Goal: Task Accomplishment & Management: Manage account settings

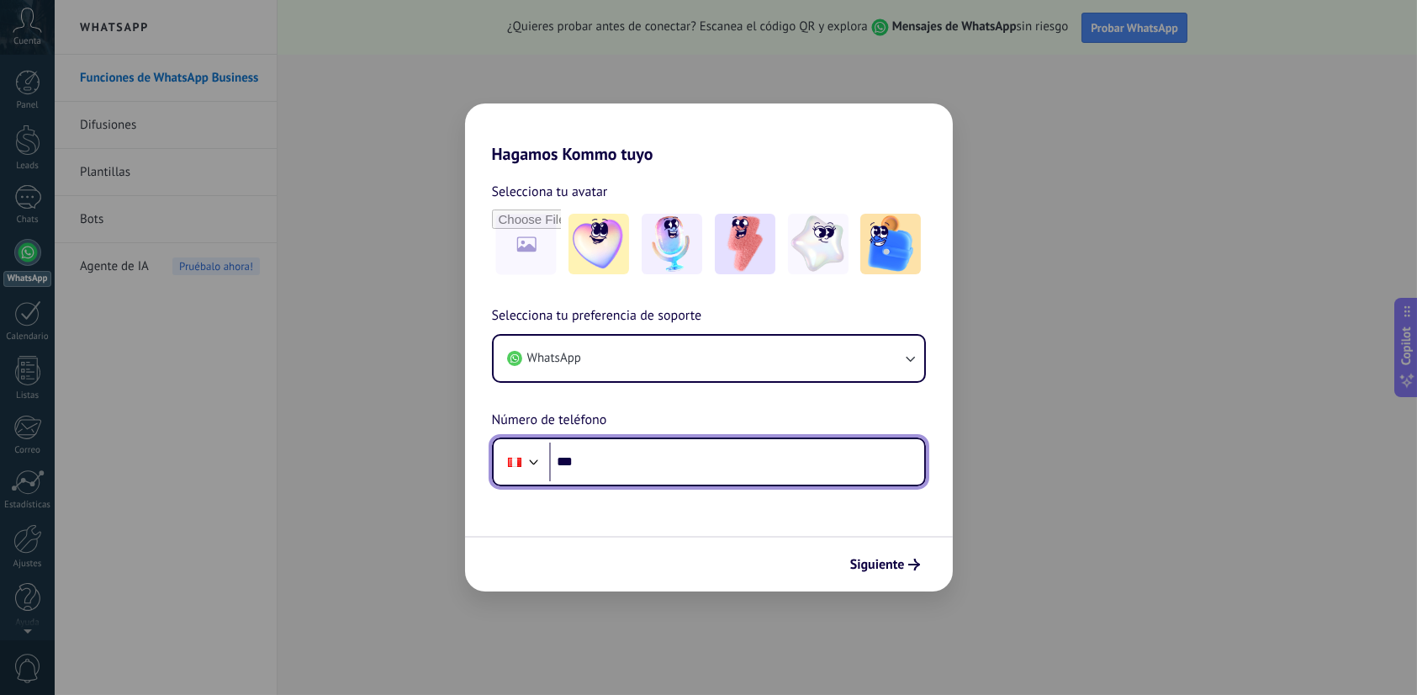
click at [691, 463] on input "***" at bounding box center [736, 461] width 375 height 39
click at [608, 466] on input "**********" at bounding box center [736, 461] width 375 height 39
click at [608, 461] on input "**********" at bounding box center [736, 461] width 375 height 39
click at [633, 459] on input "**********" at bounding box center [736, 461] width 375 height 39
type input "**********"
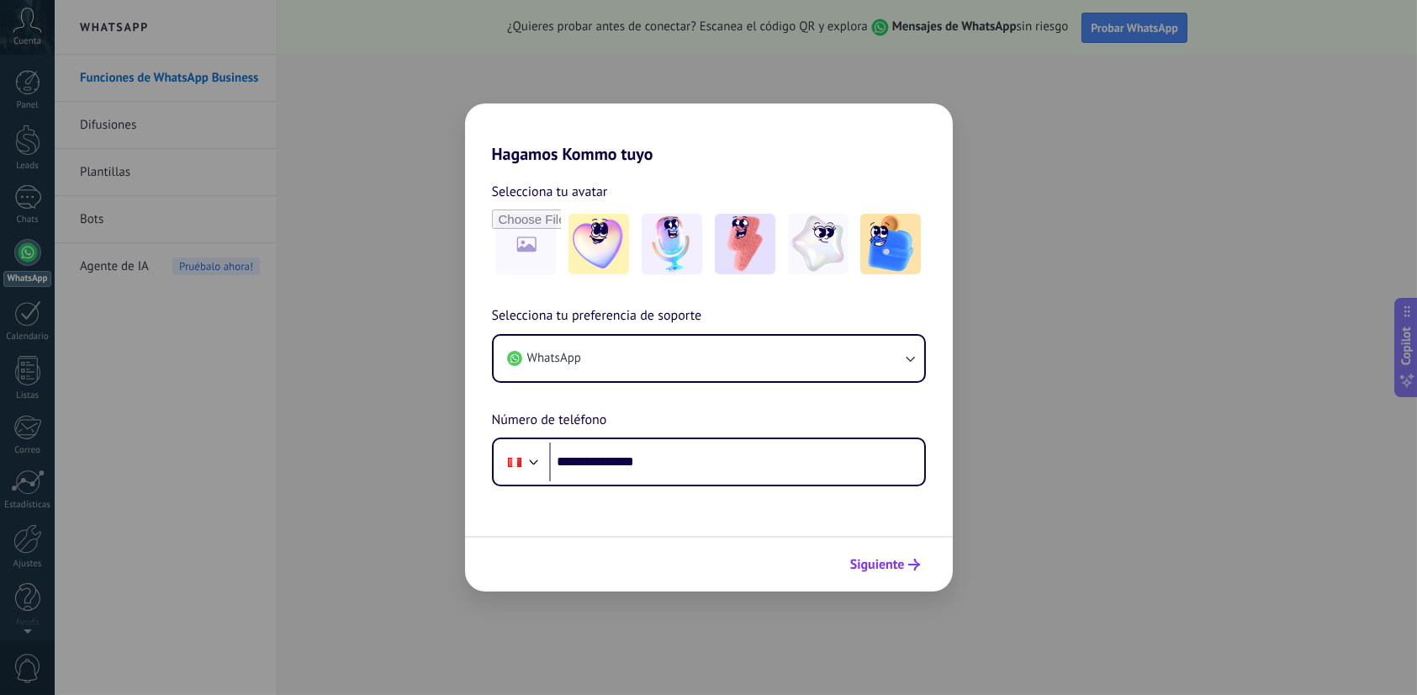
click at [890, 575] on button "Siguiente" at bounding box center [885, 564] width 85 height 29
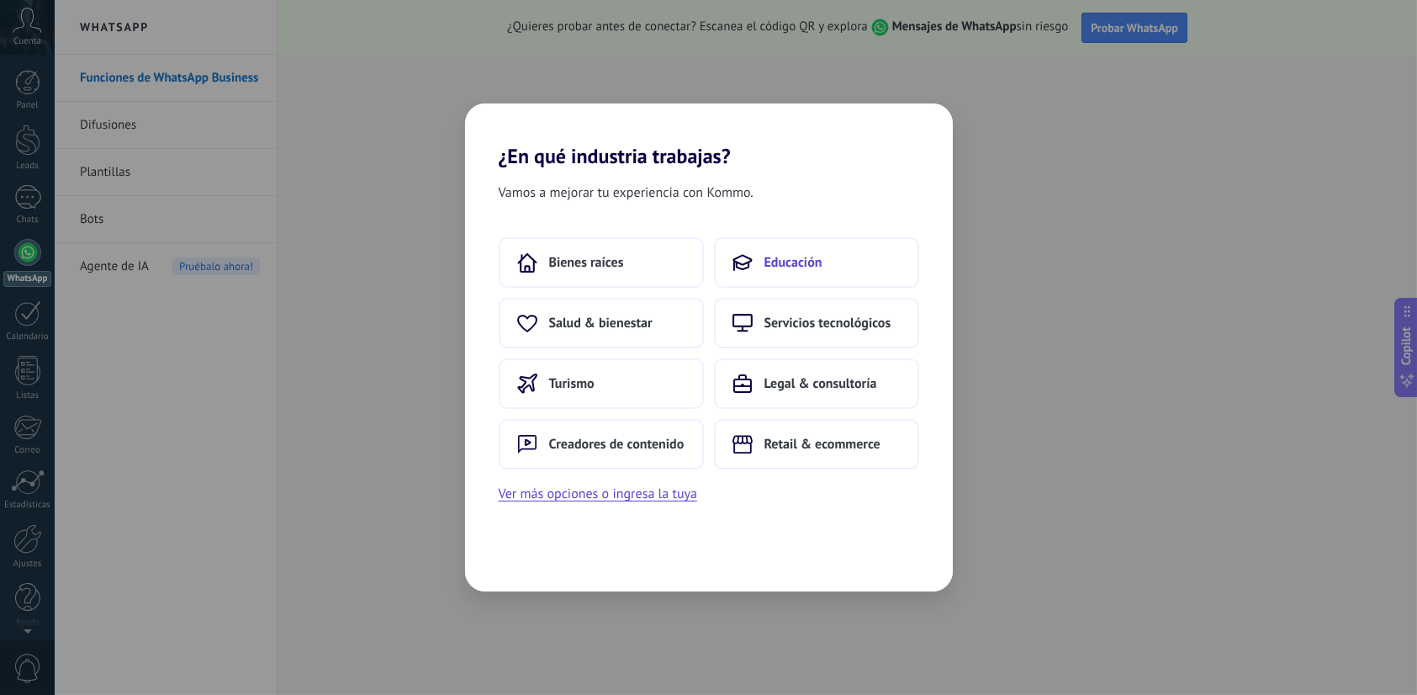
click at [812, 255] on span "Educación" at bounding box center [794, 262] width 58 height 17
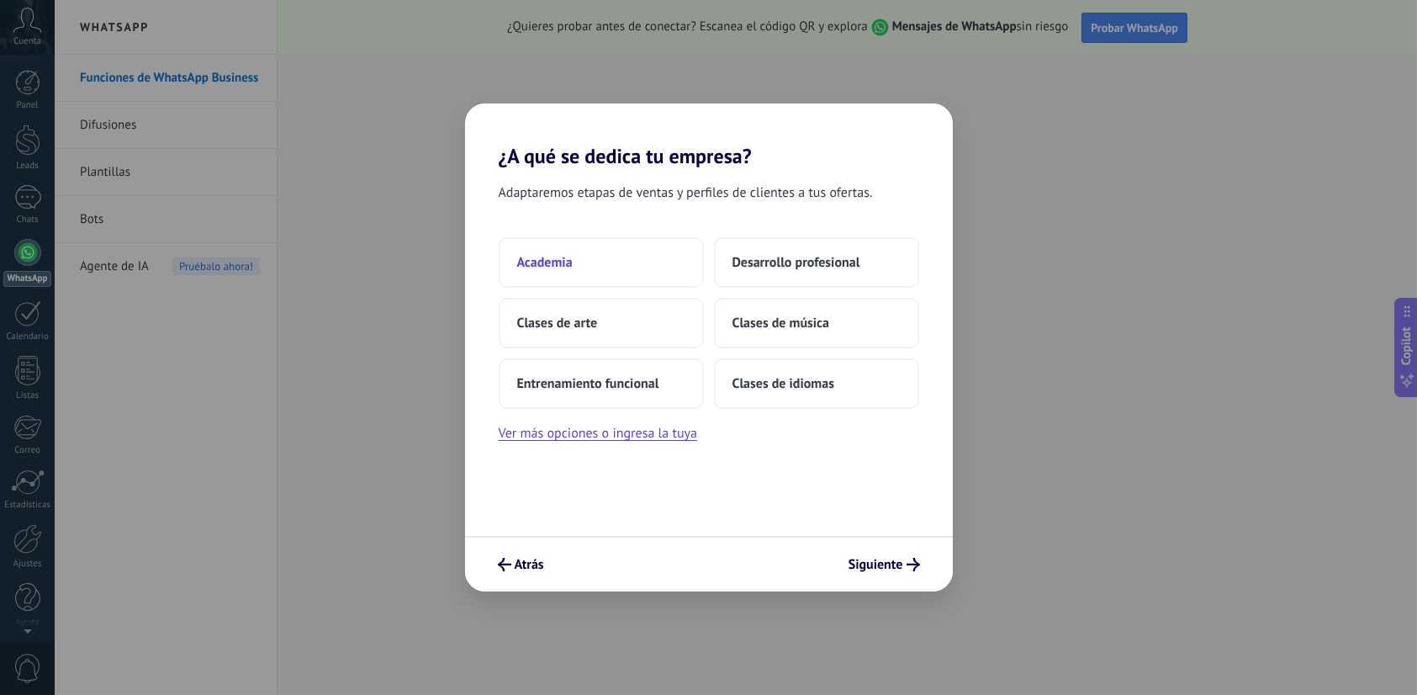
click at [601, 266] on button "Academia" at bounding box center [601, 262] width 205 height 50
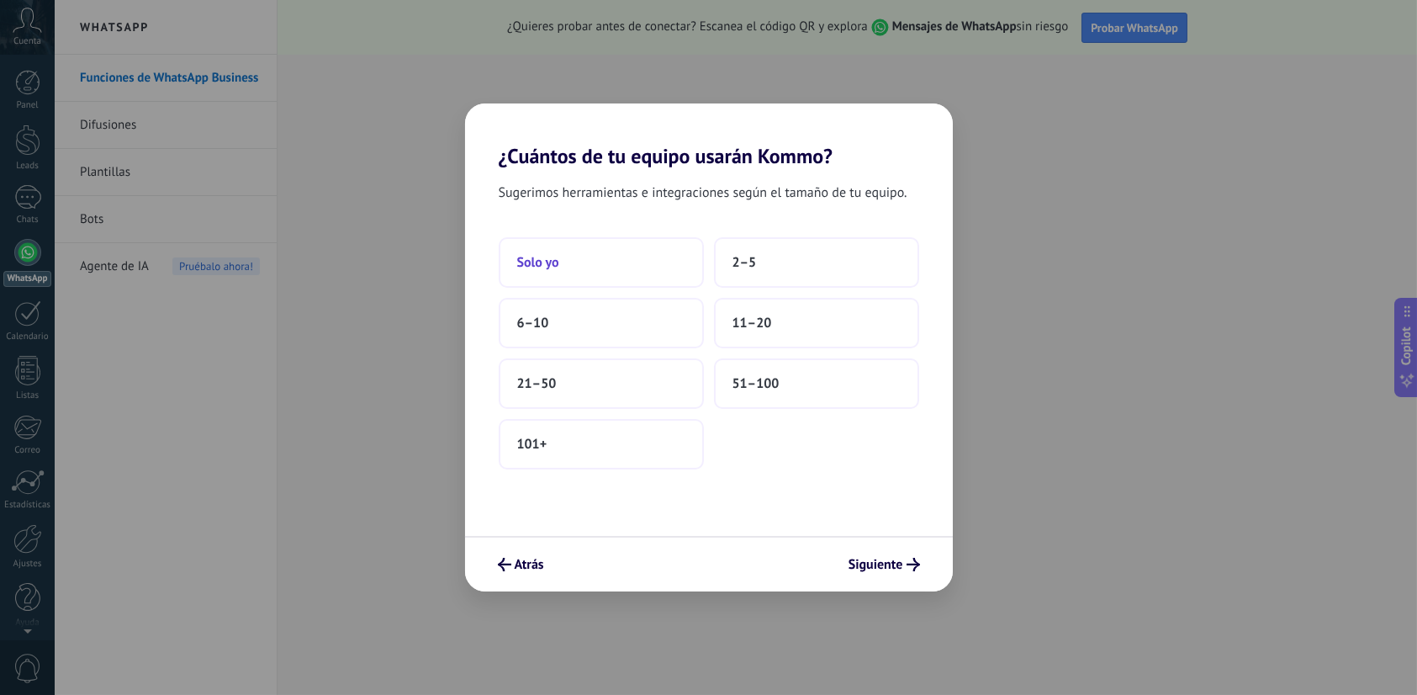
click at [601, 267] on button "Solo yo" at bounding box center [601, 262] width 205 height 50
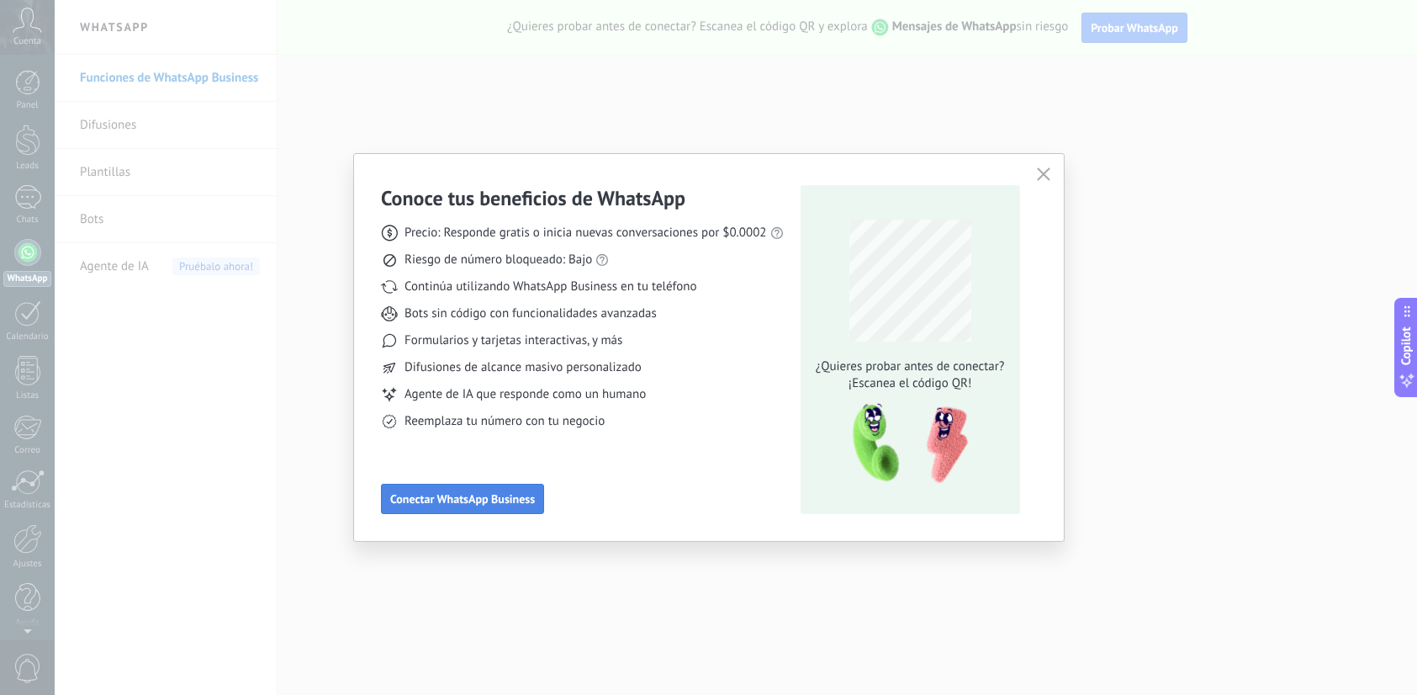
click at [490, 500] on span "Conectar WhatsApp Business" at bounding box center [462, 499] width 145 height 12
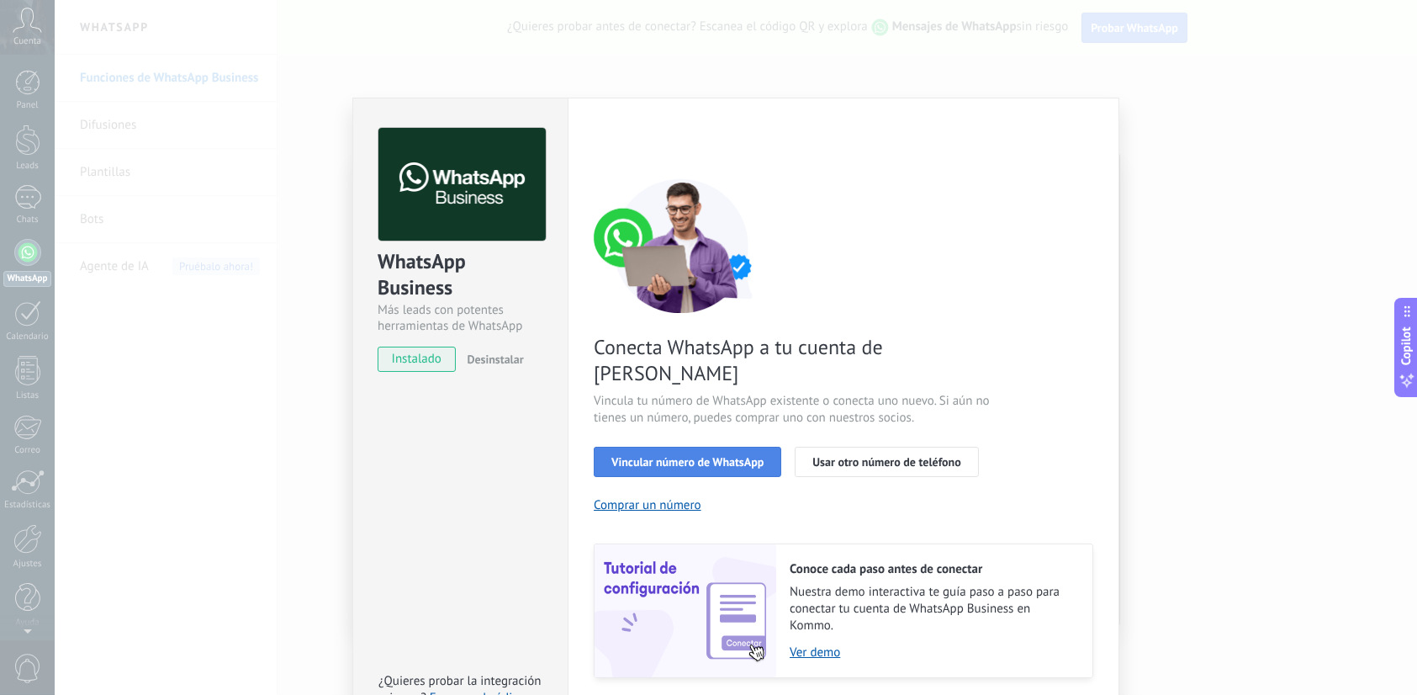
click at [710, 456] on span "Vincular número de WhatsApp" at bounding box center [687, 462] width 152 height 12
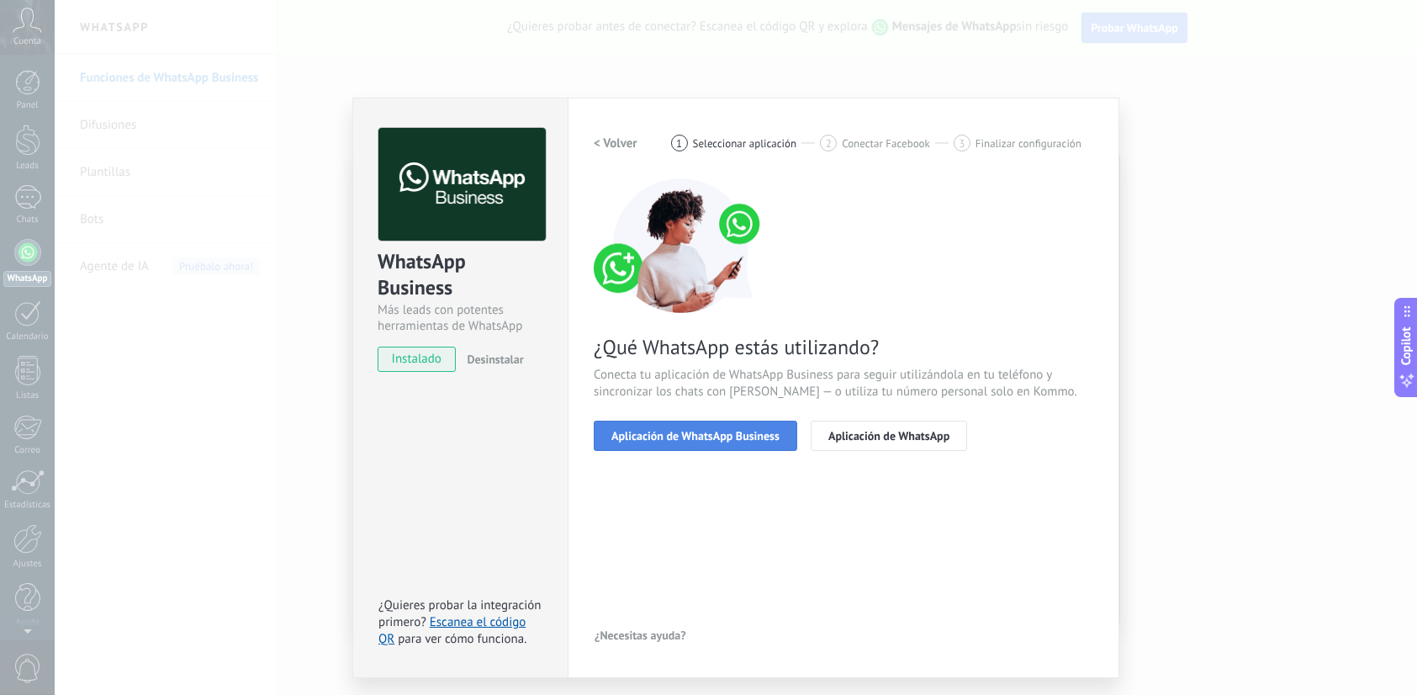
click at [710, 443] on button "Aplicación de WhatsApp Business" at bounding box center [696, 436] width 204 height 30
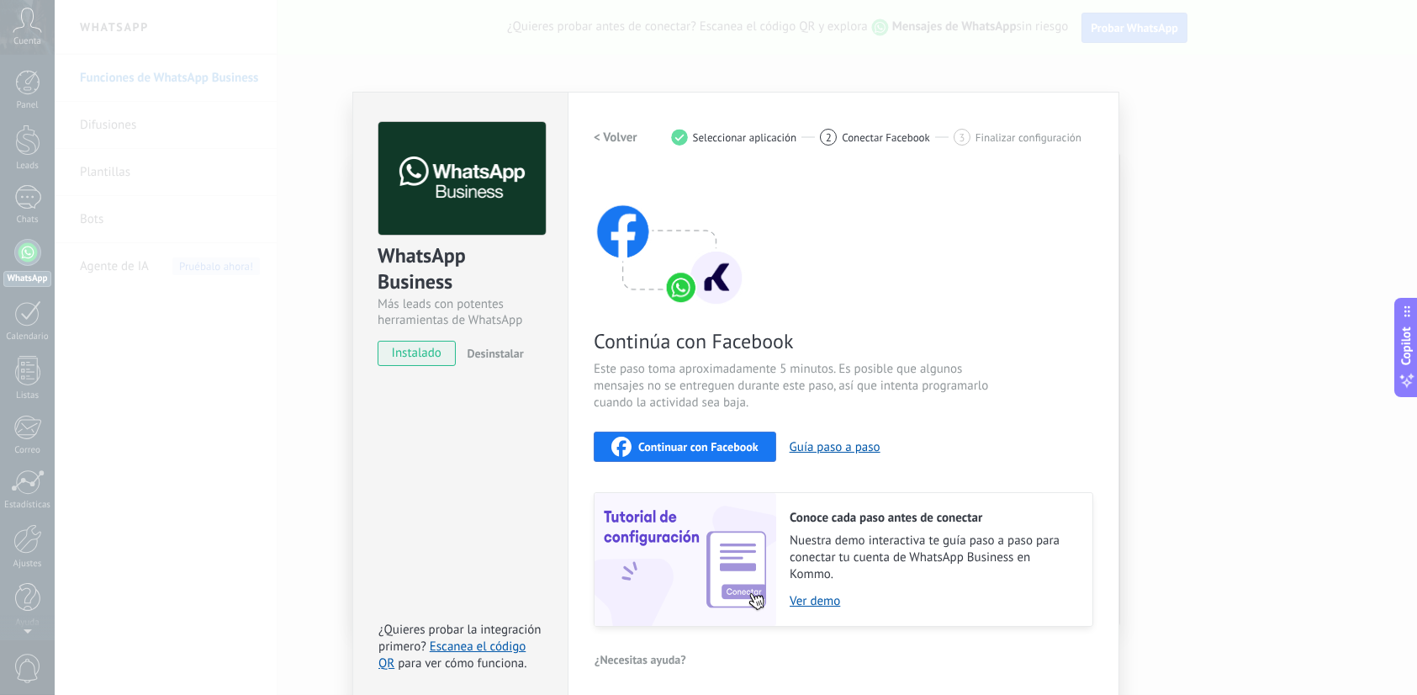
scroll to position [13, 0]
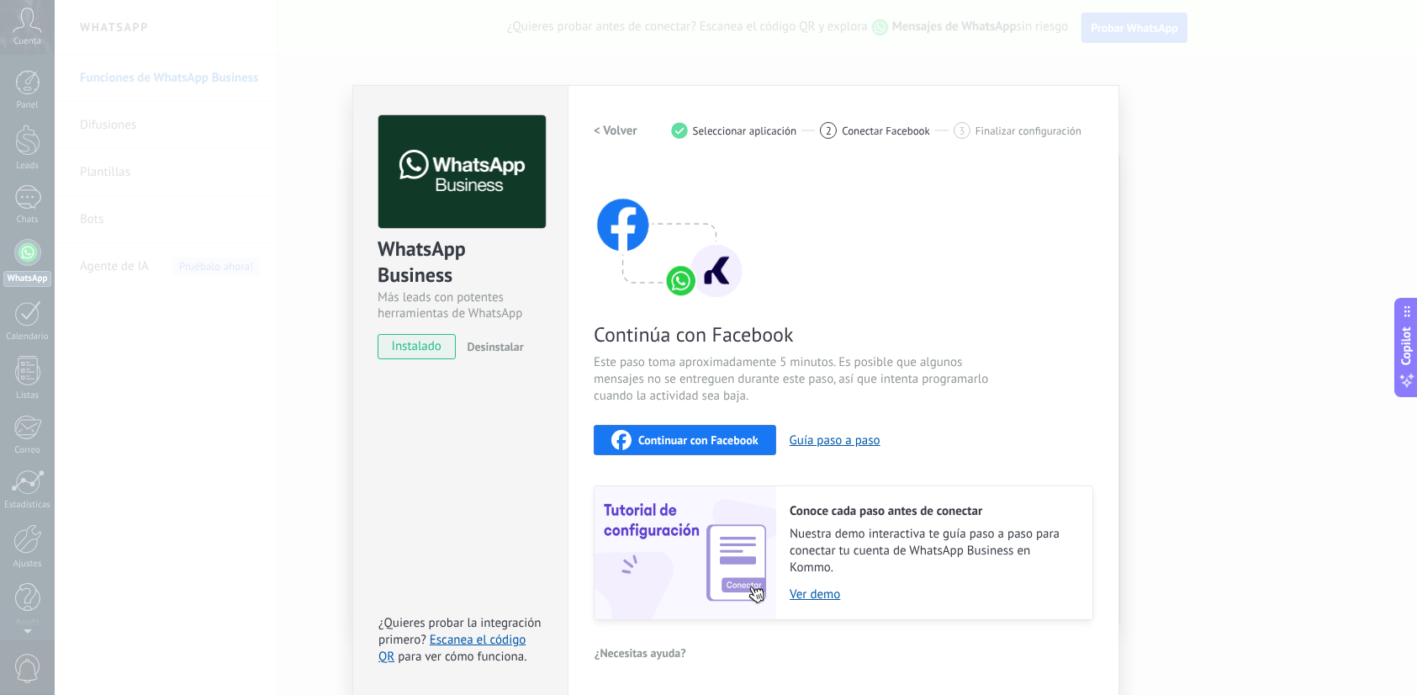
click at [430, 341] on span "instalado" at bounding box center [416, 346] width 77 height 25
click at [430, 344] on span "instalado" at bounding box center [416, 346] width 77 height 25
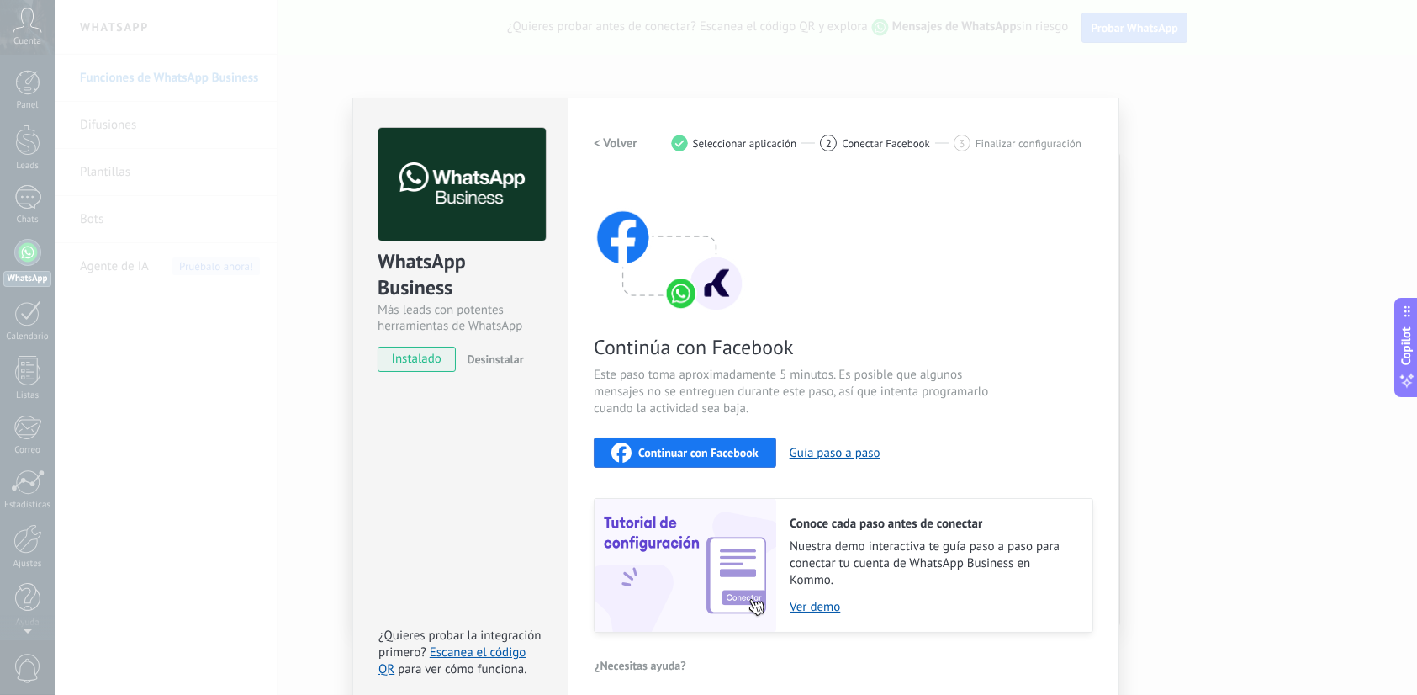
click at [605, 141] on h2 "< Volver" at bounding box center [616, 143] width 44 height 16
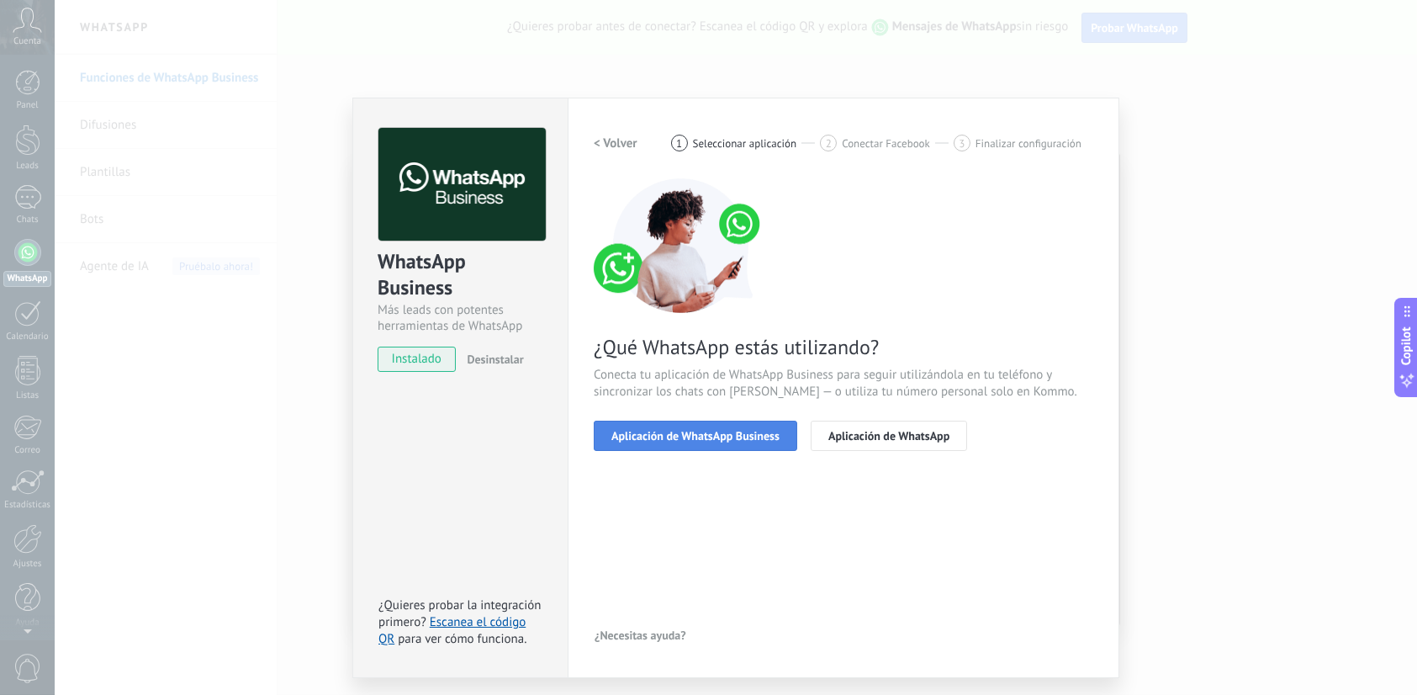
click at [677, 436] on span "Aplicación de WhatsApp Business" at bounding box center [695, 436] width 168 height 12
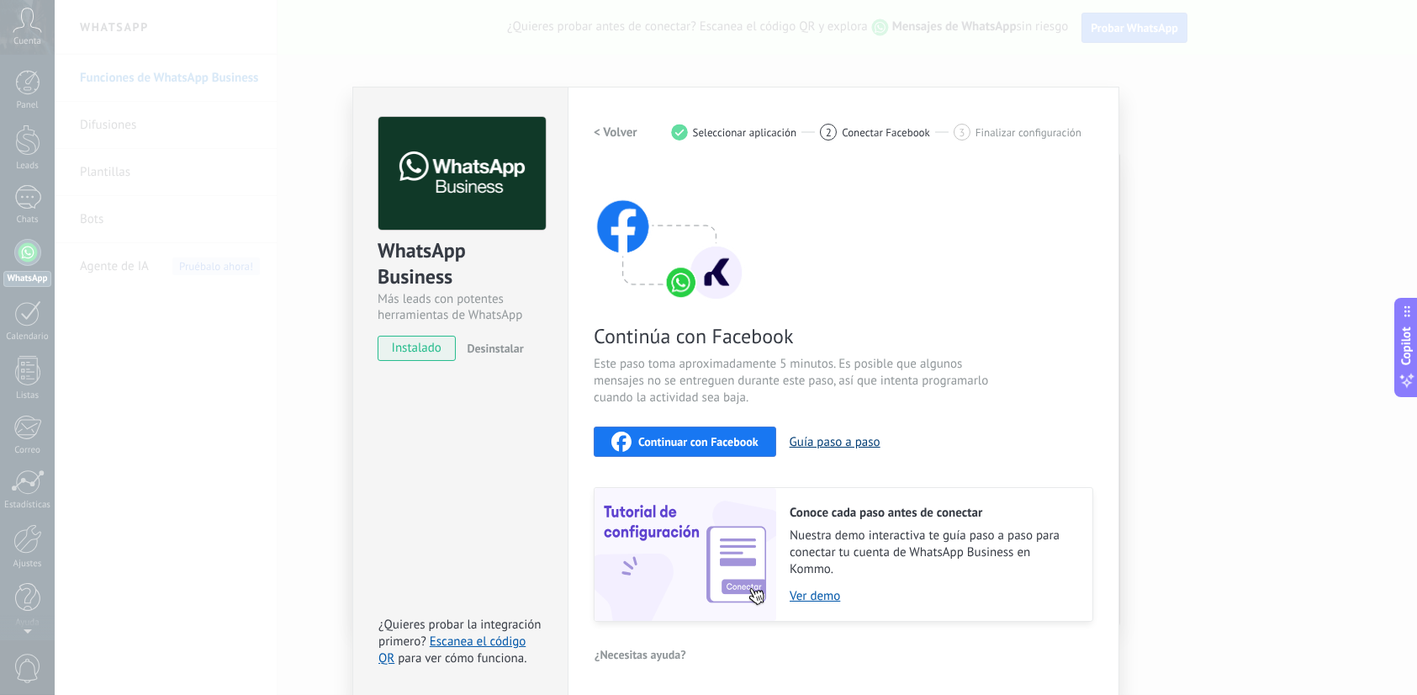
scroll to position [13, 0]
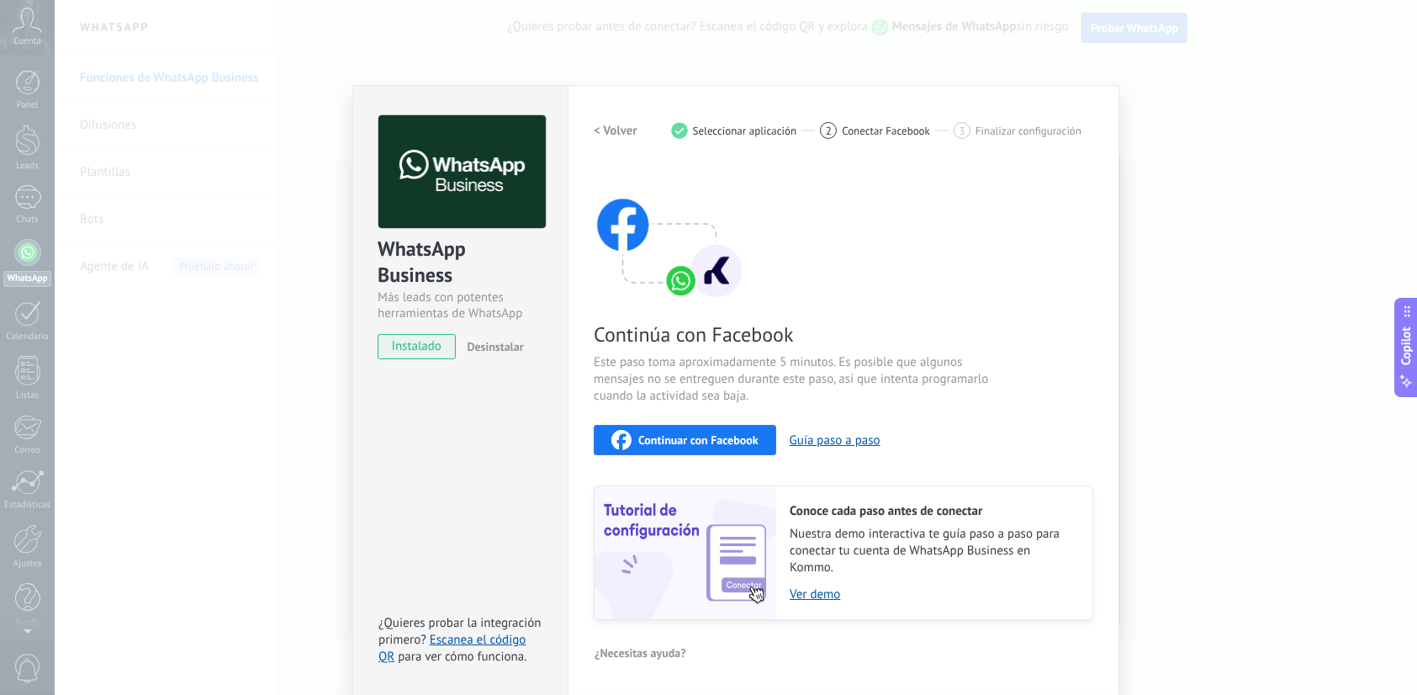
click at [172, 101] on div "WhatsApp Business Más leads con potentes herramientas de WhatsApp instalado Des…" at bounding box center [736, 347] width 1363 height 695
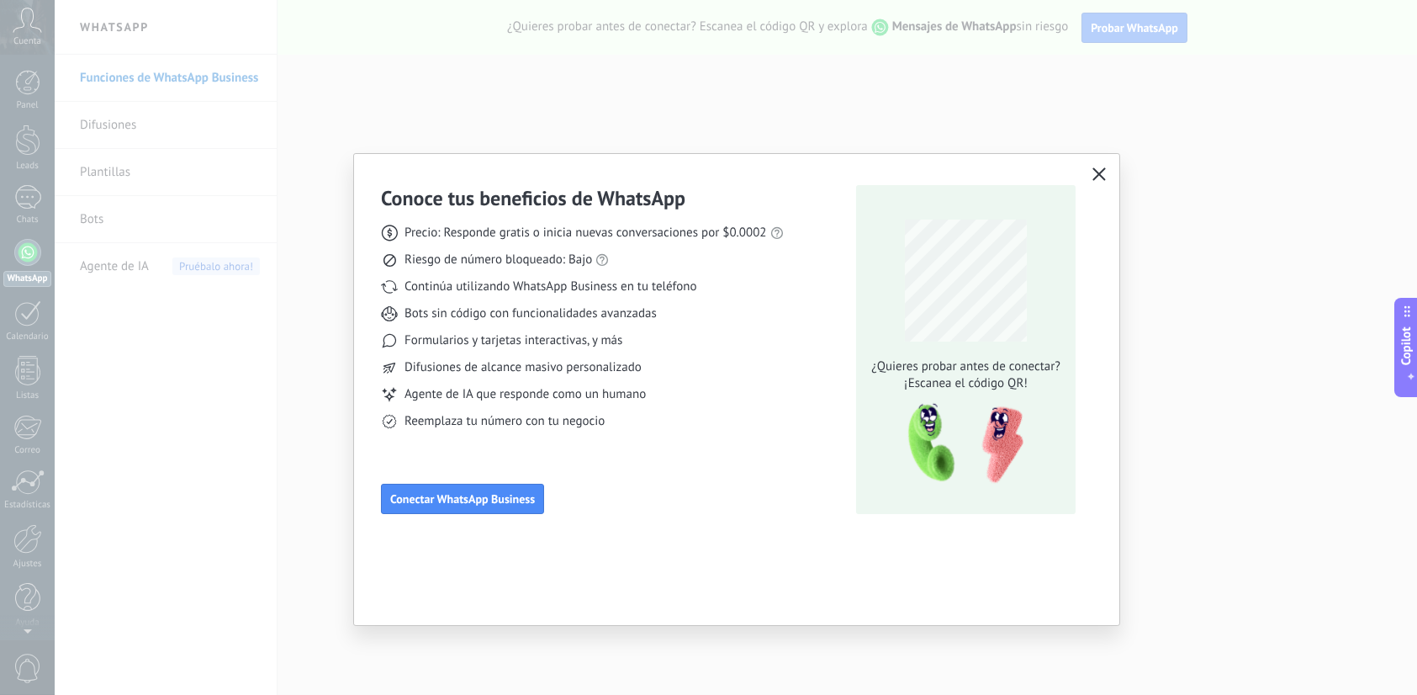
scroll to position [0, 0]
click at [519, 494] on span "Conectar WhatsApp Business" at bounding box center [462, 499] width 145 height 12
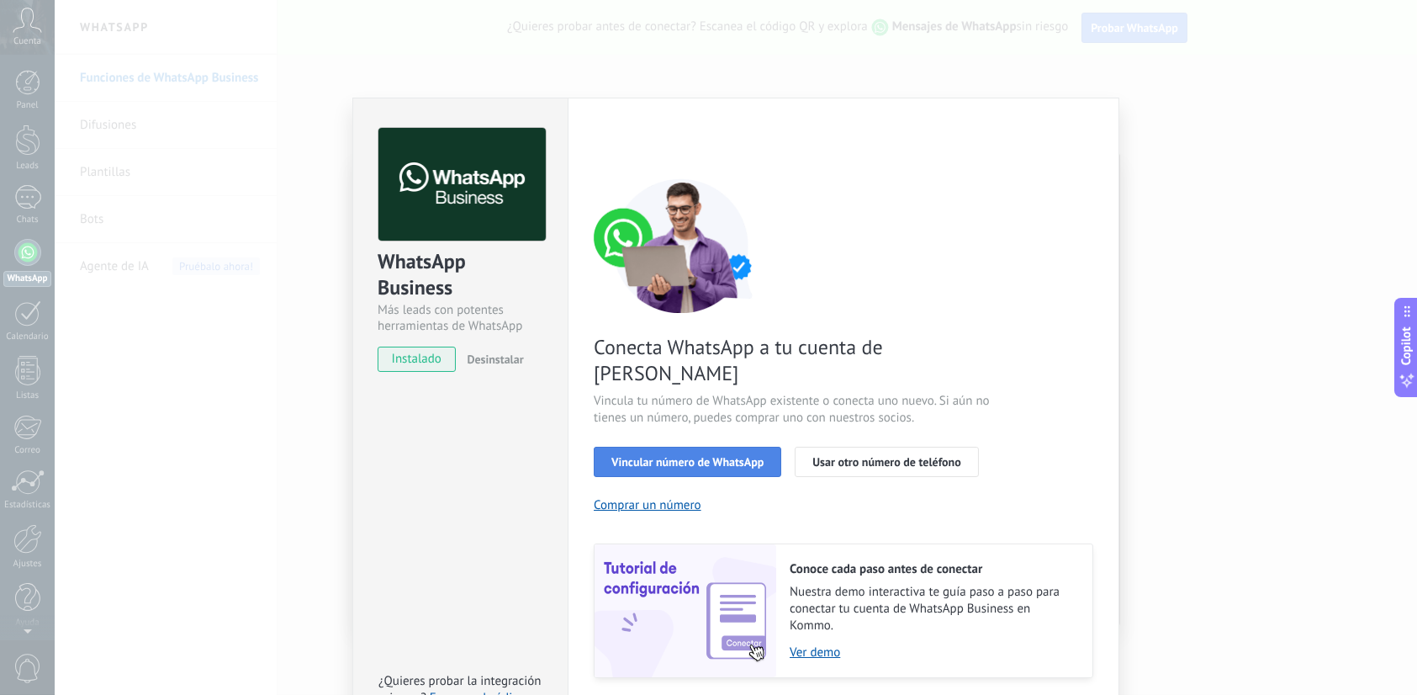
click at [691, 456] on span "Vincular número de WhatsApp" at bounding box center [687, 462] width 152 height 12
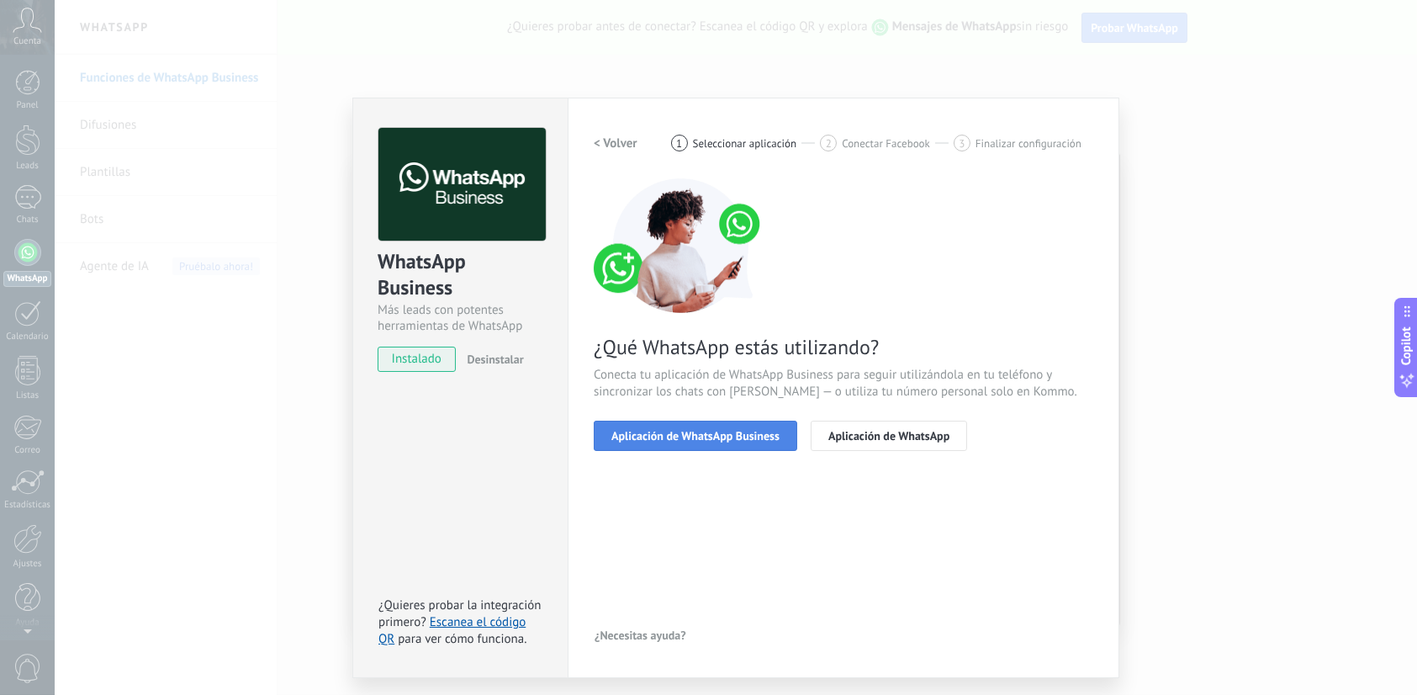
click at [748, 440] on span "Aplicación de WhatsApp Business" at bounding box center [695, 436] width 168 height 12
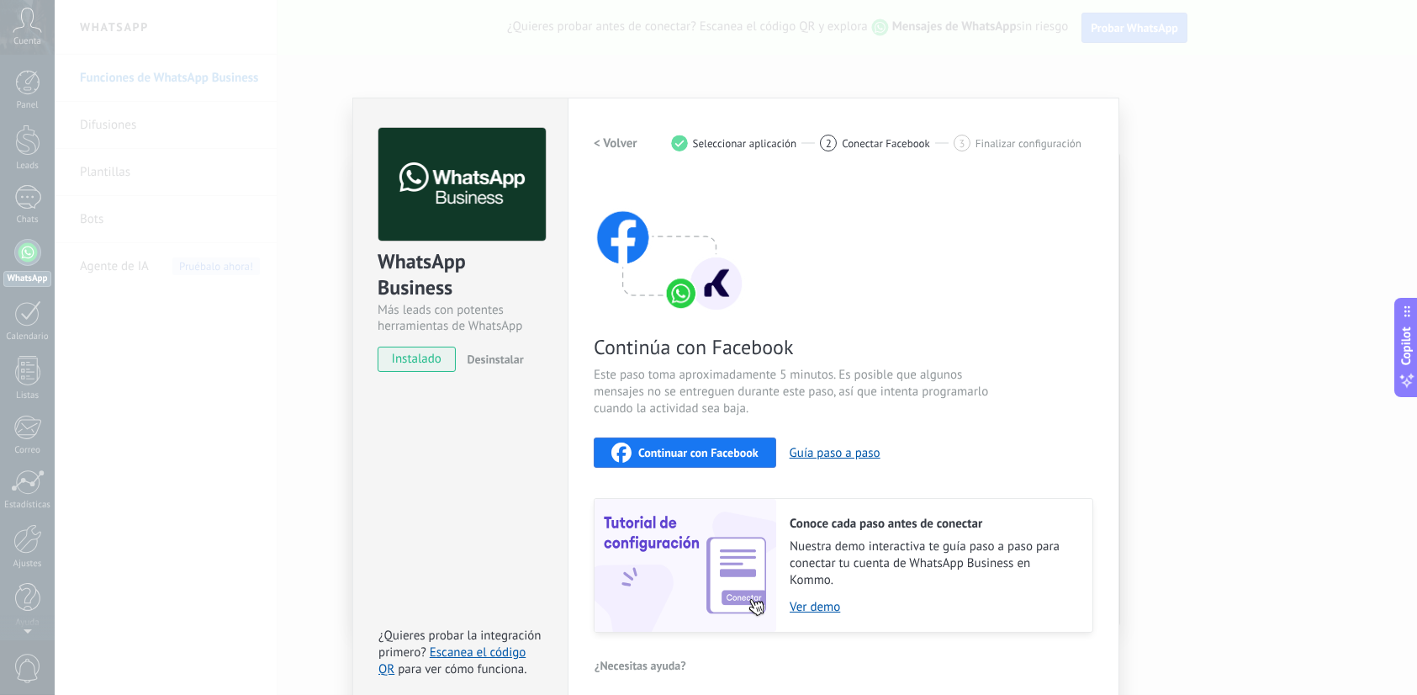
click at [512, 359] on span "Desinstalar" at bounding box center [495, 359] width 56 height 15
click at [416, 369] on span "instalado" at bounding box center [416, 359] width 77 height 25
click at [421, 359] on span "instalado" at bounding box center [416, 359] width 77 height 25
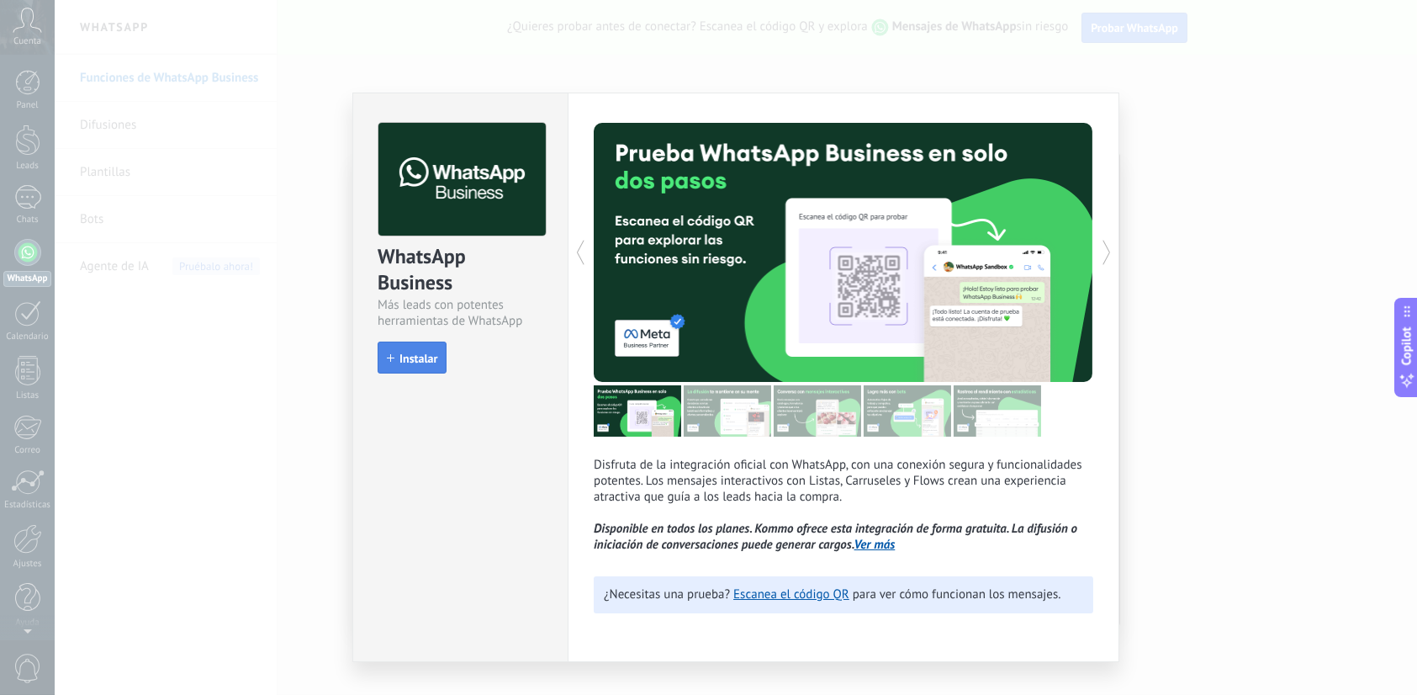
click at [426, 366] on button "Instalar" at bounding box center [412, 357] width 69 height 32
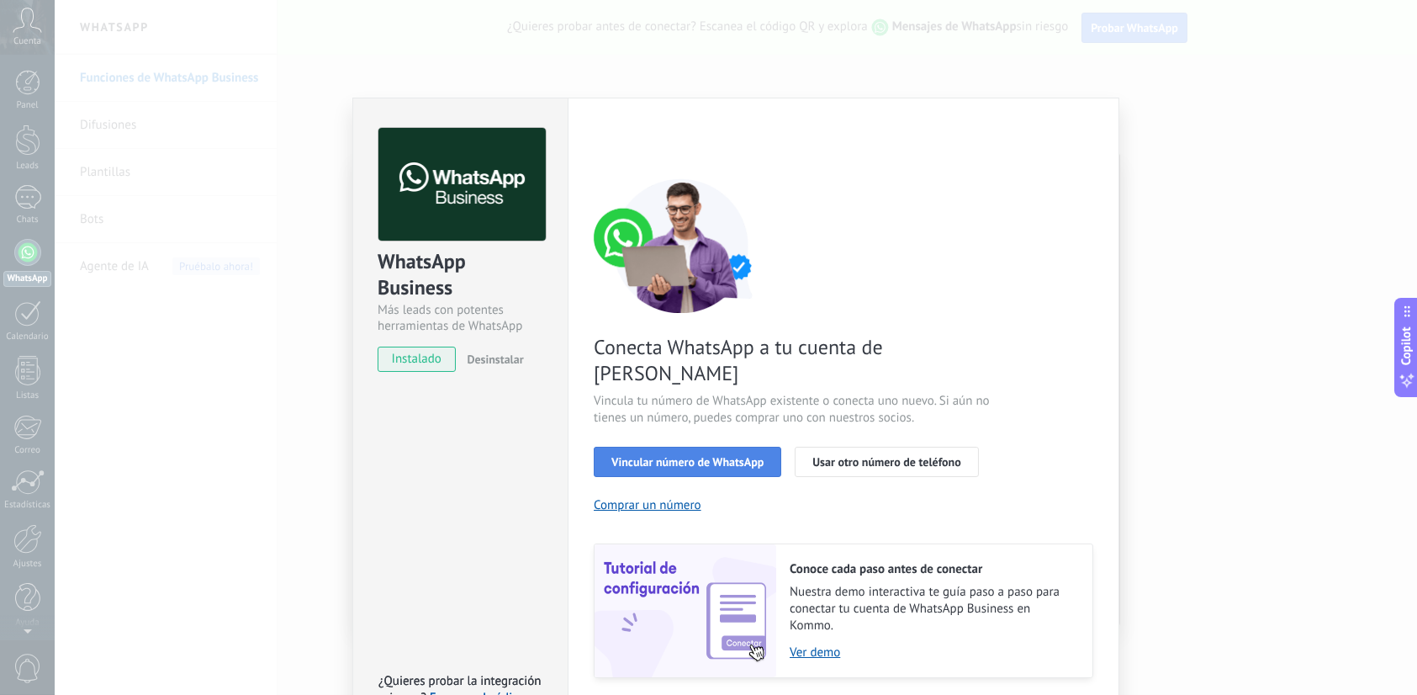
click at [744, 447] on button "Vincular número de WhatsApp" at bounding box center [688, 462] width 188 height 30
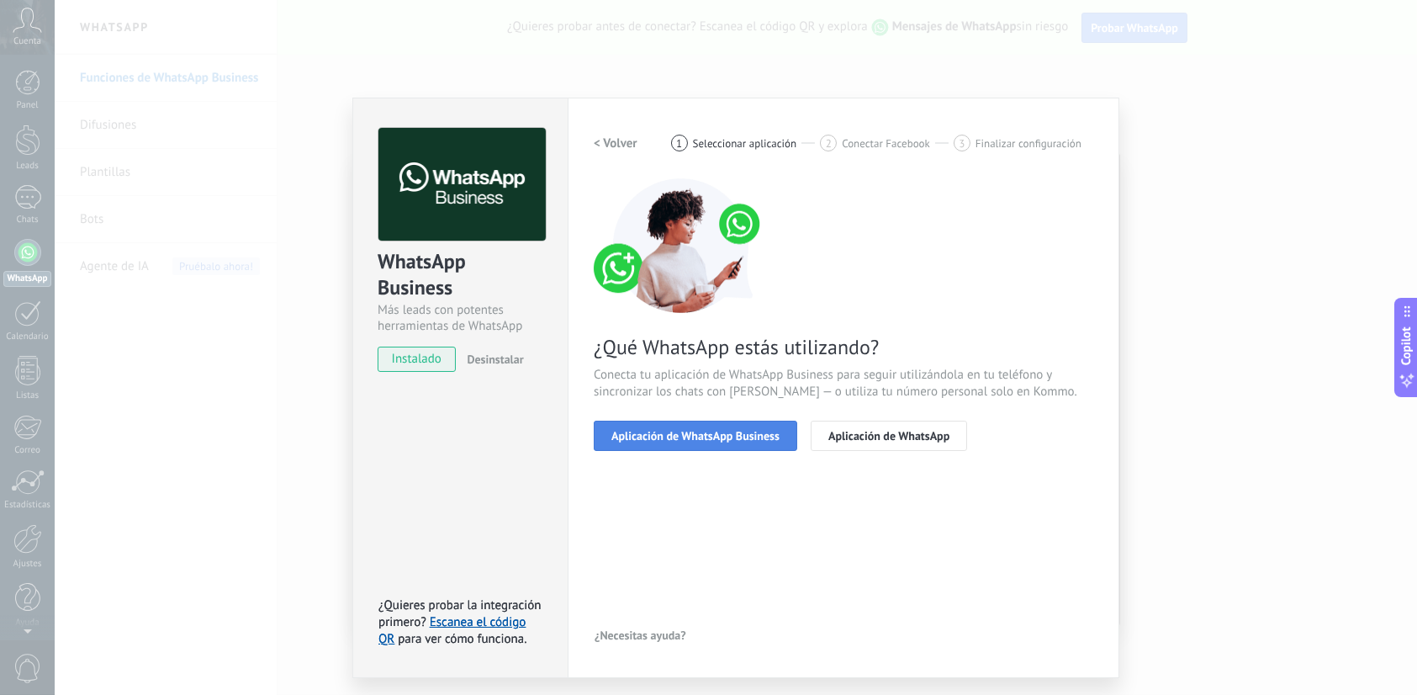
click at [765, 436] on span "Aplicación de WhatsApp Business" at bounding box center [695, 436] width 168 height 12
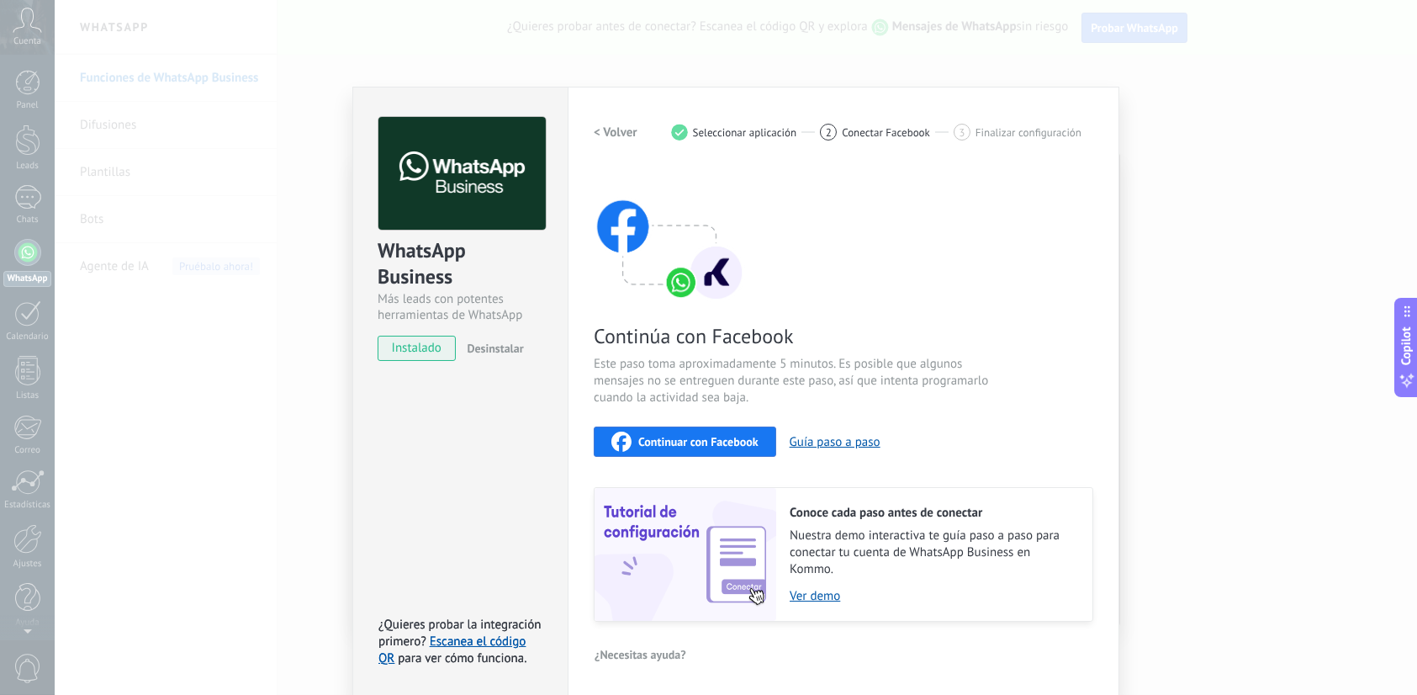
scroll to position [13, 0]
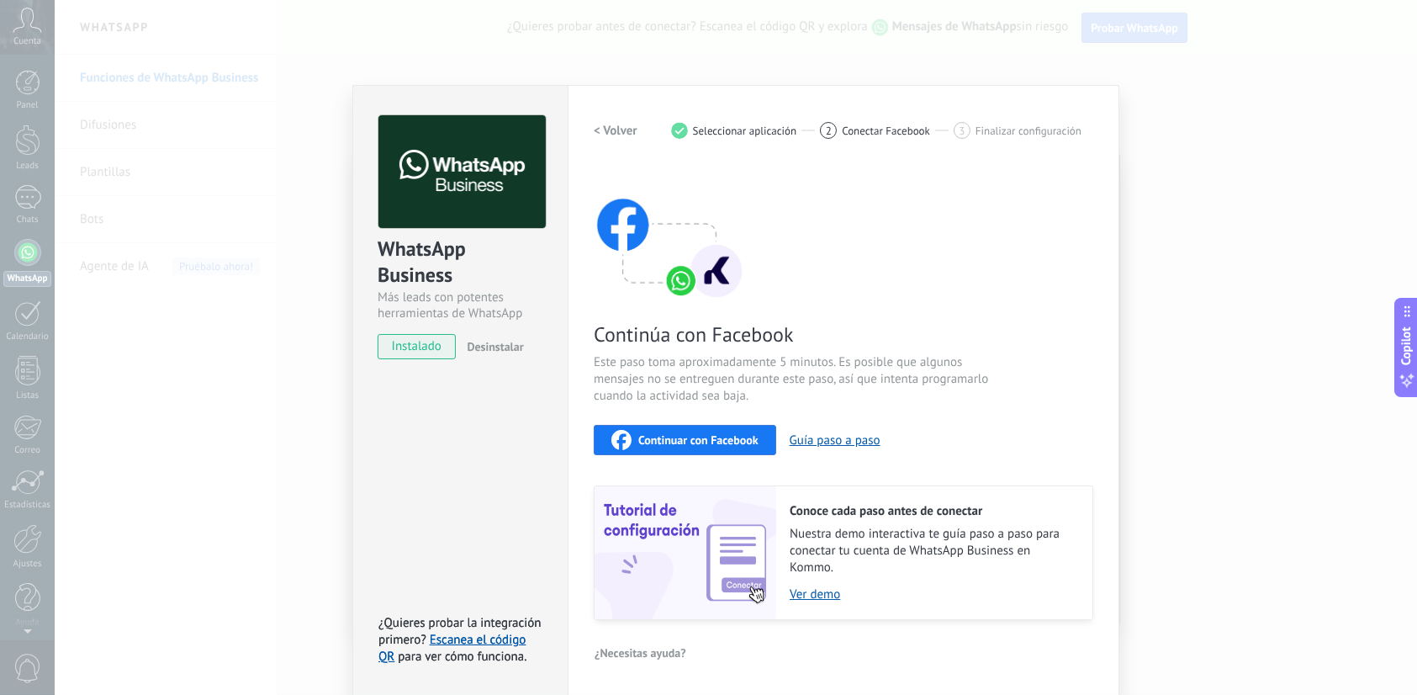
click at [684, 283] on img at bounding box center [669, 233] width 151 height 135
click at [702, 430] on div "Continuar con Facebook" at bounding box center [684, 440] width 147 height 20
click at [828, 437] on button "Guía paso a paso" at bounding box center [835, 440] width 91 height 16
drag, startPoint x: 1174, startPoint y: 82, endPoint x: 976, endPoint y: 18, distance: 208.8
click at [1175, 82] on div "WhatsApp Business Más leads con potentes herramientas de WhatsApp instalado Des…" at bounding box center [736, 347] width 1363 height 695
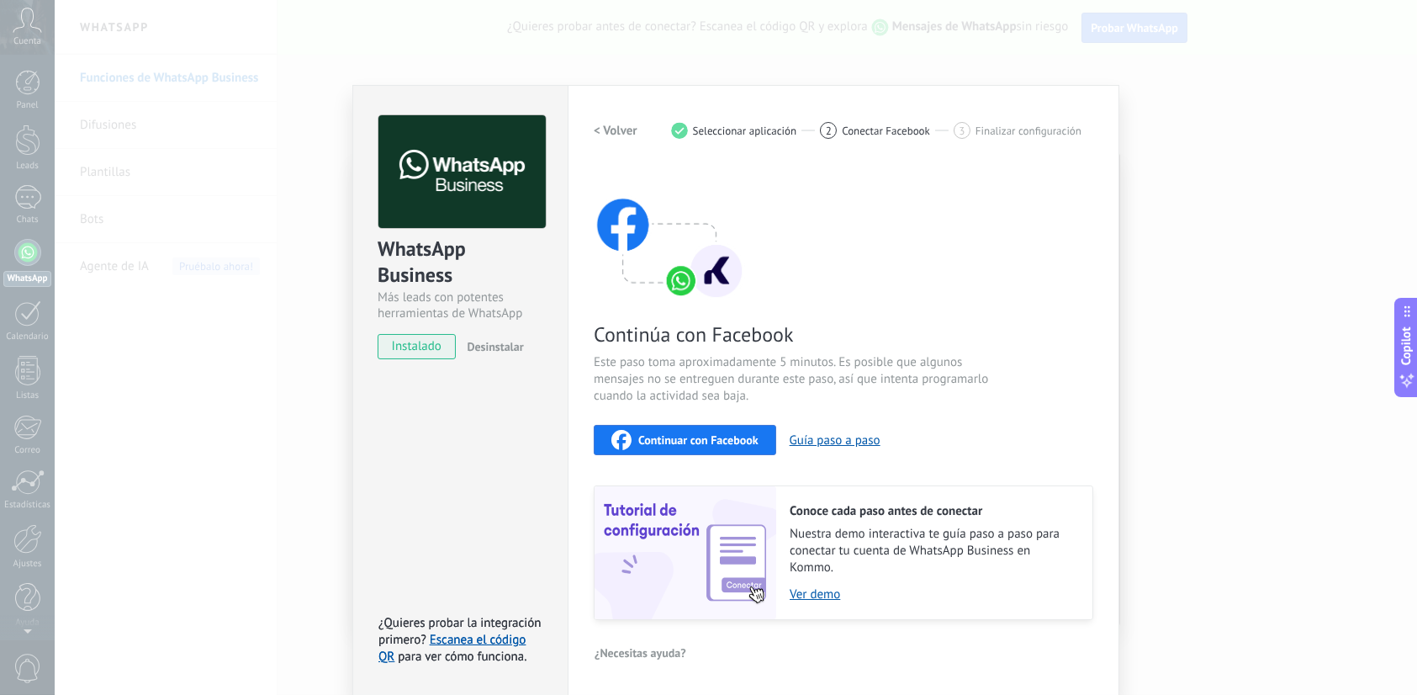
scroll to position [0, 0]
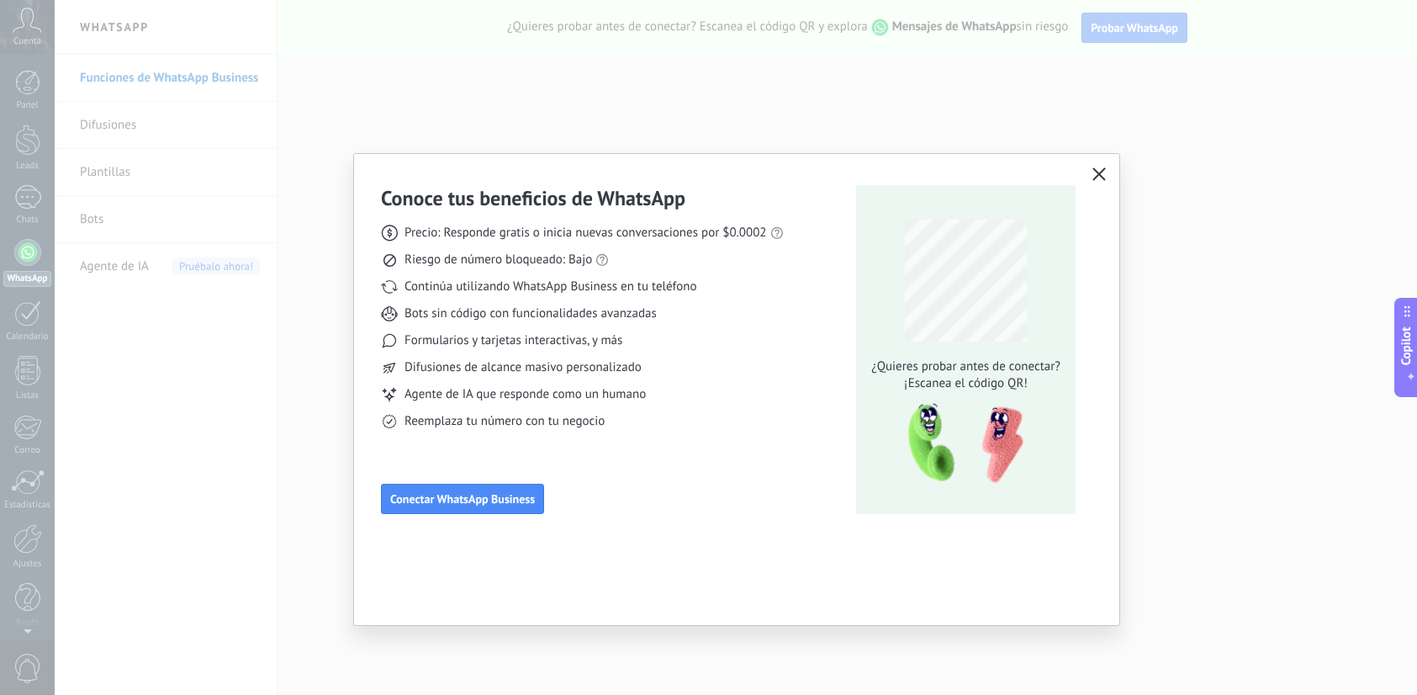
click at [1090, 178] on button "button" at bounding box center [1099, 175] width 22 height 24
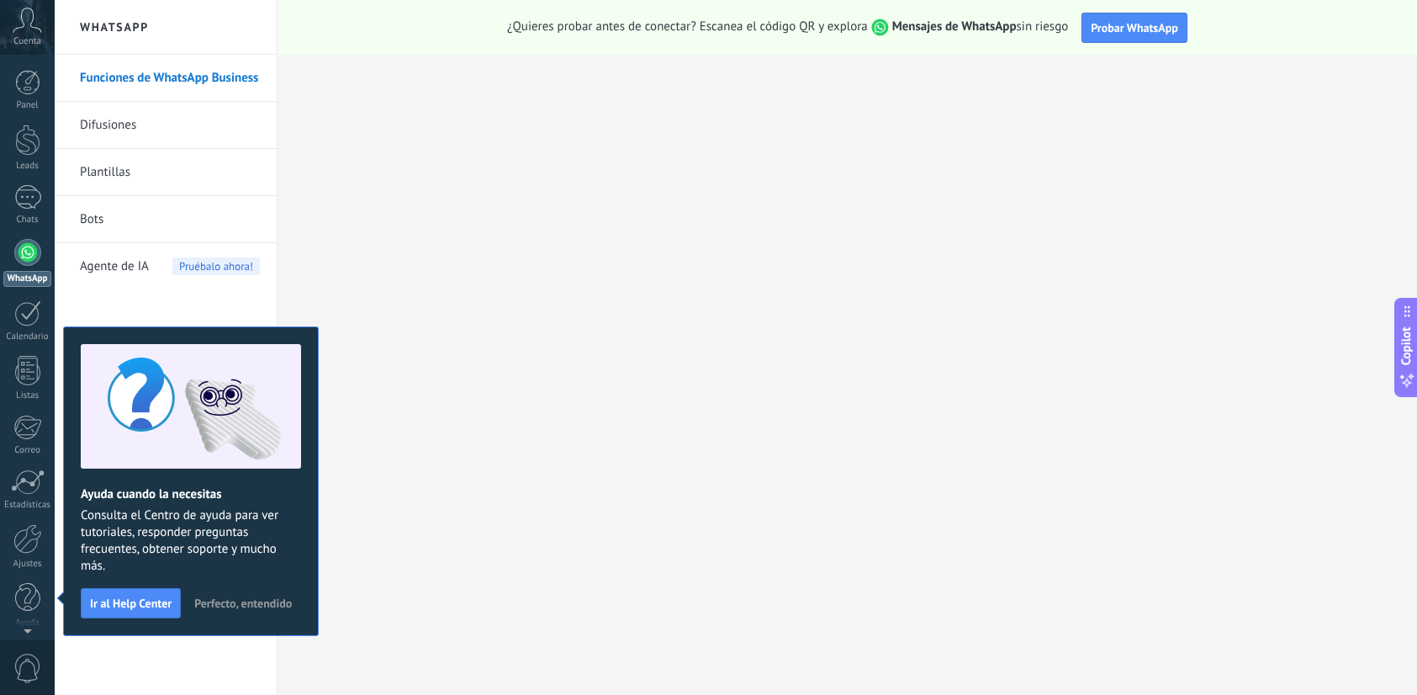
click at [267, 606] on span "Perfecto, entendido" at bounding box center [243, 603] width 98 height 12
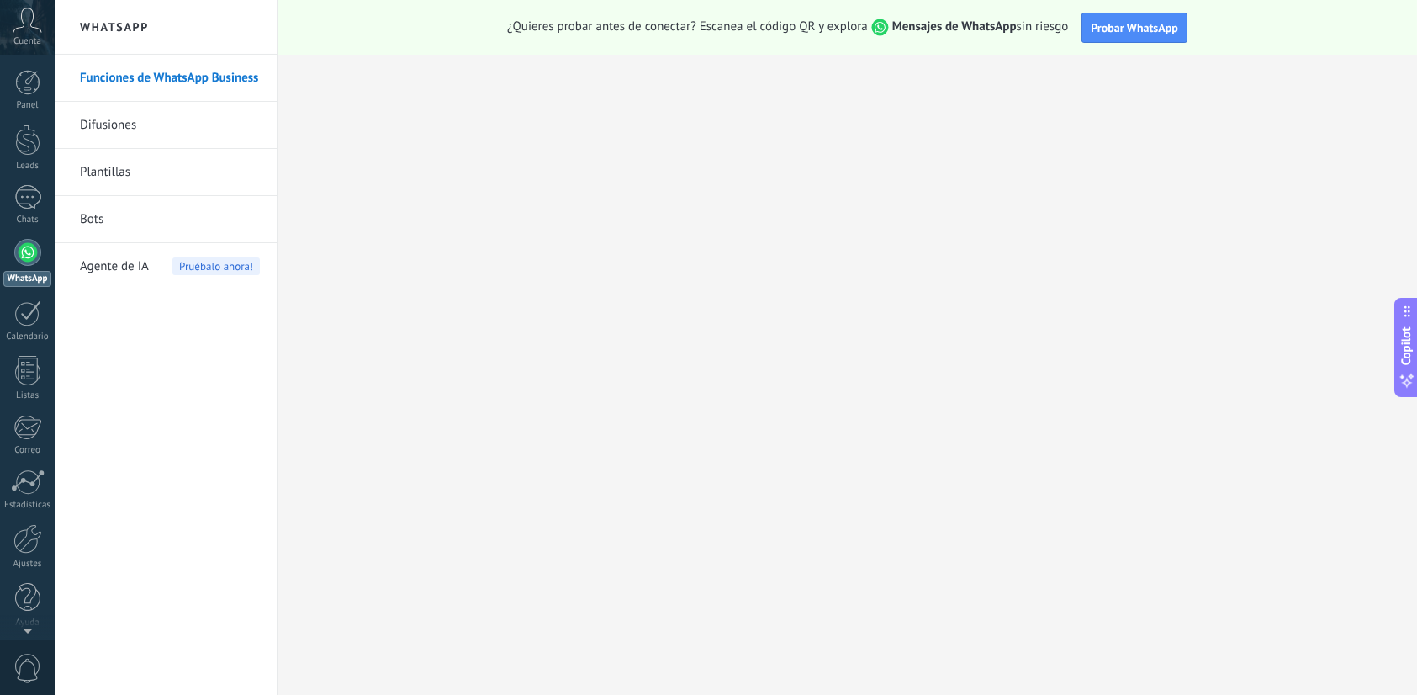
click at [40, 40] on span "Cuenta" at bounding box center [27, 41] width 28 height 11
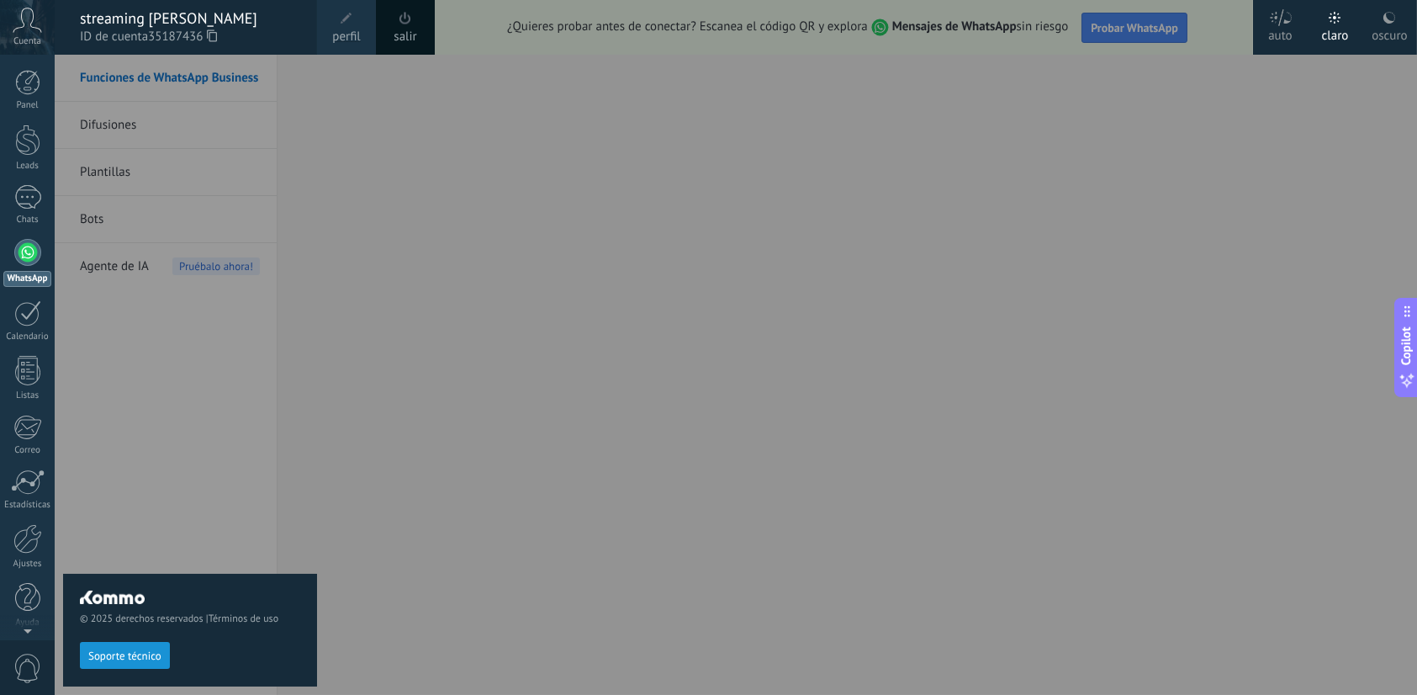
click at [273, 130] on div "© 2025 derechos reservados | Términos de uso Soporte técnico" at bounding box center [190, 375] width 254 height 640
click at [446, 178] on div at bounding box center [763, 347] width 1417 height 695
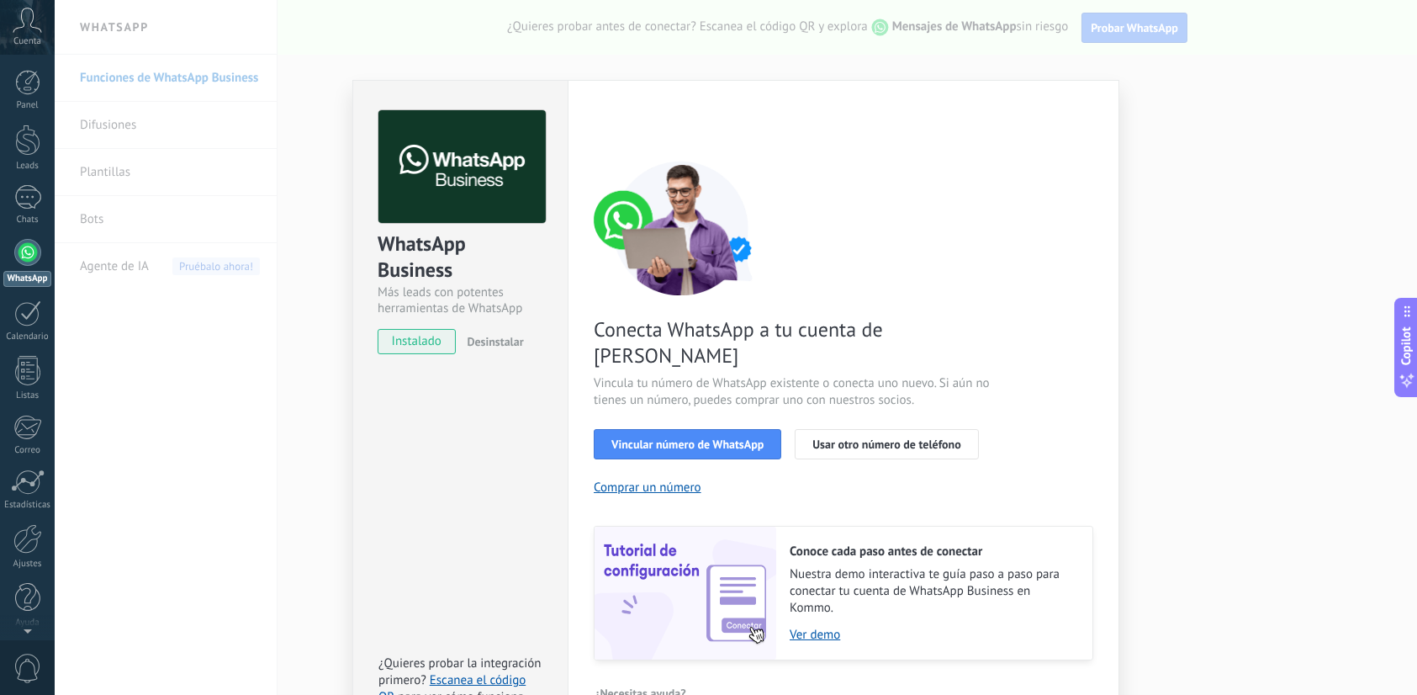
scroll to position [32, 0]
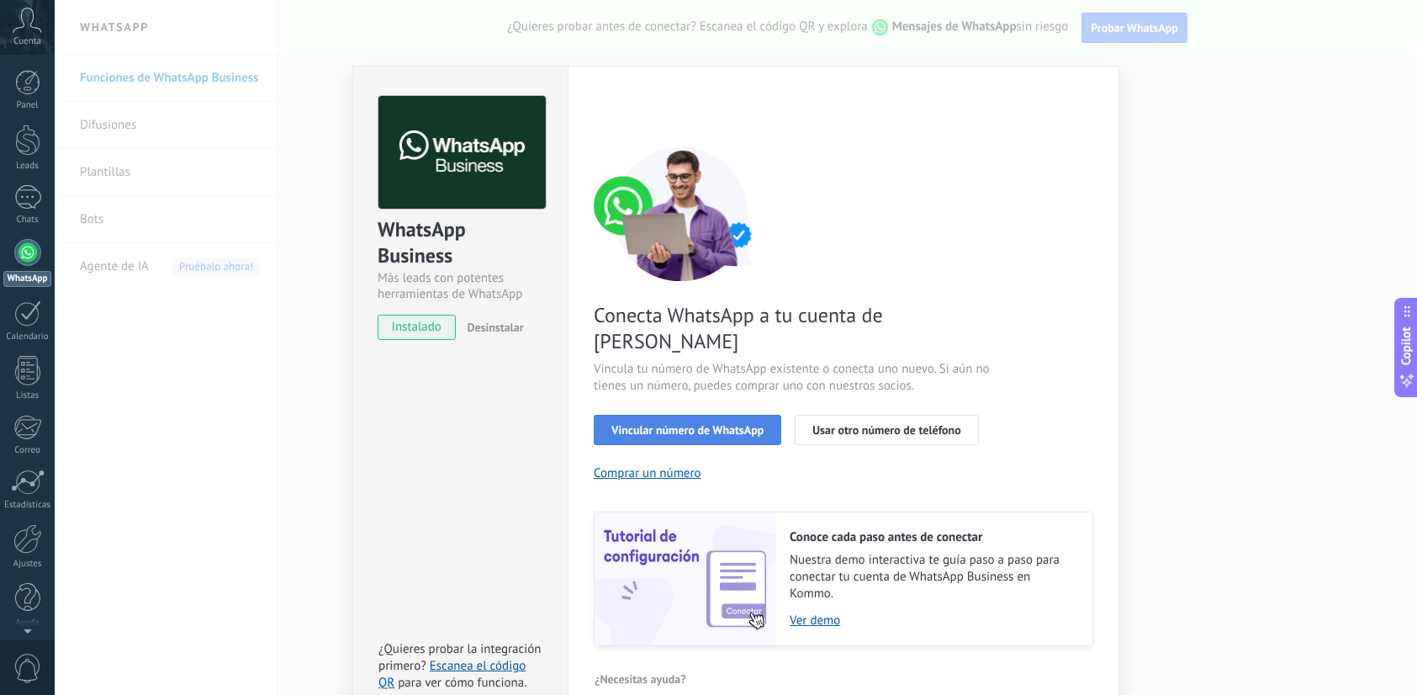
click at [731, 424] on span "Vincular número de WhatsApp" at bounding box center [687, 430] width 152 height 12
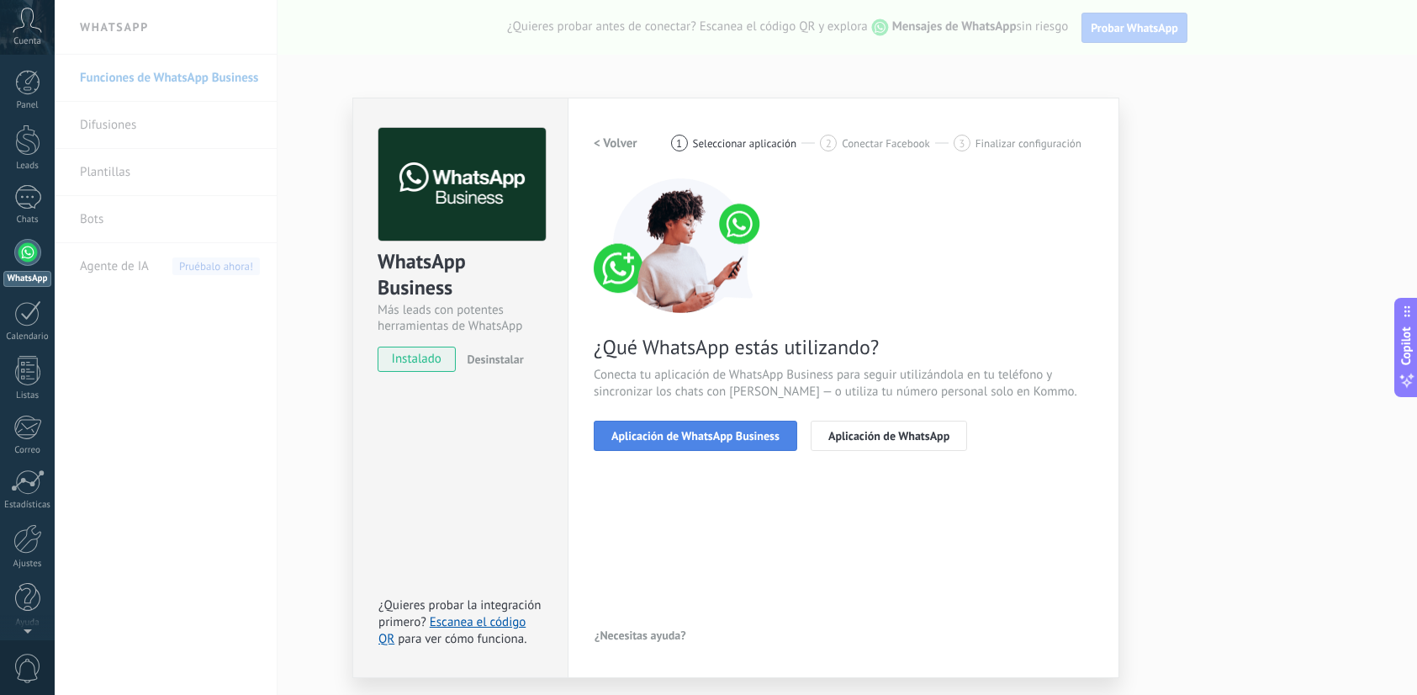
click at [724, 437] on span "Aplicación de WhatsApp Business" at bounding box center [695, 436] width 168 height 12
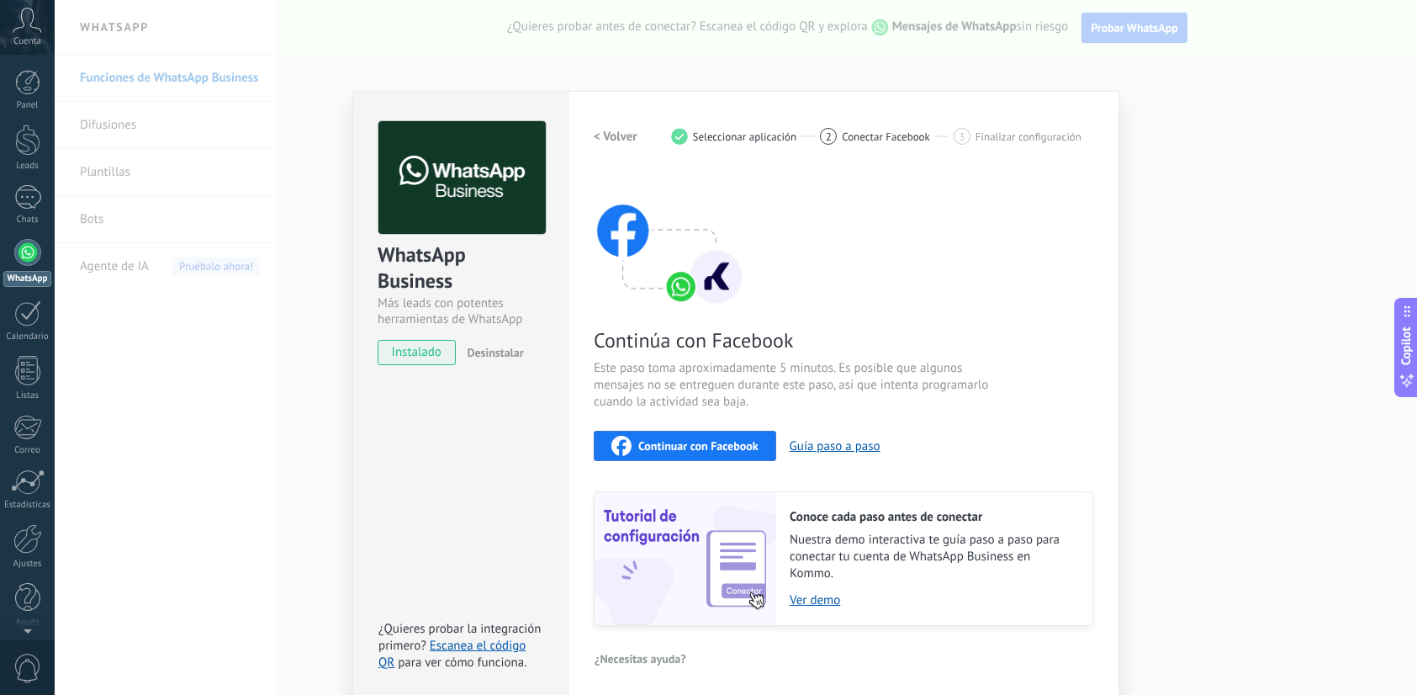
scroll to position [13, 0]
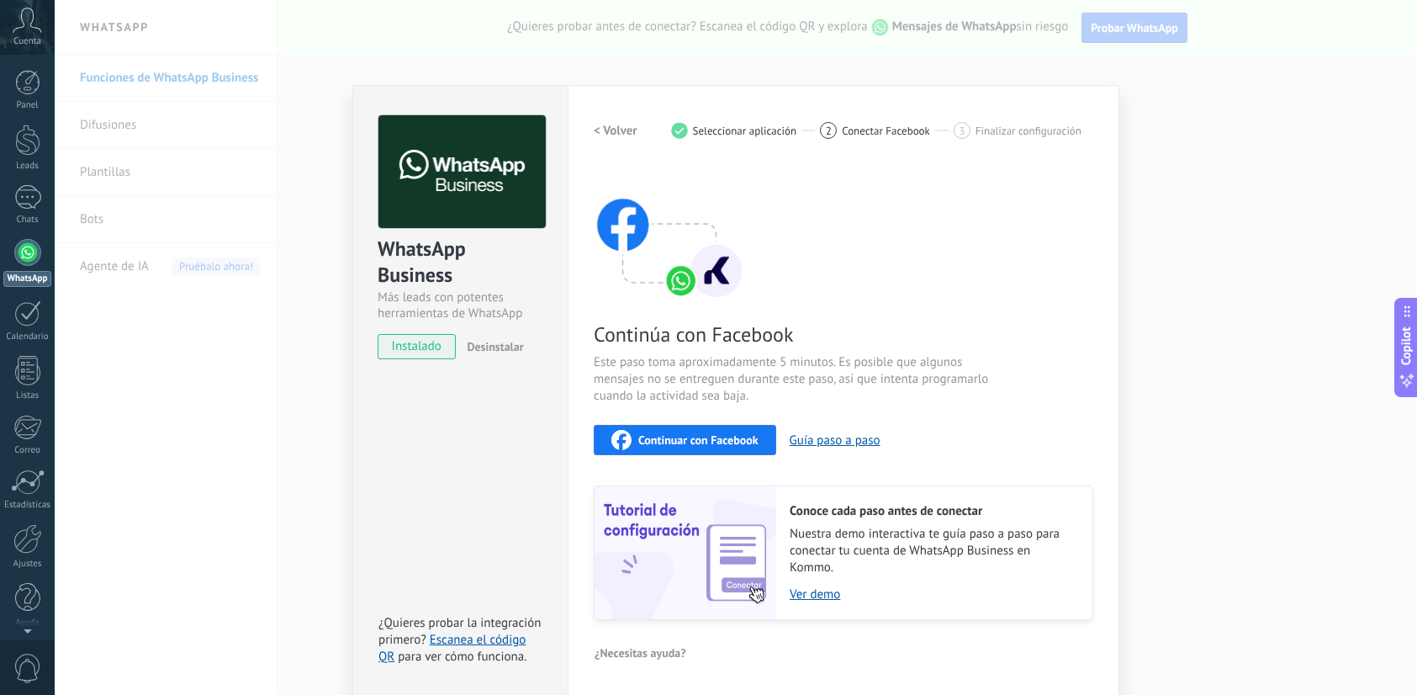
click at [600, 123] on h2 "< Volver" at bounding box center [616, 131] width 44 height 16
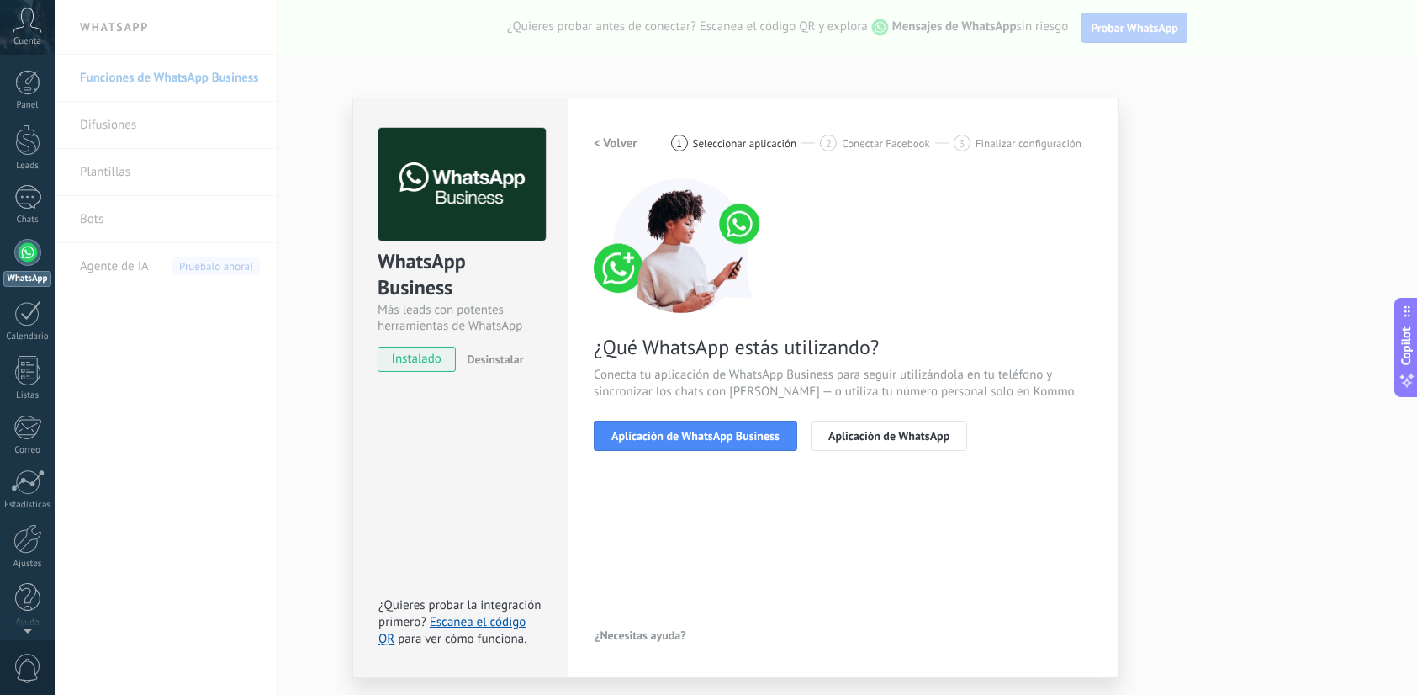
scroll to position [0, 0]
click at [603, 130] on button "< Volver" at bounding box center [616, 143] width 44 height 30
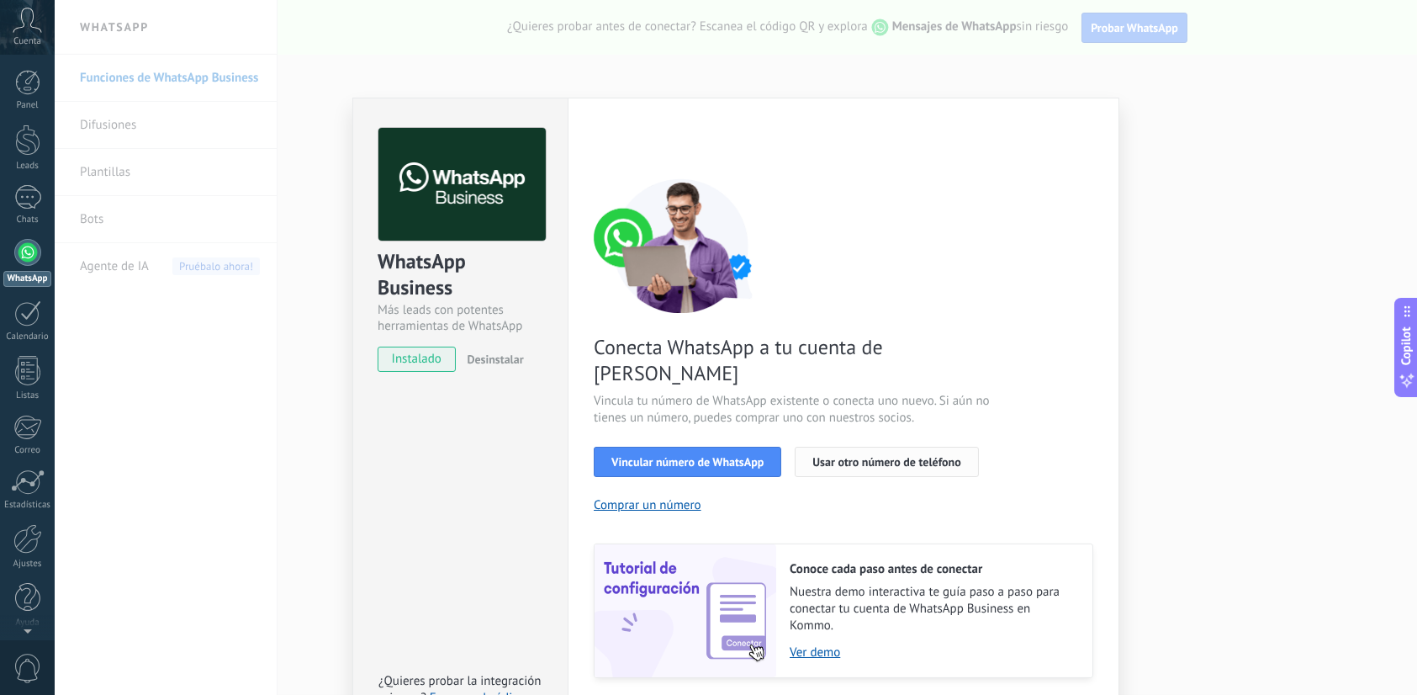
click at [857, 456] on span "Usar otro número de teléfono" at bounding box center [886, 462] width 148 height 12
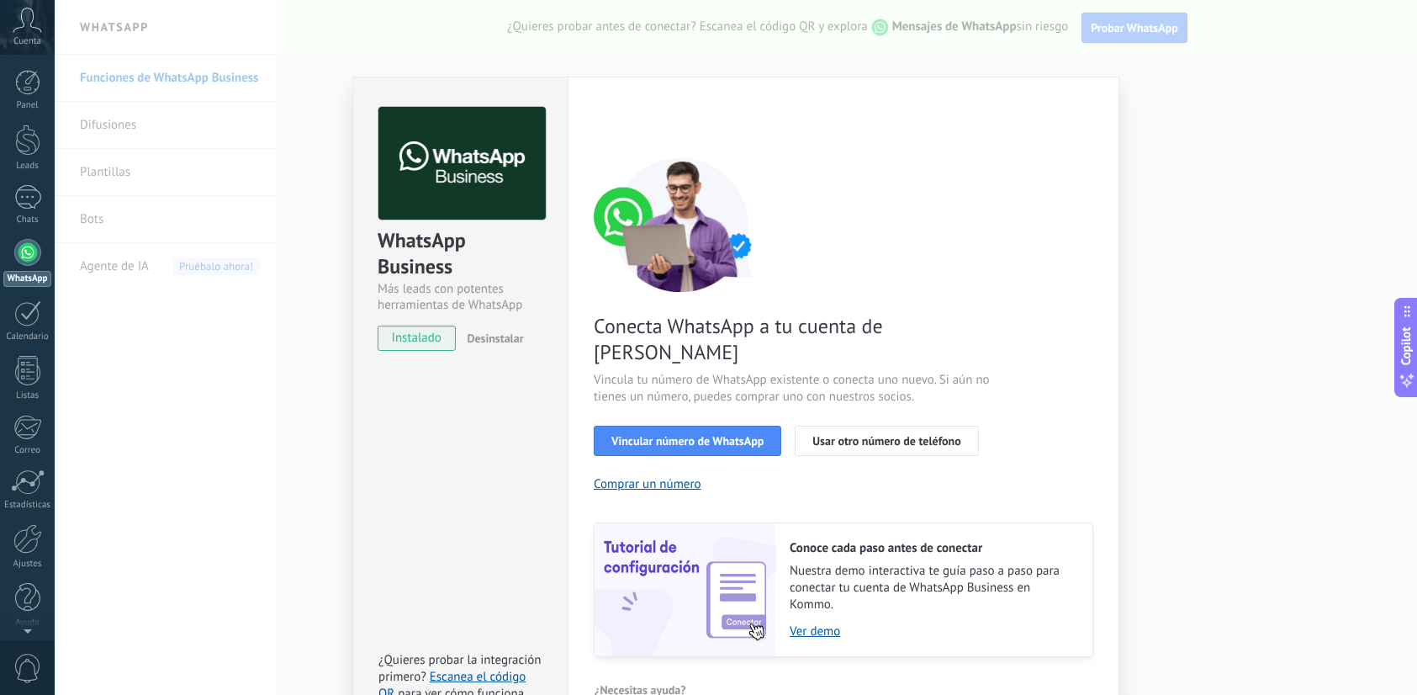
scroll to position [32, 0]
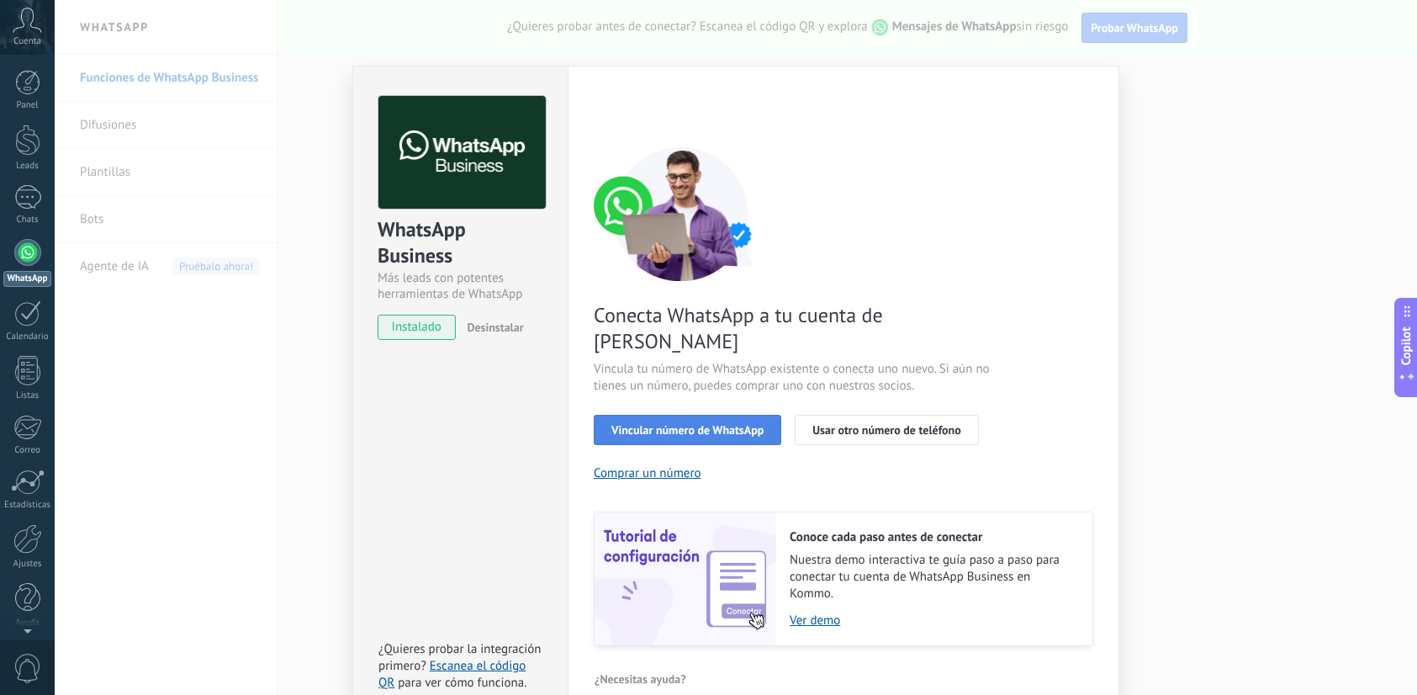
click at [730, 415] on button "Vincular número de WhatsApp" at bounding box center [688, 430] width 188 height 30
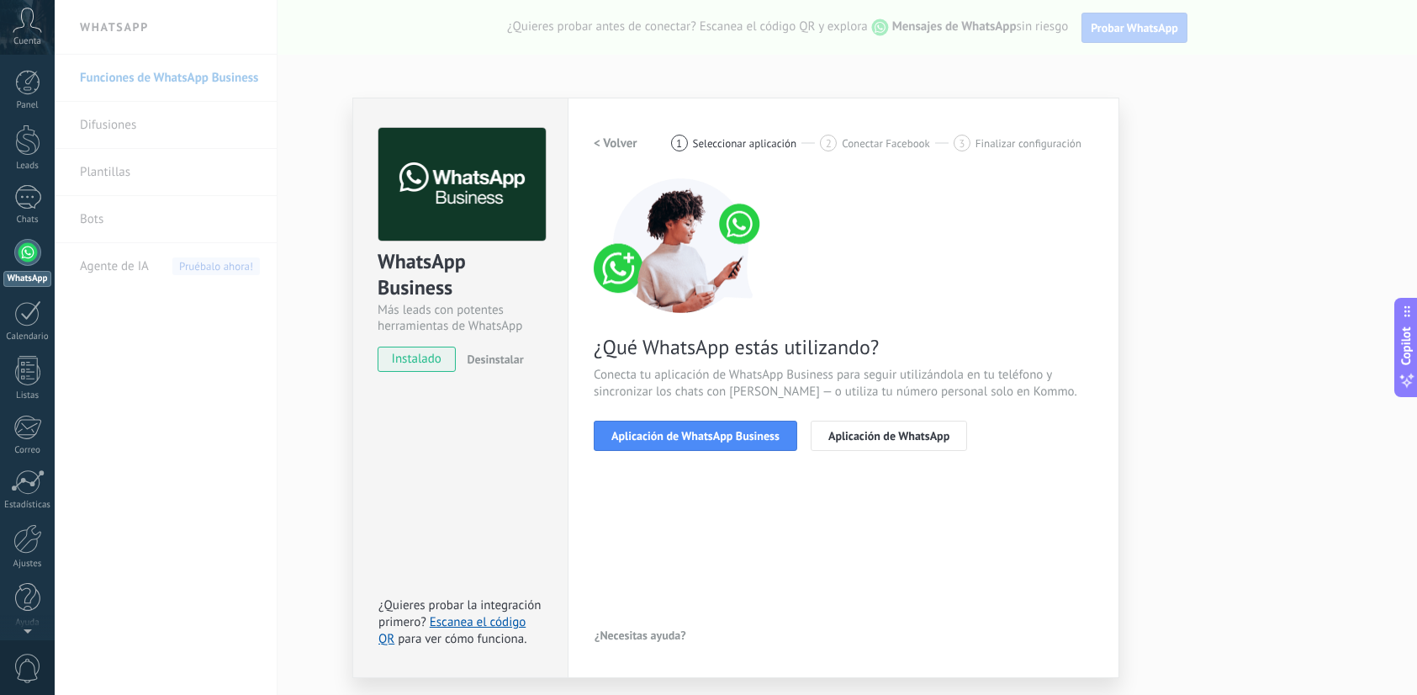
scroll to position [0, 0]
click at [733, 442] on span "Aplicación de WhatsApp Business" at bounding box center [695, 436] width 168 height 12
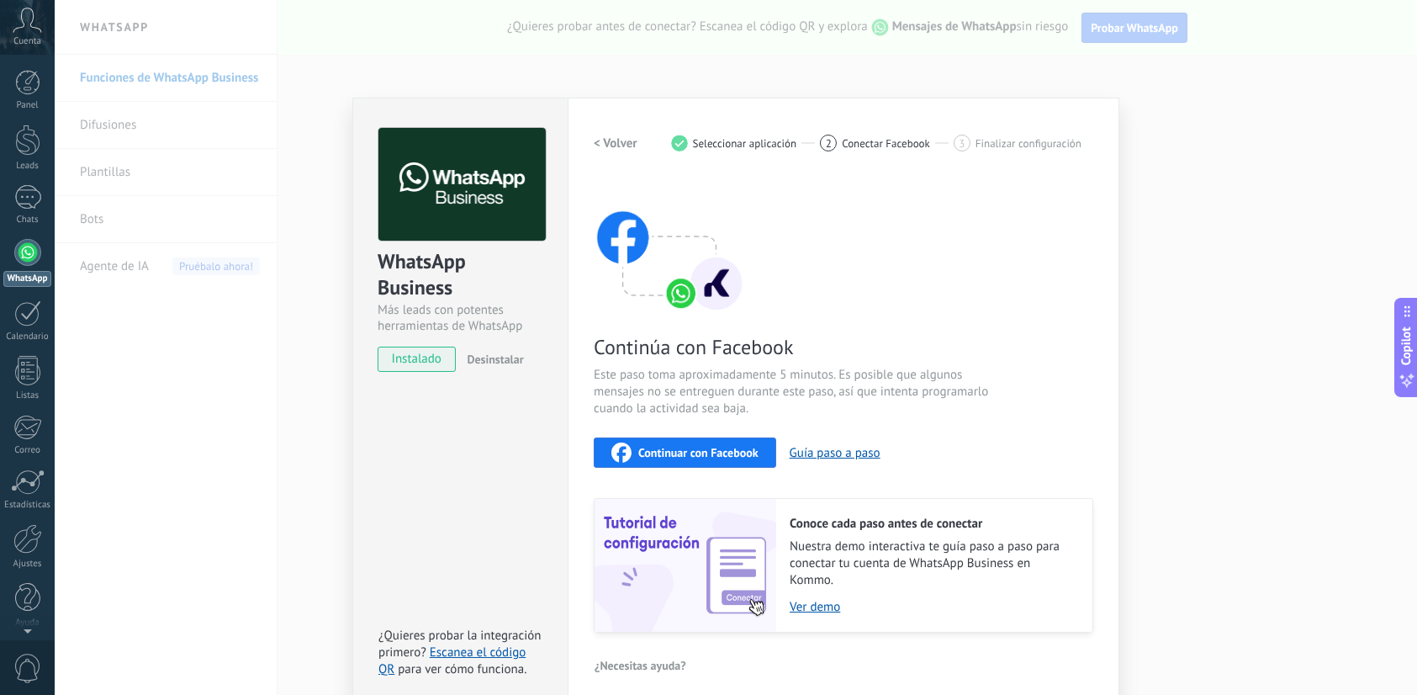
click at [865, 144] on span "Conectar Facebook" at bounding box center [886, 143] width 88 height 13
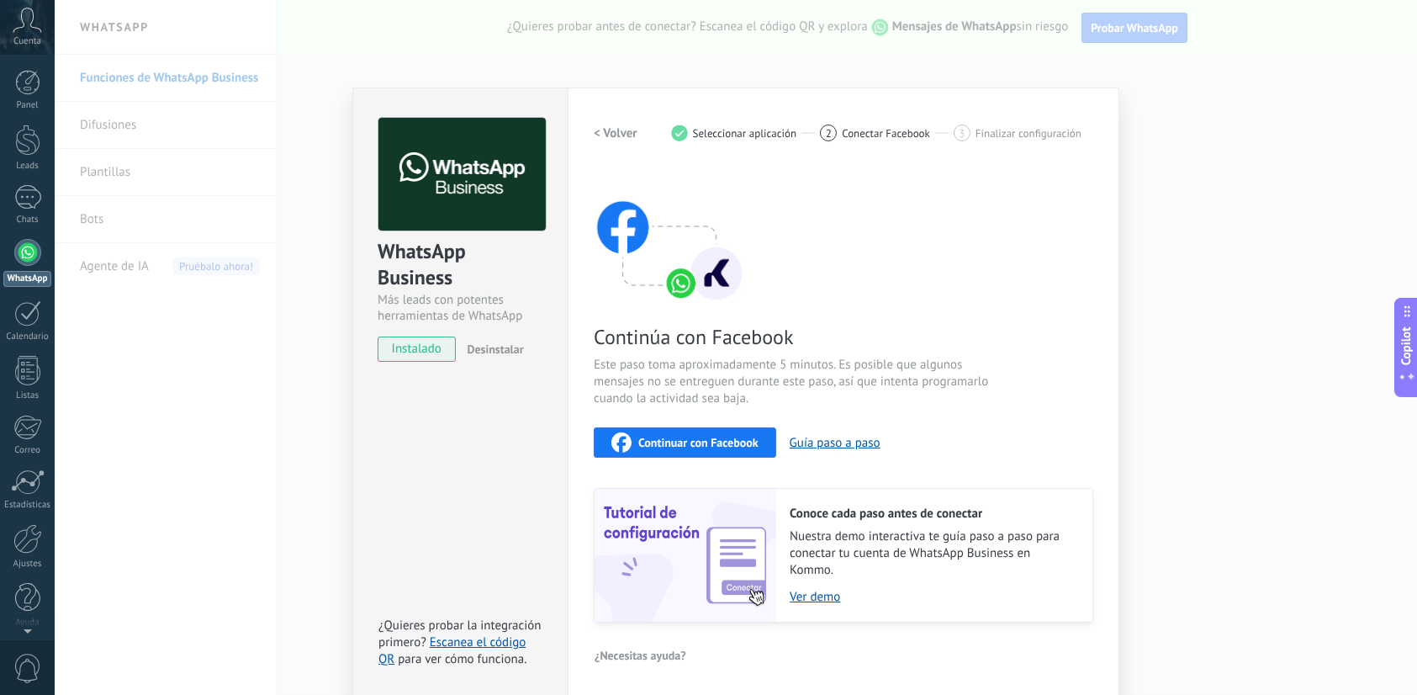
scroll to position [13, 0]
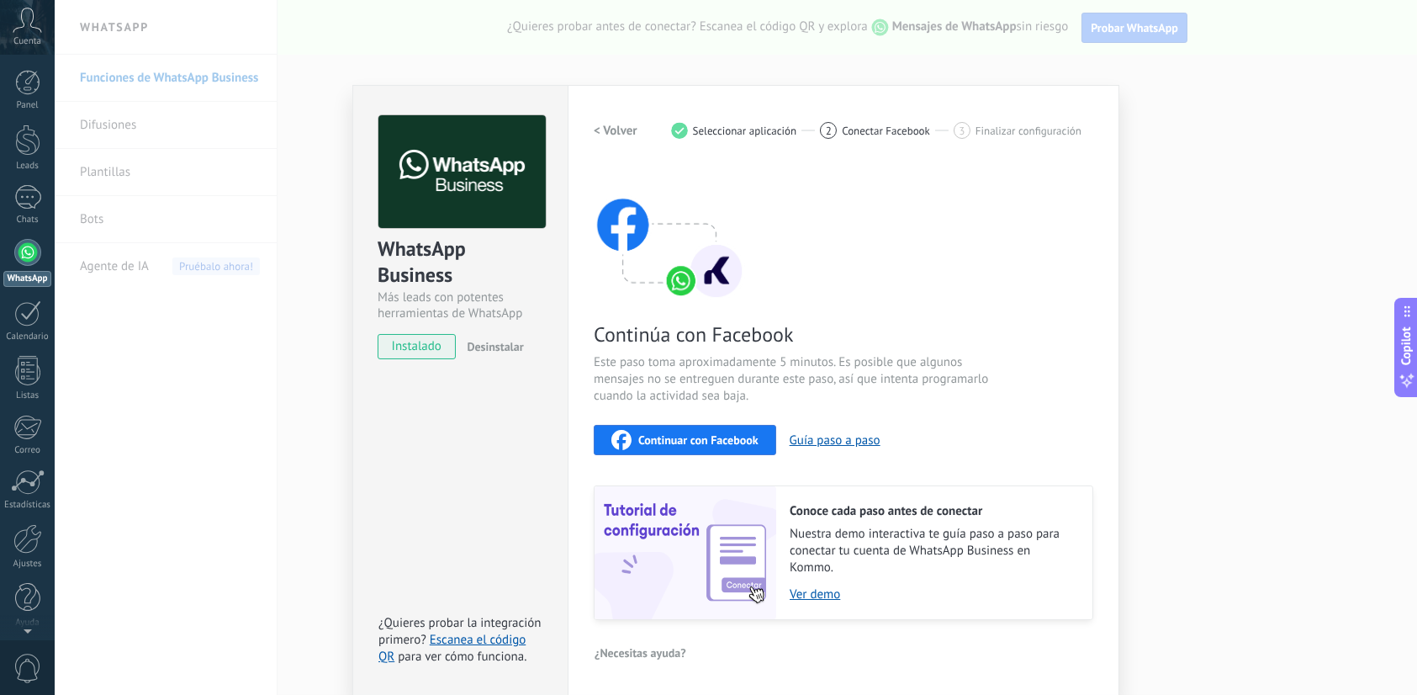
click at [739, 437] on span "Continuar con Facebook" at bounding box center [698, 440] width 120 height 12
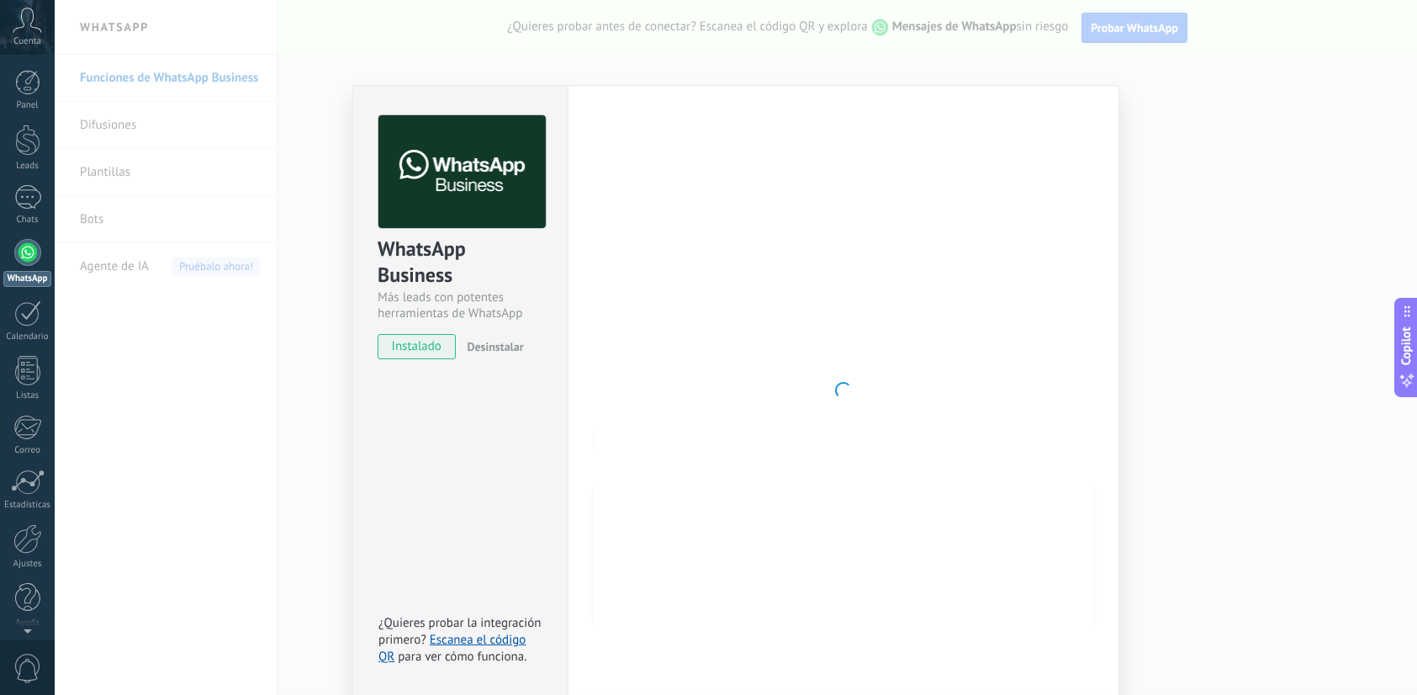
click at [486, 344] on span "Desinstalar" at bounding box center [495, 346] width 56 height 15
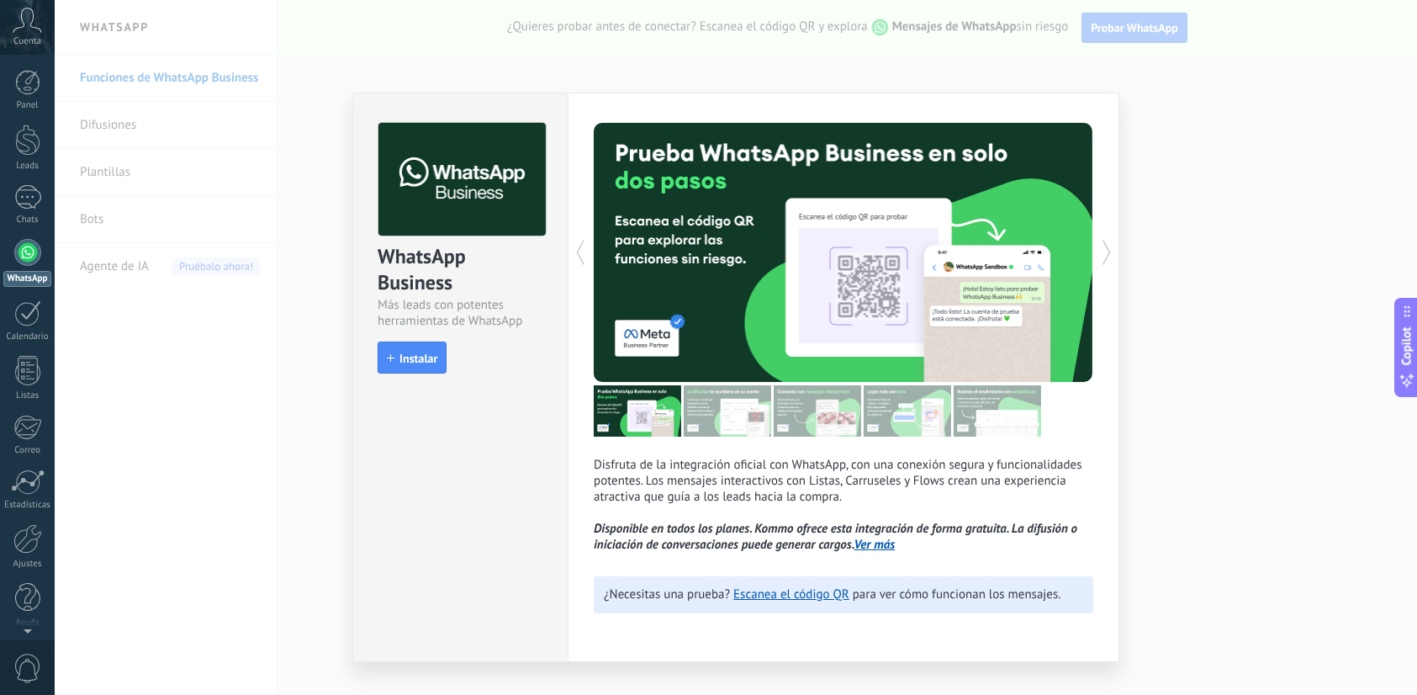
scroll to position [0, 0]
click at [420, 358] on span "Instalar" at bounding box center [419, 358] width 38 height 12
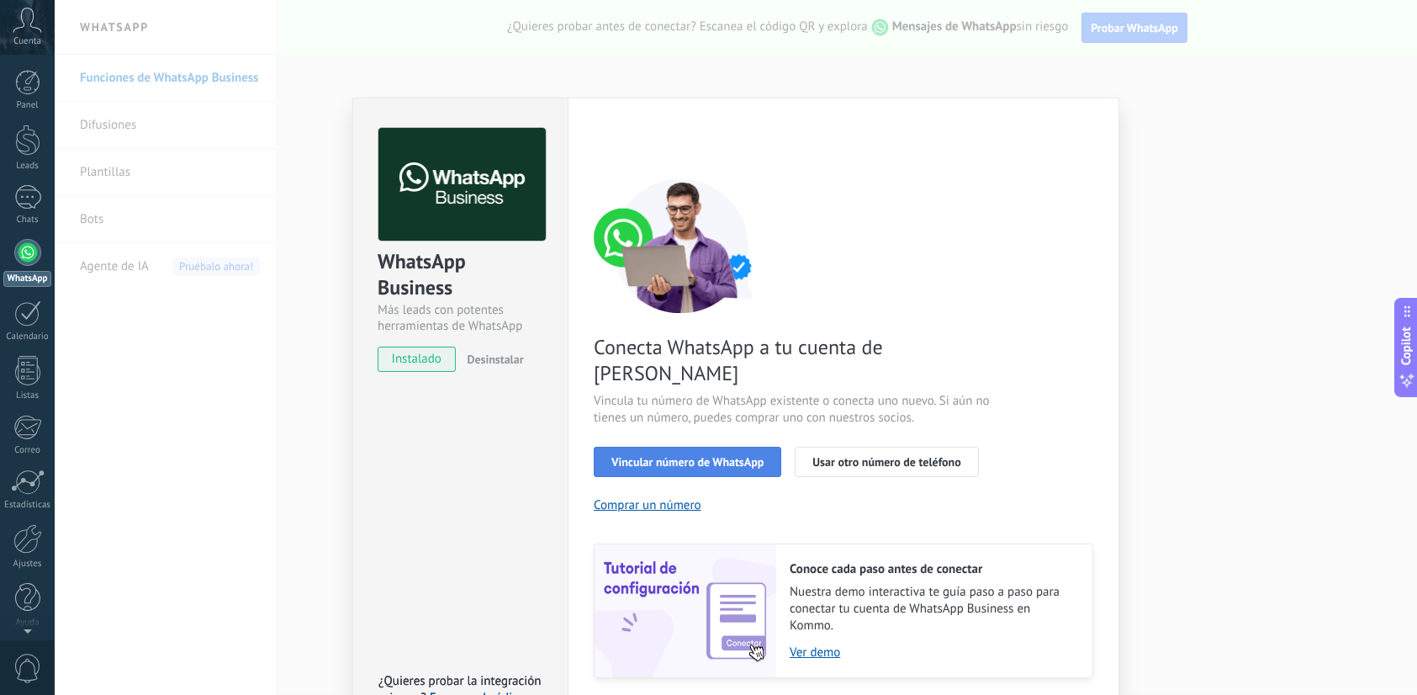
click at [685, 447] on button "Vincular número de WhatsApp" at bounding box center [688, 462] width 188 height 30
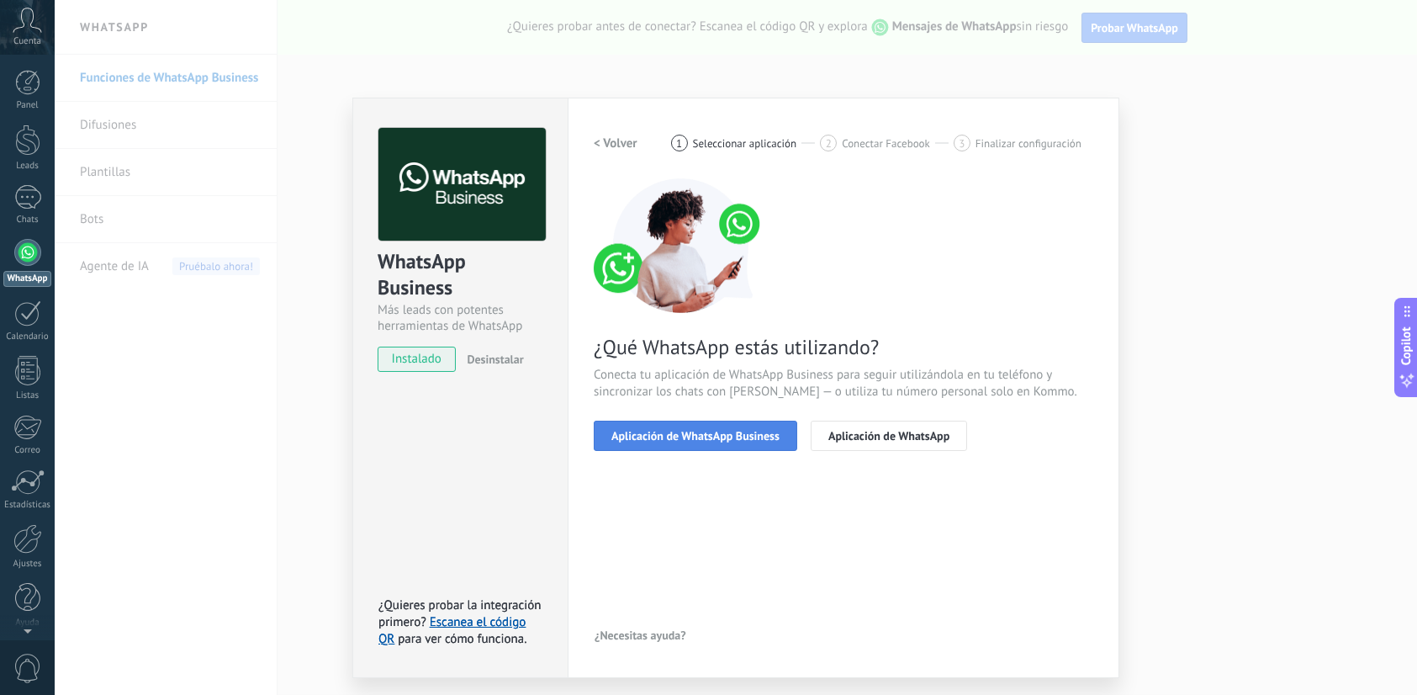
click at [738, 430] on span "Aplicación de WhatsApp Business" at bounding box center [695, 436] width 168 height 12
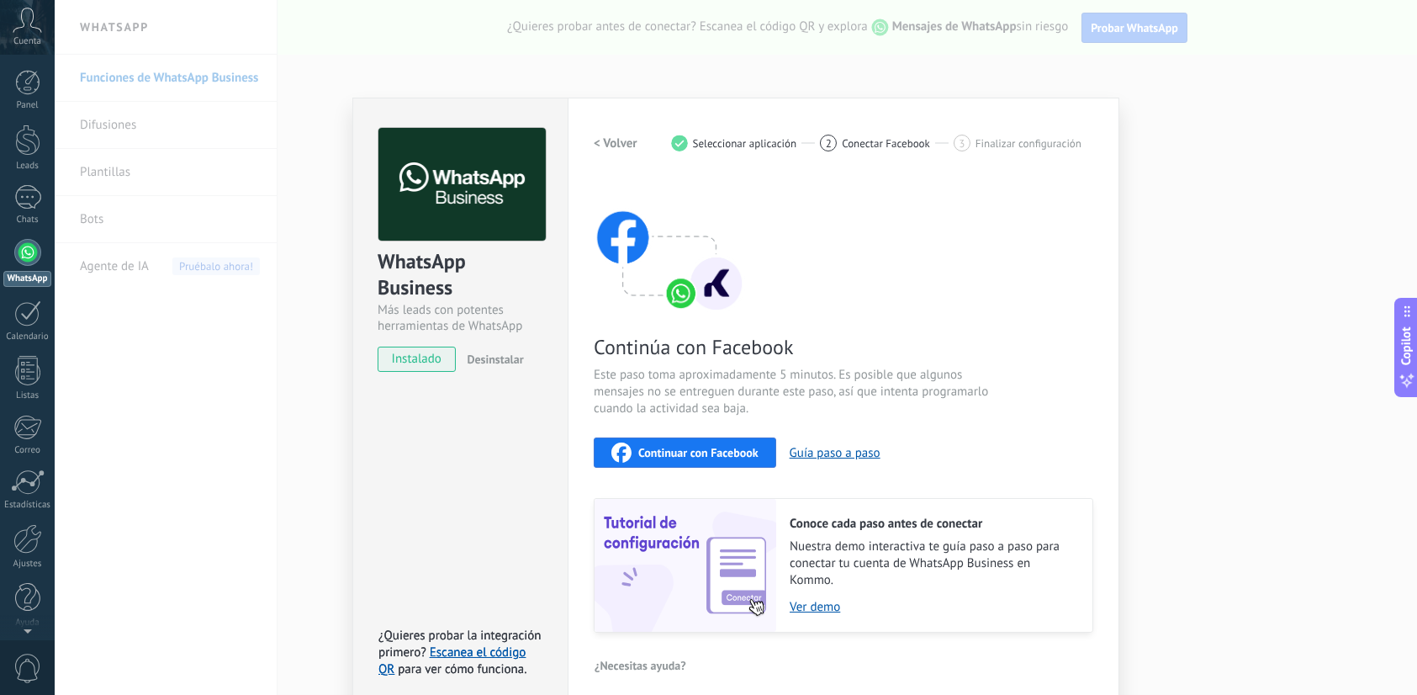
scroll to position [13, 0]
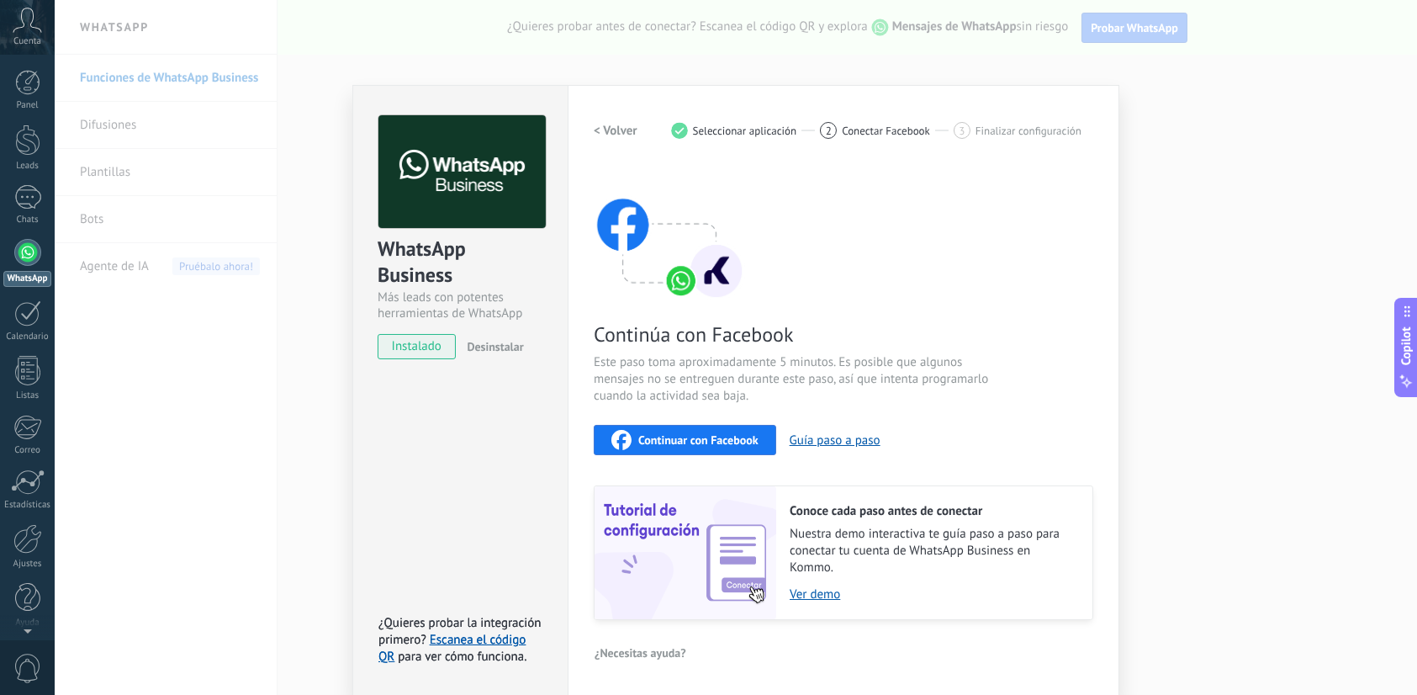
click at [606, 123] on h2 "< Volver" at bounding box center [616, 131] width 44 height 16
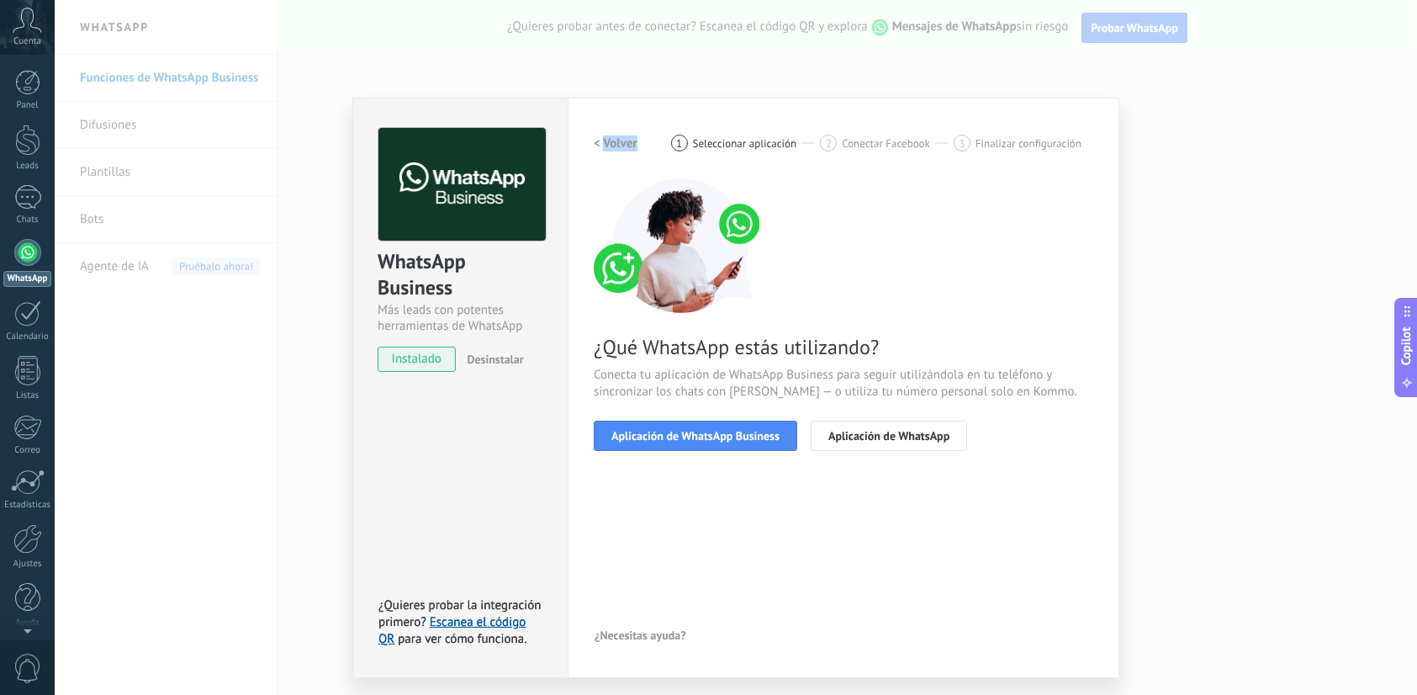
scroll to position [0, 0]
click at [606, 122] on div "Configuraciones Autorizaciones This tab logs the users who have granted integra…" at bounding box center [844, 388] width 552 height 580
click at [605, 137] on h2 "< Volver" at bounding box center [616, 143] width 44 height 16
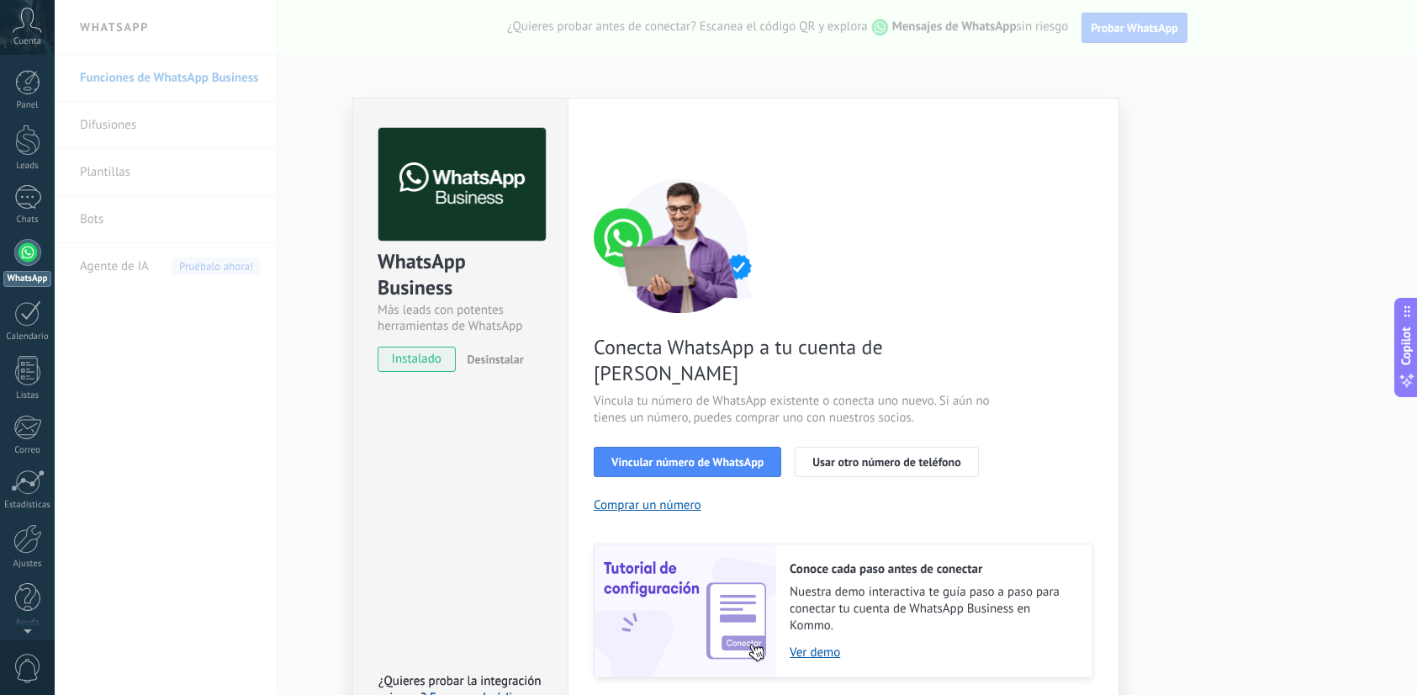
click at [605, 137] on div "< Volver 1 Seleccionar aplicación 2 Conectar Facebook 3 Finalizar configuración" at bounding box center [844, 143] width 500 height 30
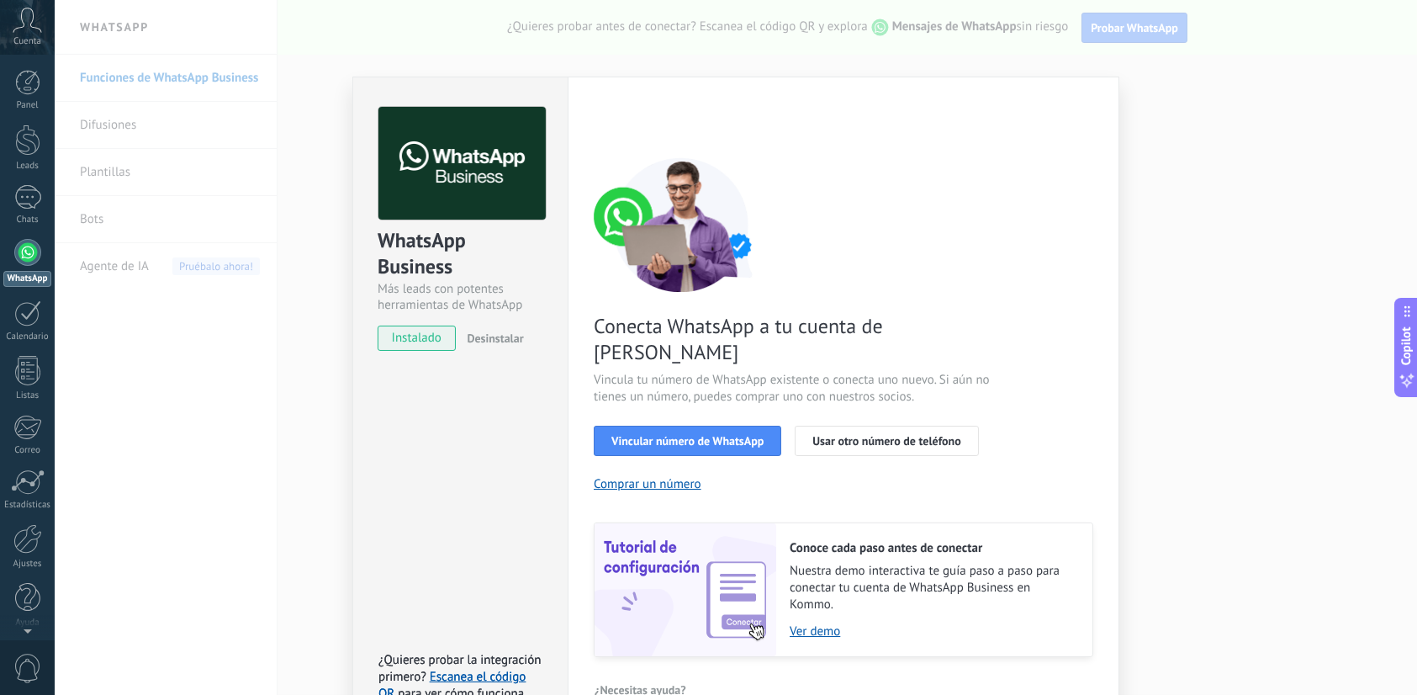
scroll to position [32, 0]
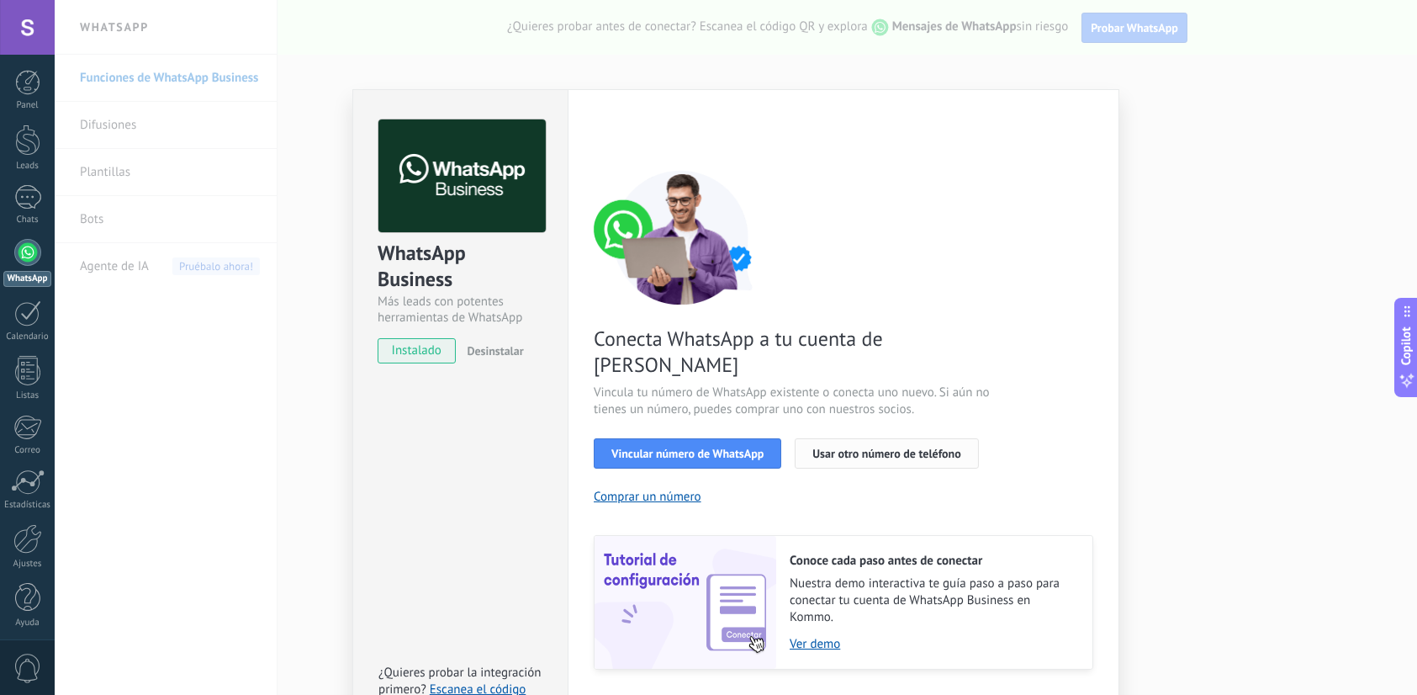
scroll to position [32, 0]
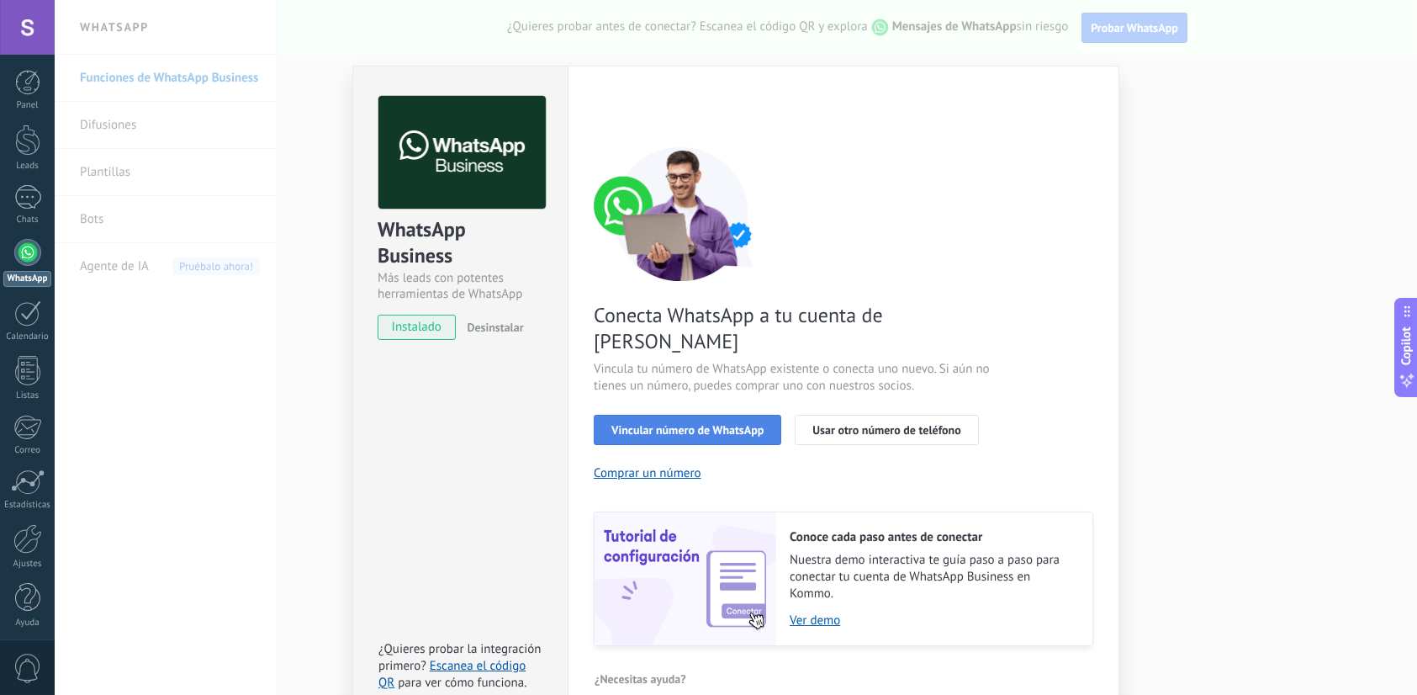
click at [745, 424] on span "Vincular número de WhatsApp" at bounding box center [687, 430] width 152 height 12
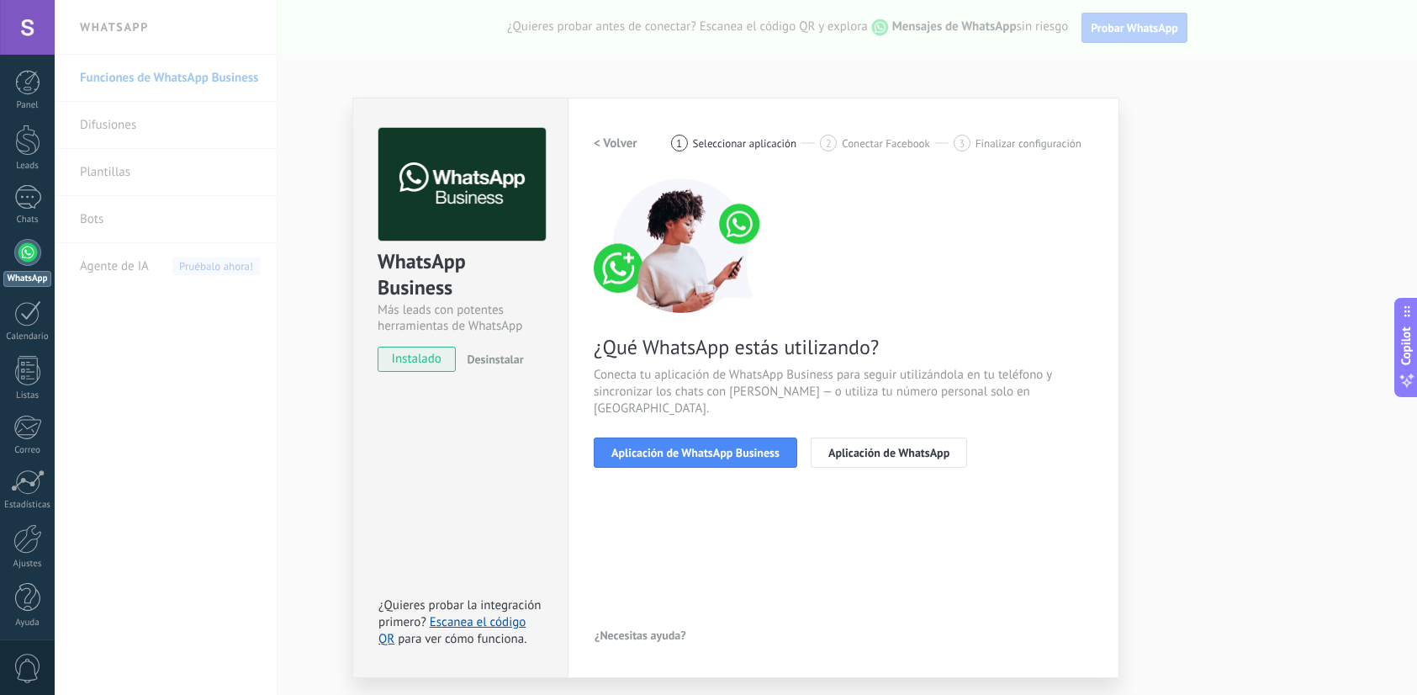
scroll to position [0, 0]
click at [750, 449] on button "Aplicación de WhatsApp Business" at bounding box center [696, 452] width 204 height 30
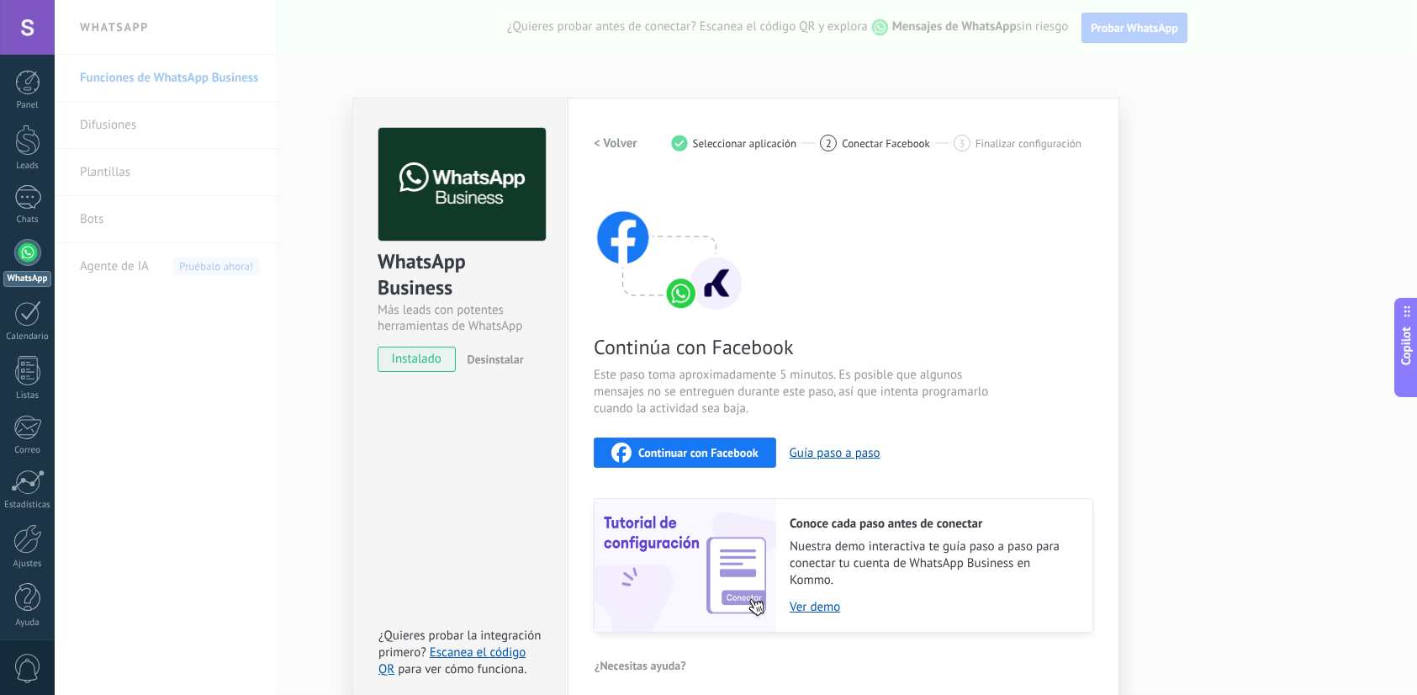
scroll to position [13, 0]
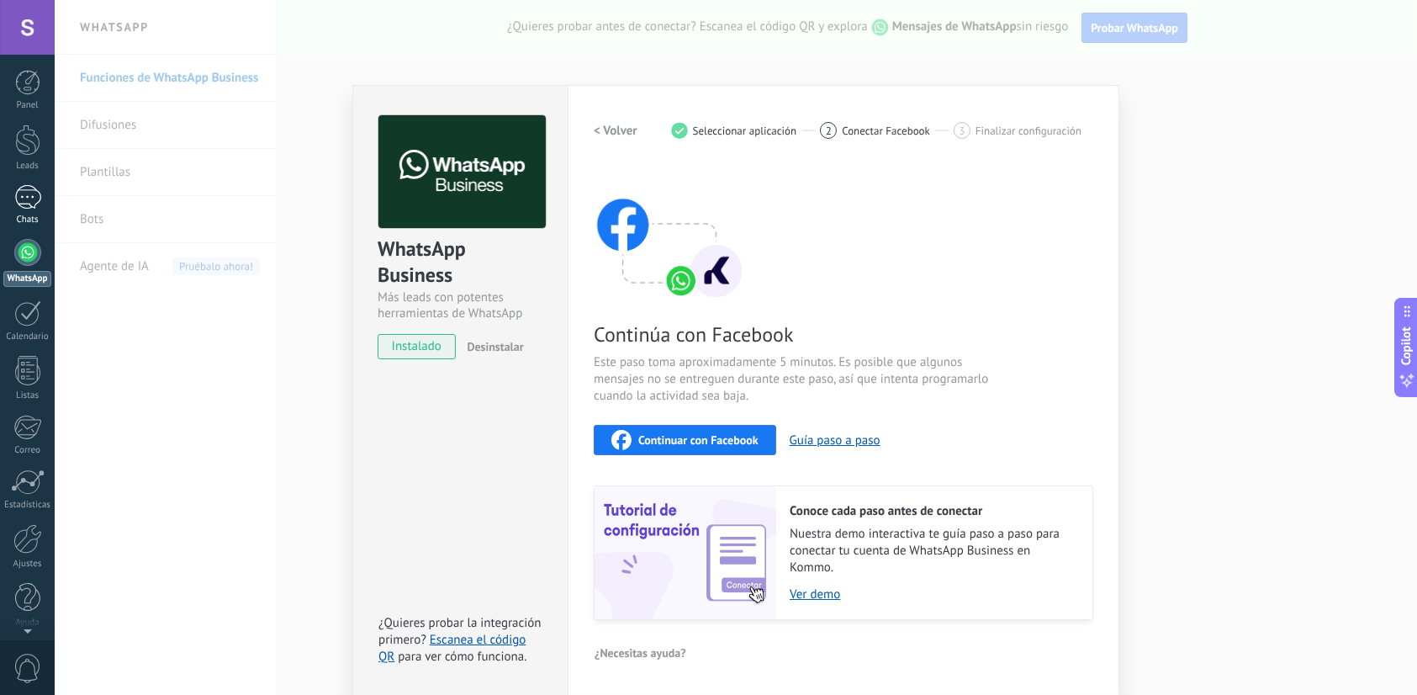
click at [3, 214] on div "Chats" at bounding box center [27, 219] width 49 height 11
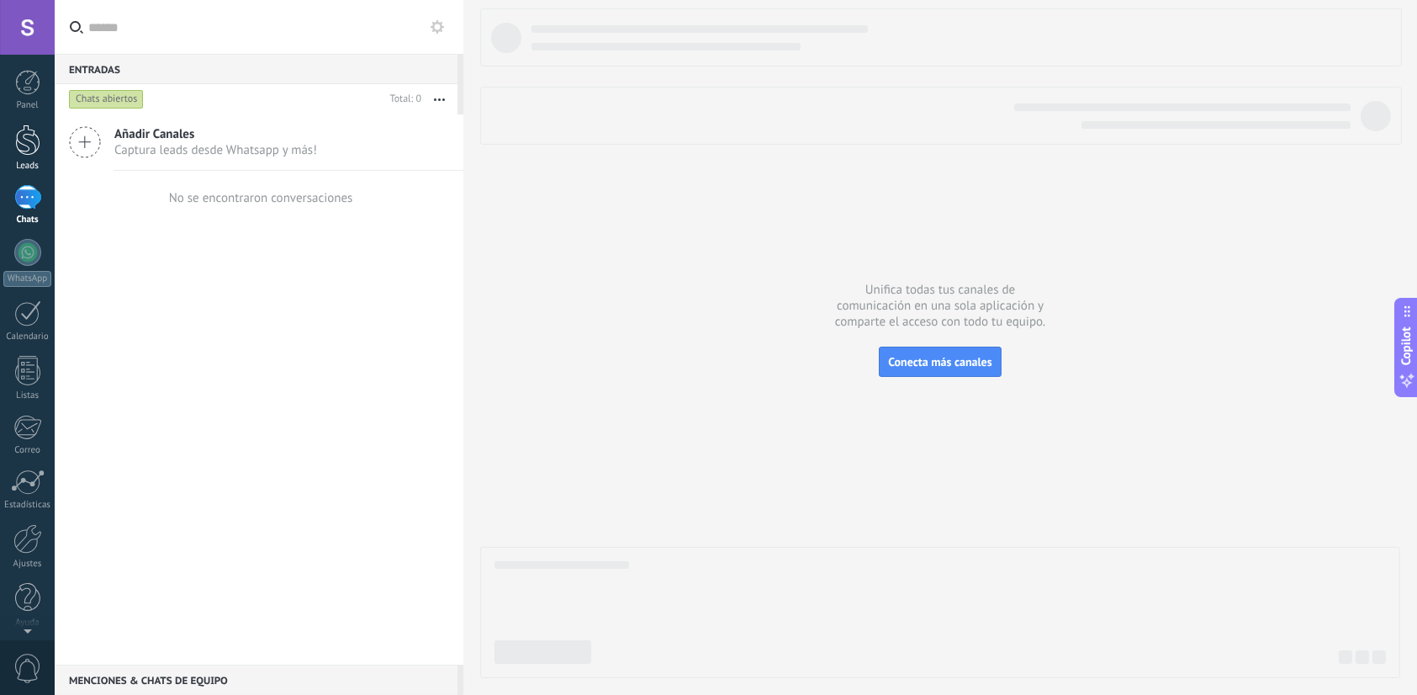
click at [27, 149] on div at bounding box center [27, 139] width 25 height 31
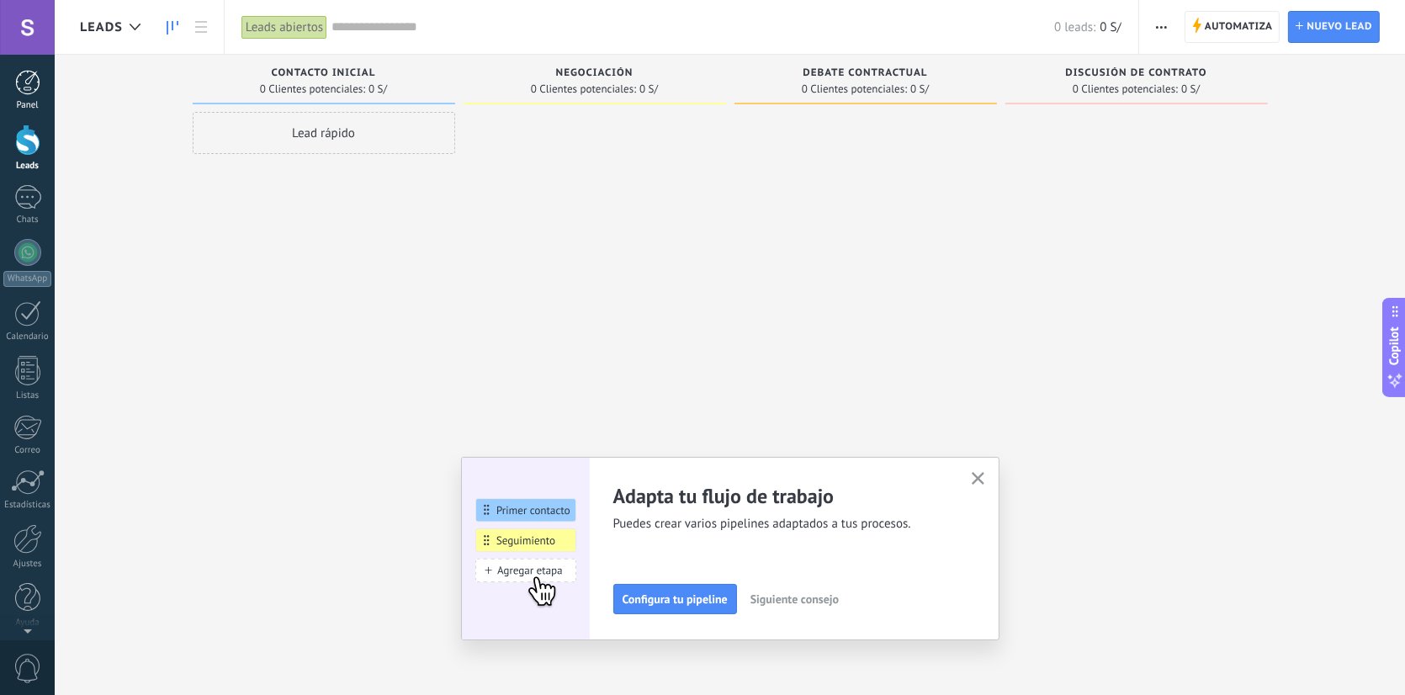
click at [24, 86] on div at bounding box center [27, 82] width 25 height 25
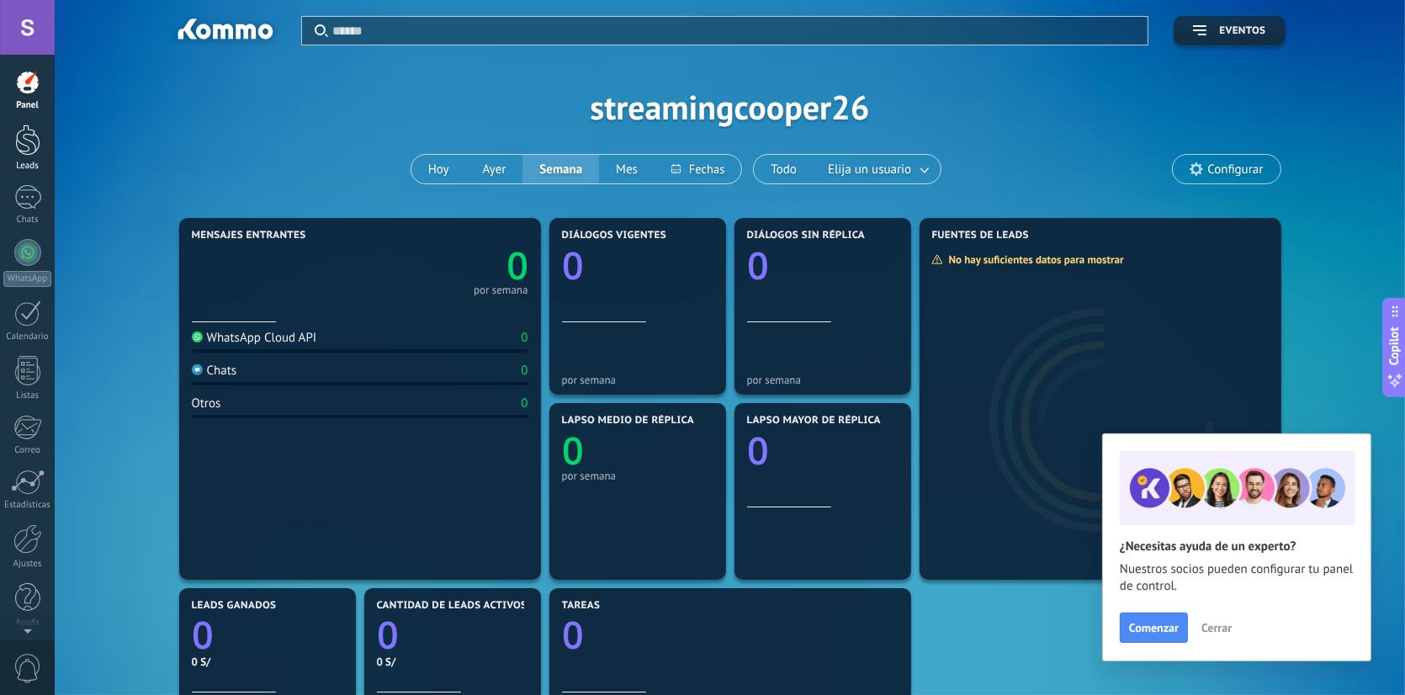
click at [29, 147] on div at bounding box center [27, 139] width 25 height 31
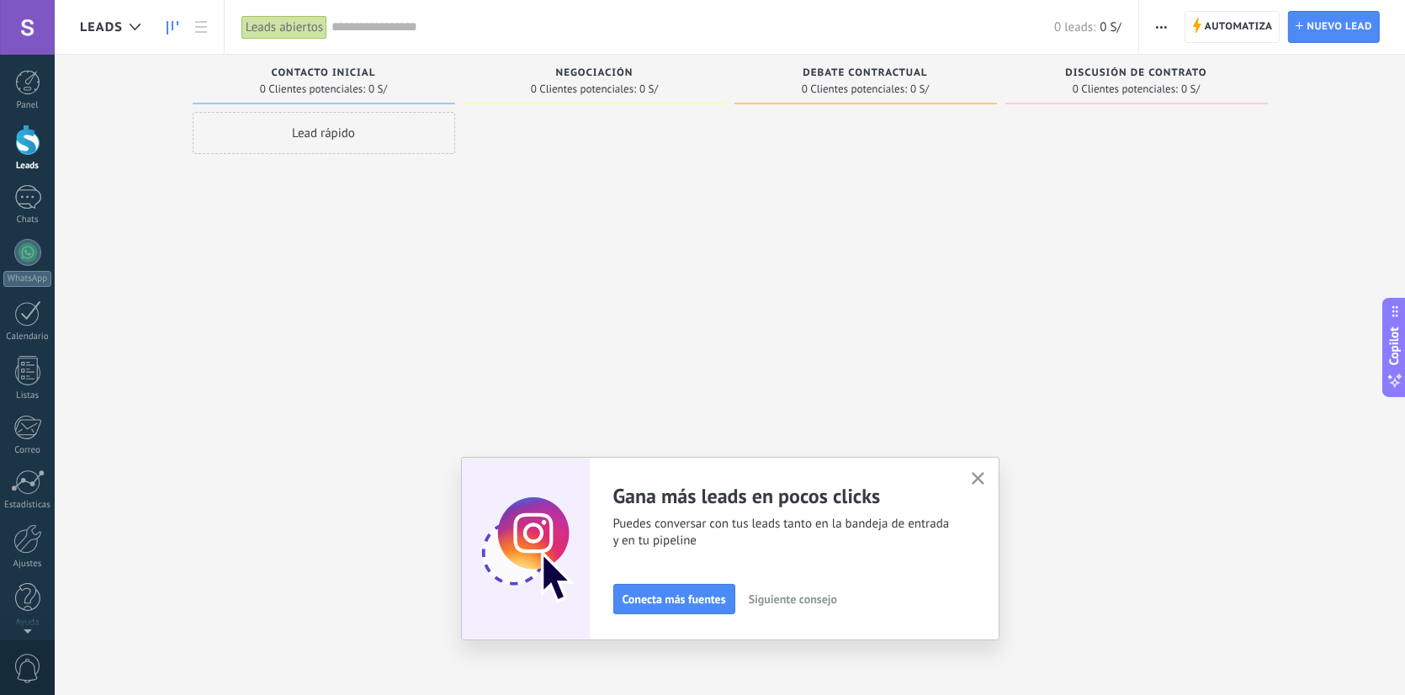
click at [984, 483] on icon "button" at bounding box center [977, 478] width 13 height 13
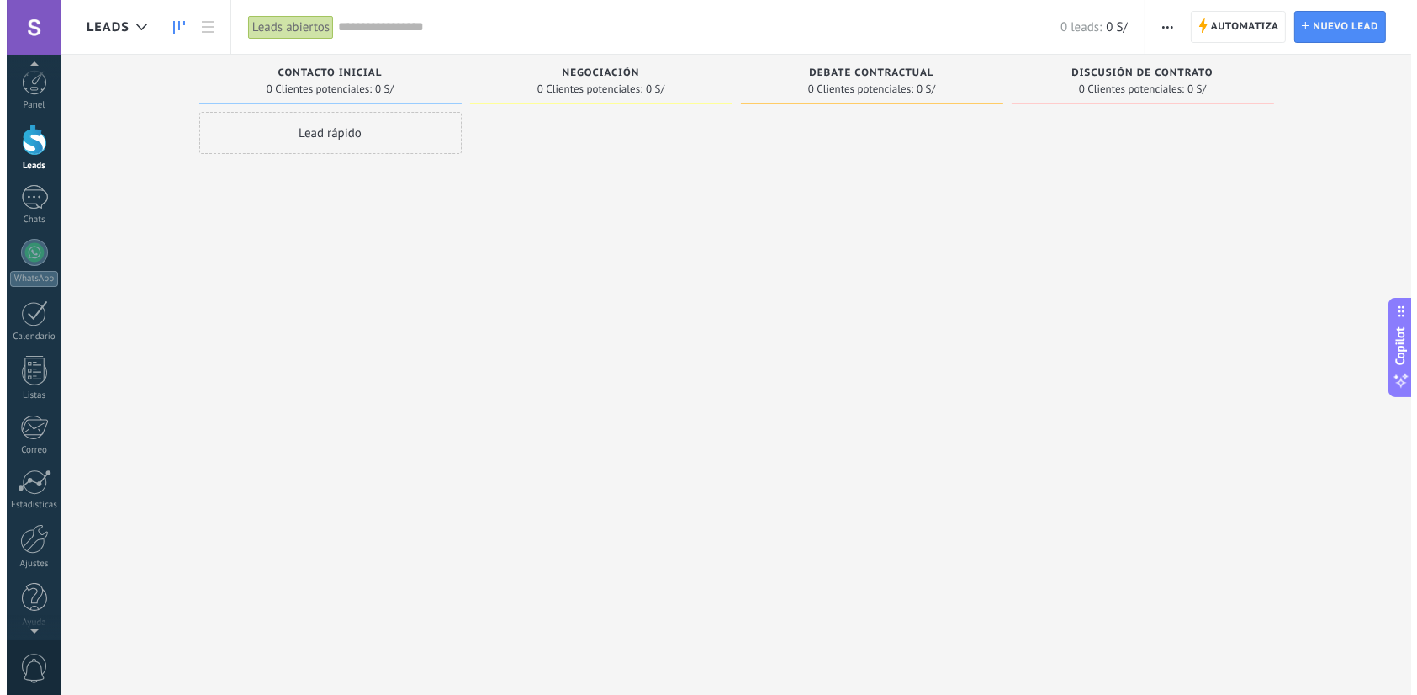
scroll to position [3, 0]
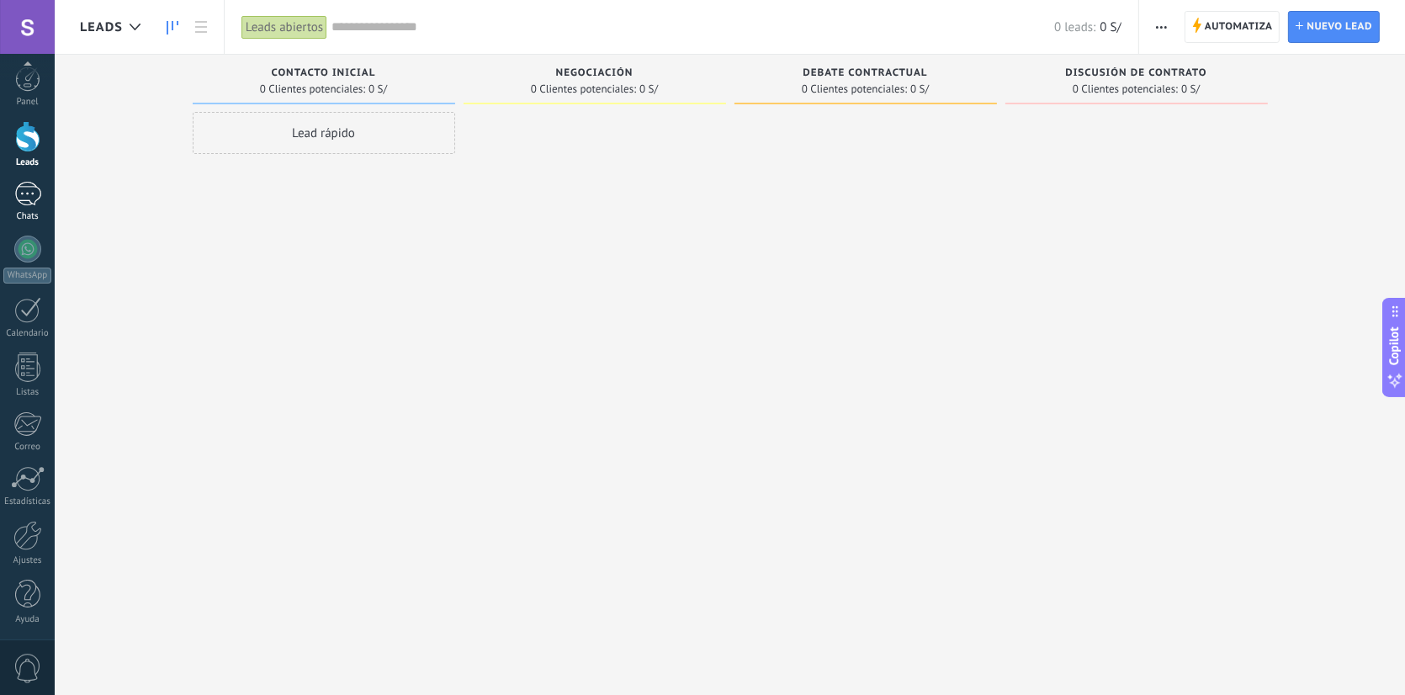
click at [40, 192] on div at bounding box center [27, 194] width 27 height 24
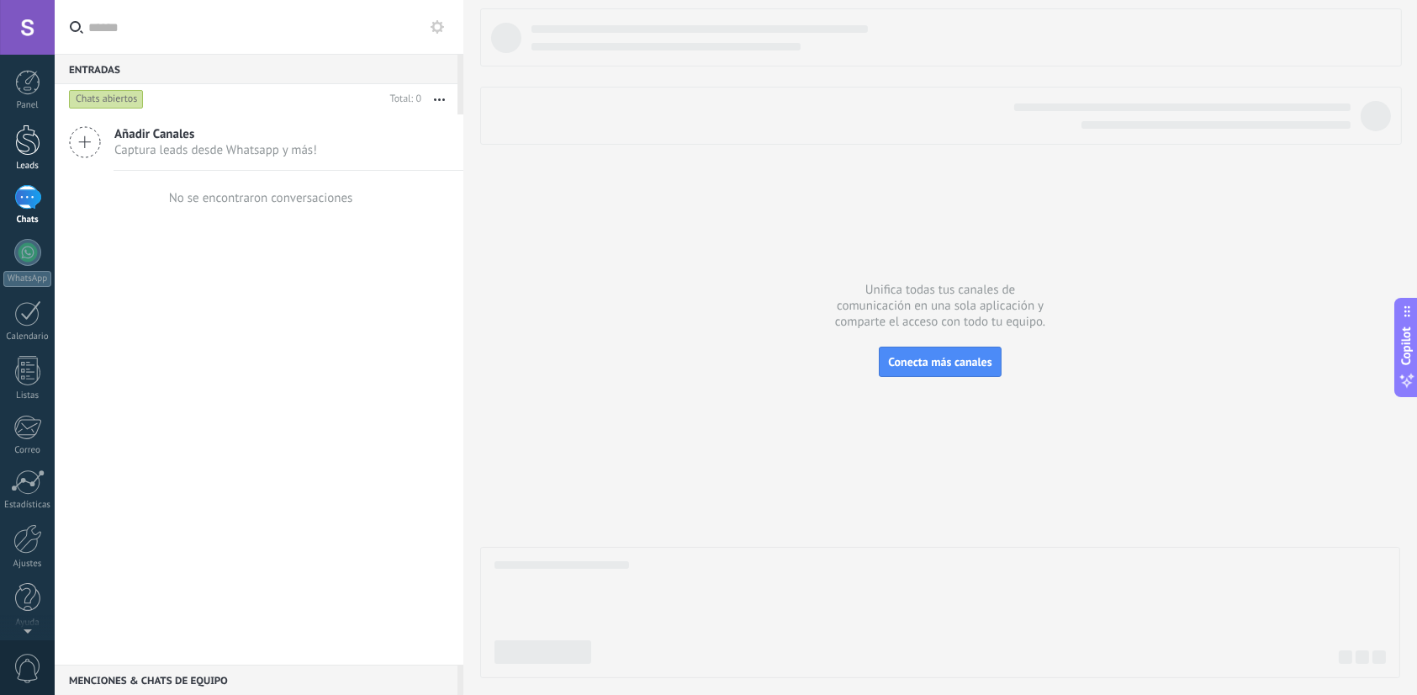
click at [24, 156] on link "Leads" at bounding box center [27, 147] width 55 height 47
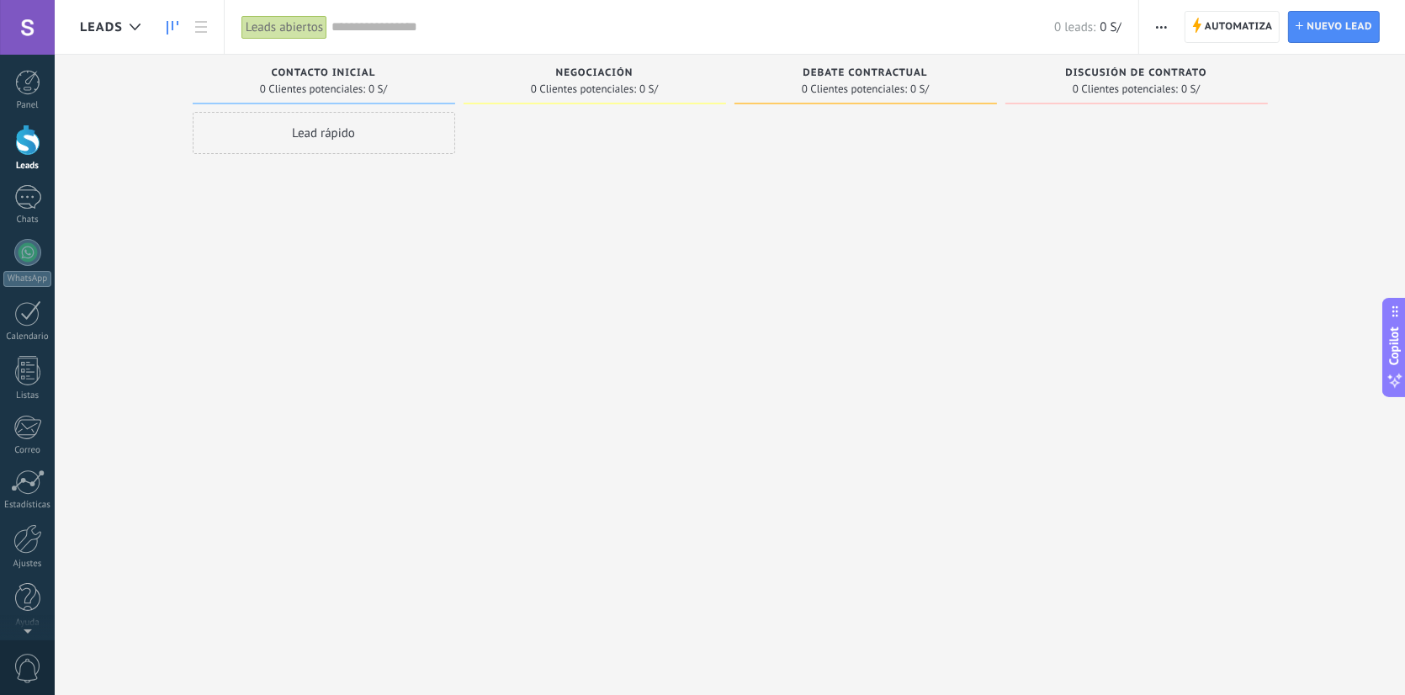
click at [375, 133] on div "Lead rápido" at bounding box center [324, 133] width 262 height 42
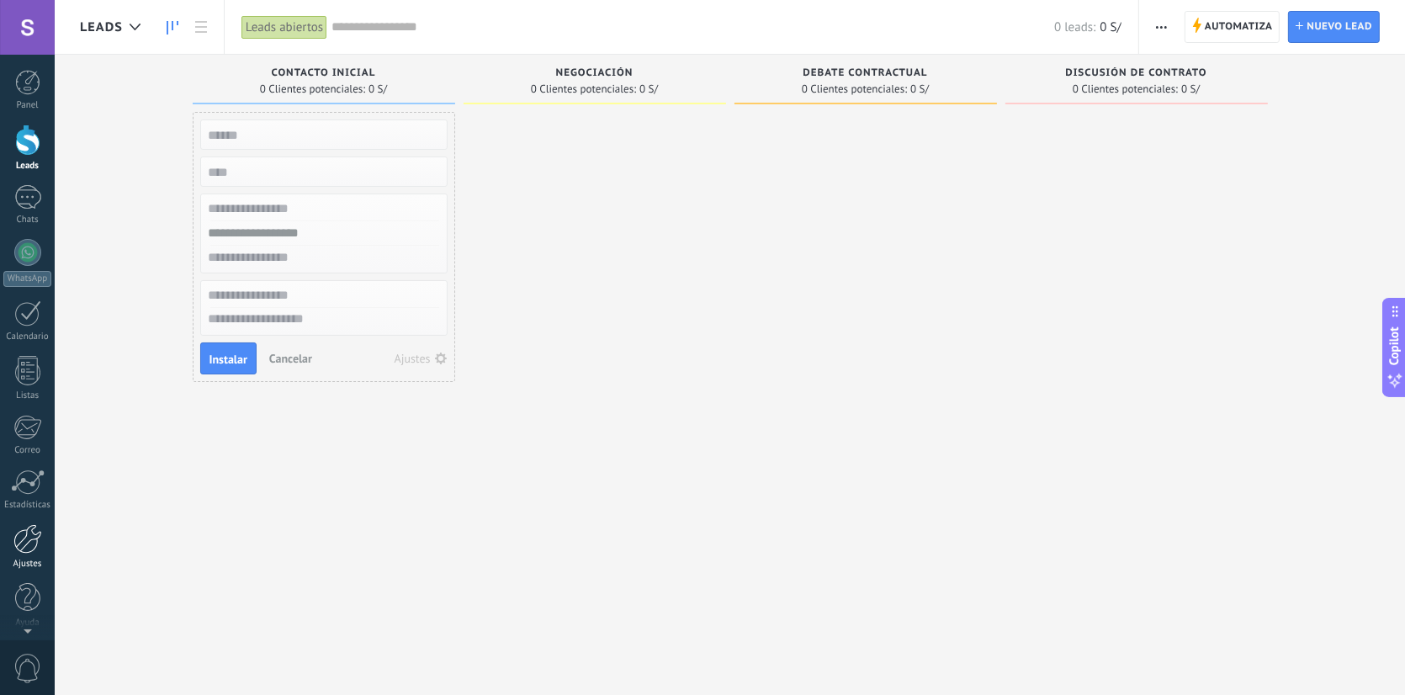
click at [28, 546] on div at bounding box center [27, 538] width 29 height 29
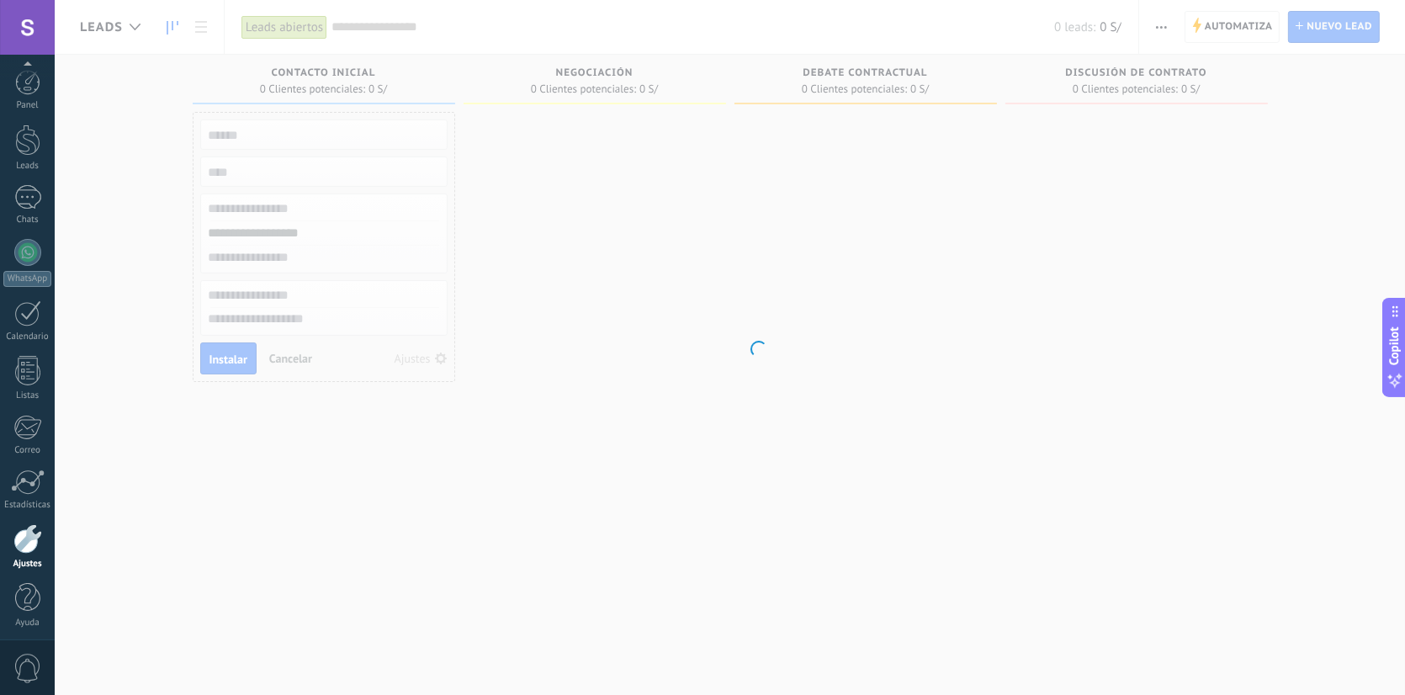
scroll to position [3, 0]
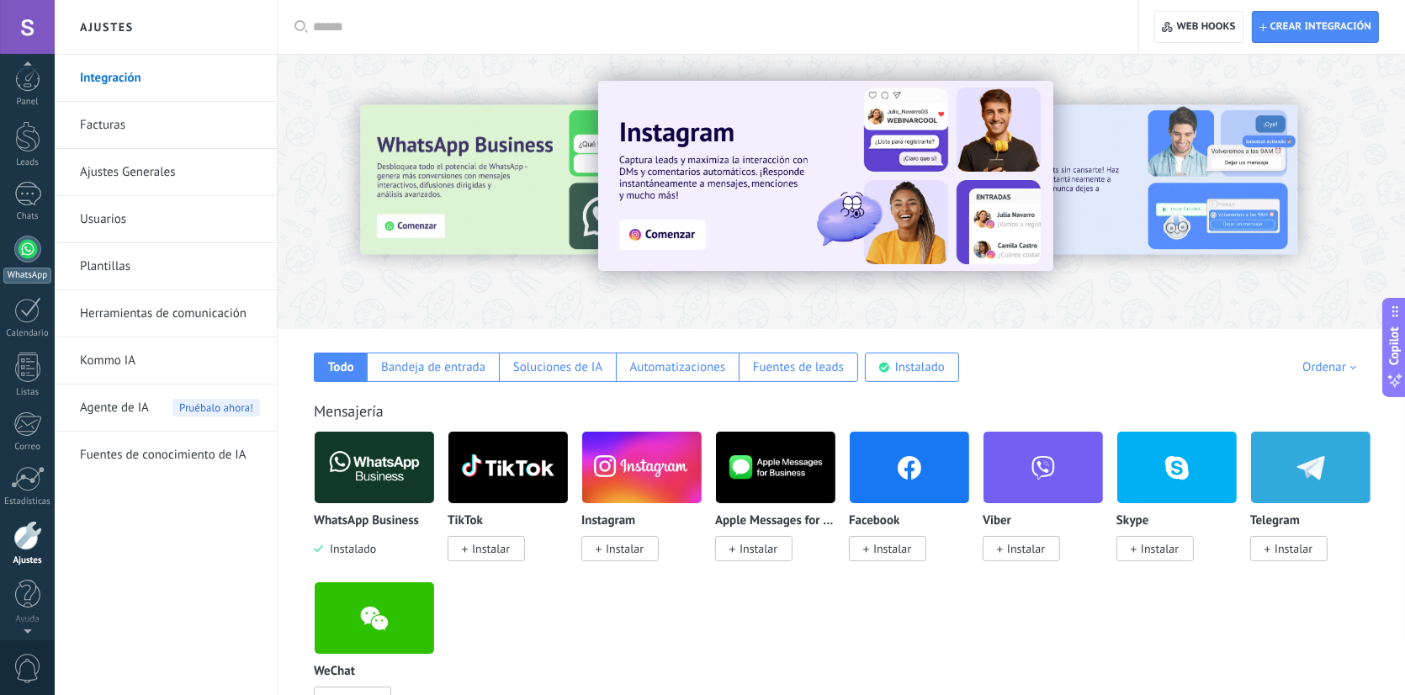
click at [29, 261] on div at bounding box center [27, 248] width 27 height 27
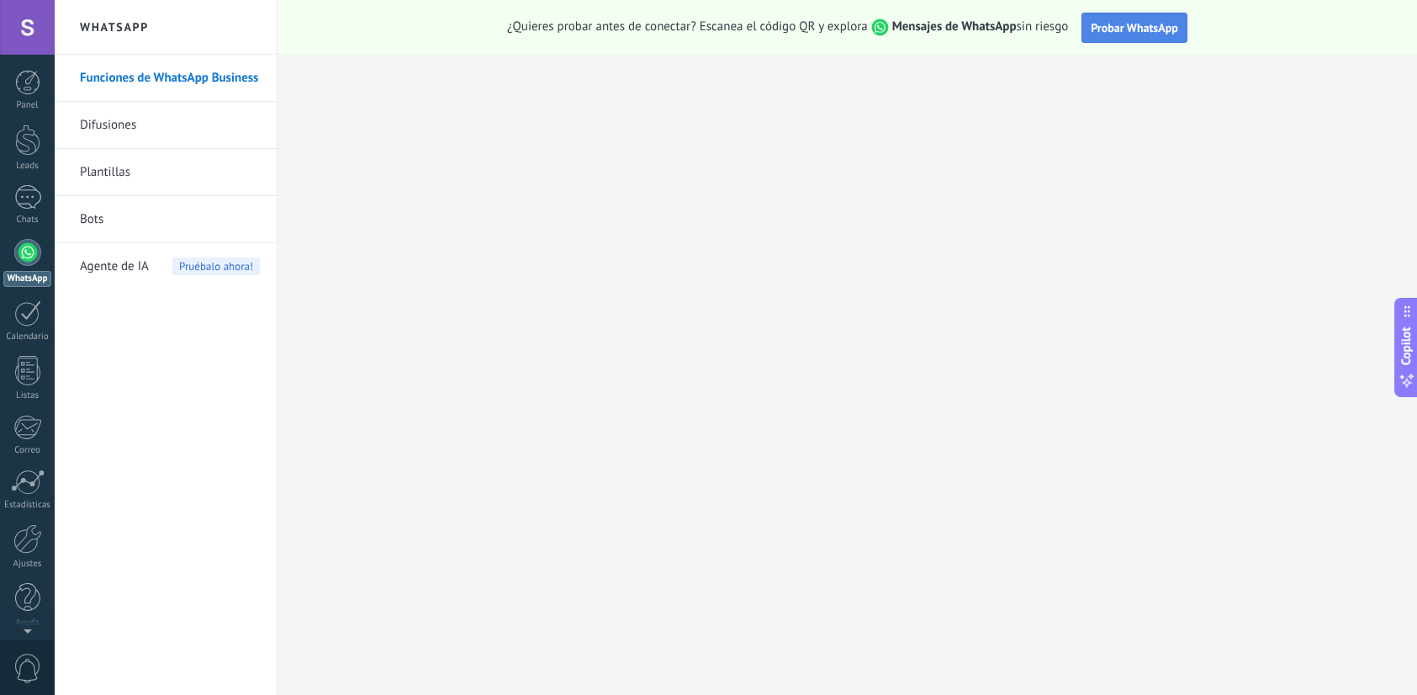
click at [1149, 33] on span "Probar WhatsApp" at bounding box center [1134, 27] width 87 height 15
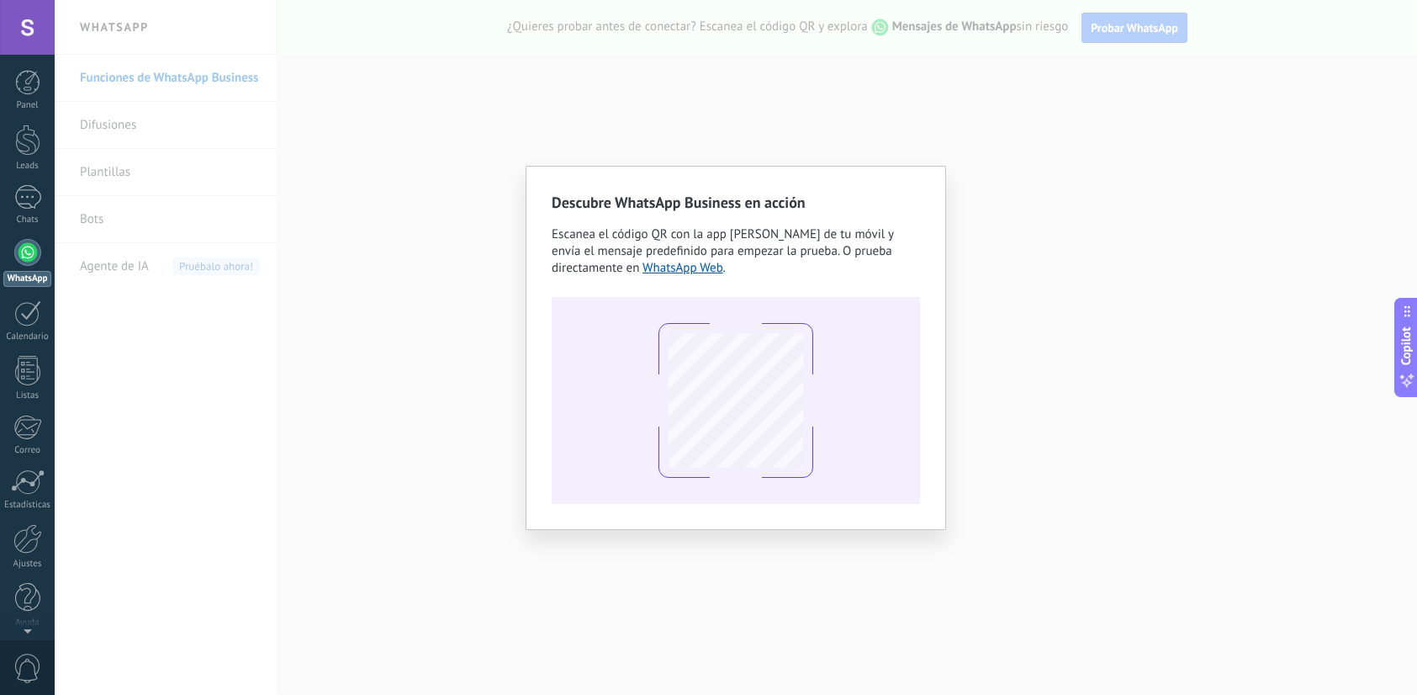
click at [1094, 304] on div "Descubre WhatsApp Business en acción Escanea el código QR con la app [PERSON_NA…" at bounding box center [736, 347] width 1363 height 695
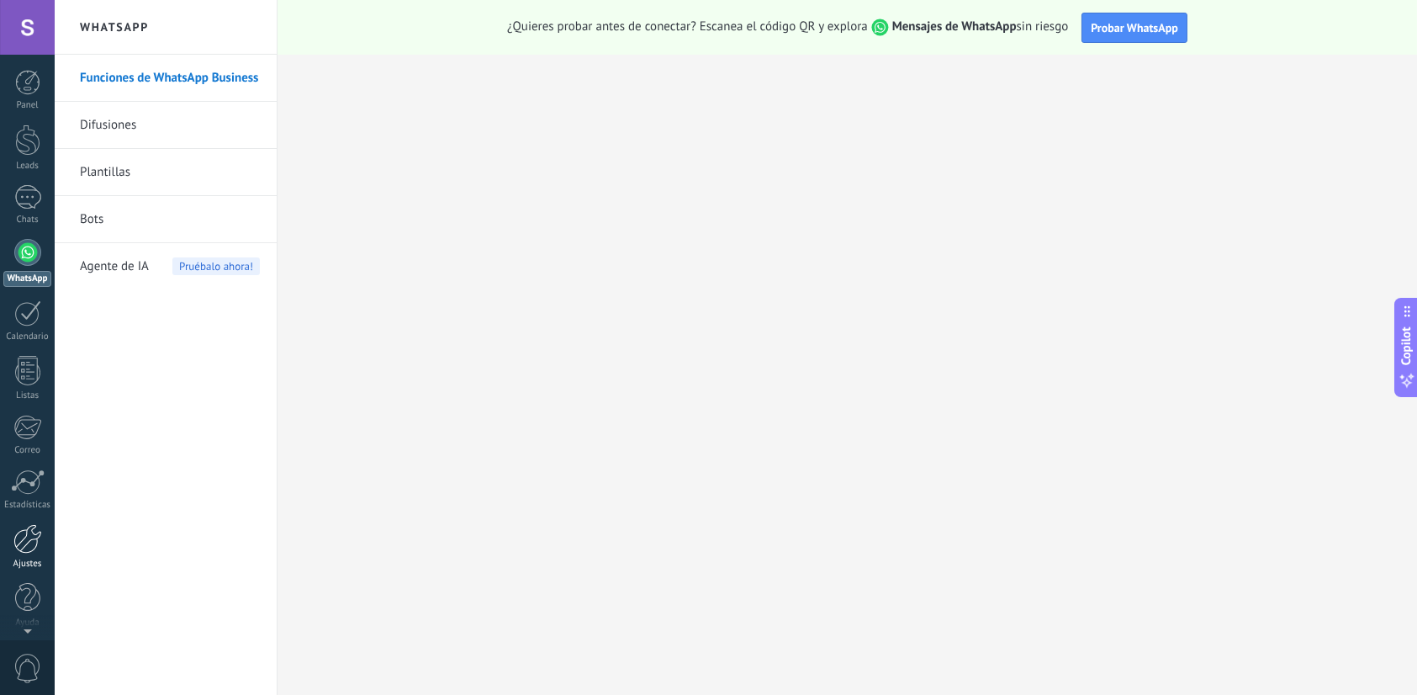
click at [29, 551] on div at bounding box center [27, 538] width 29 height 29
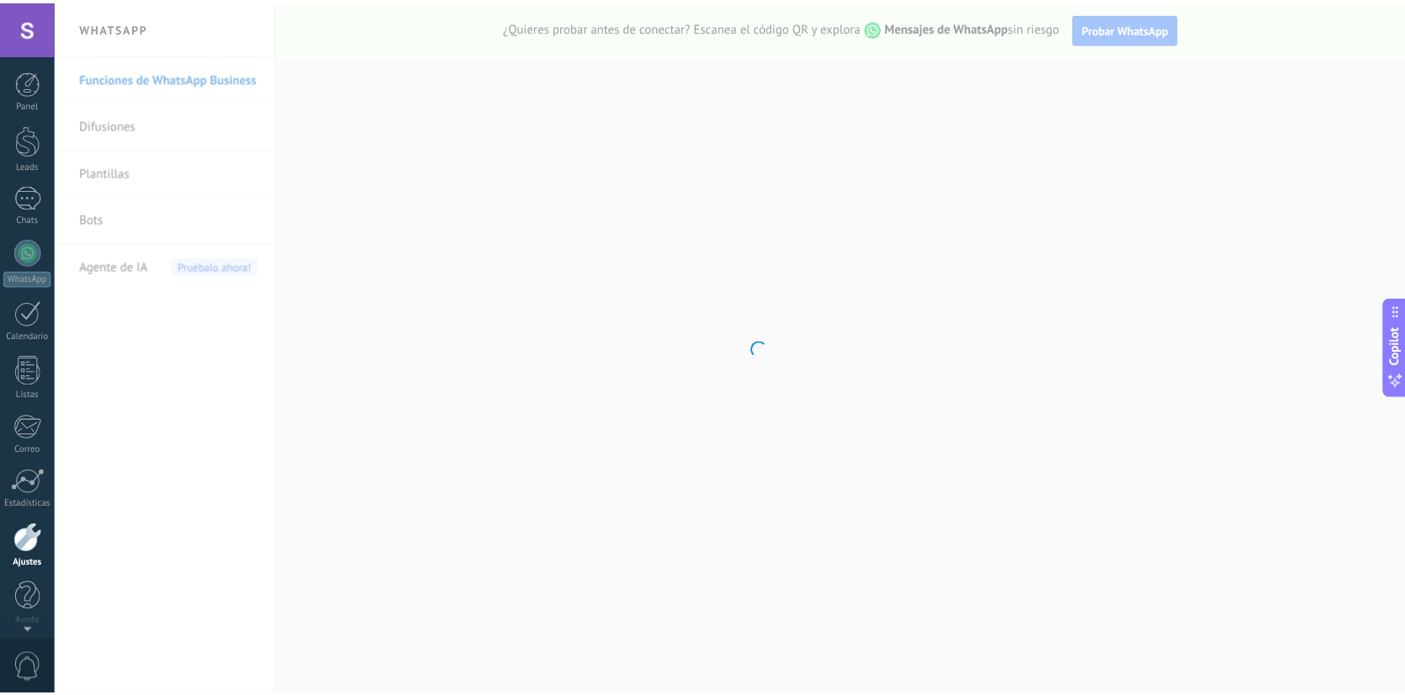
scroll to position [3, 0]
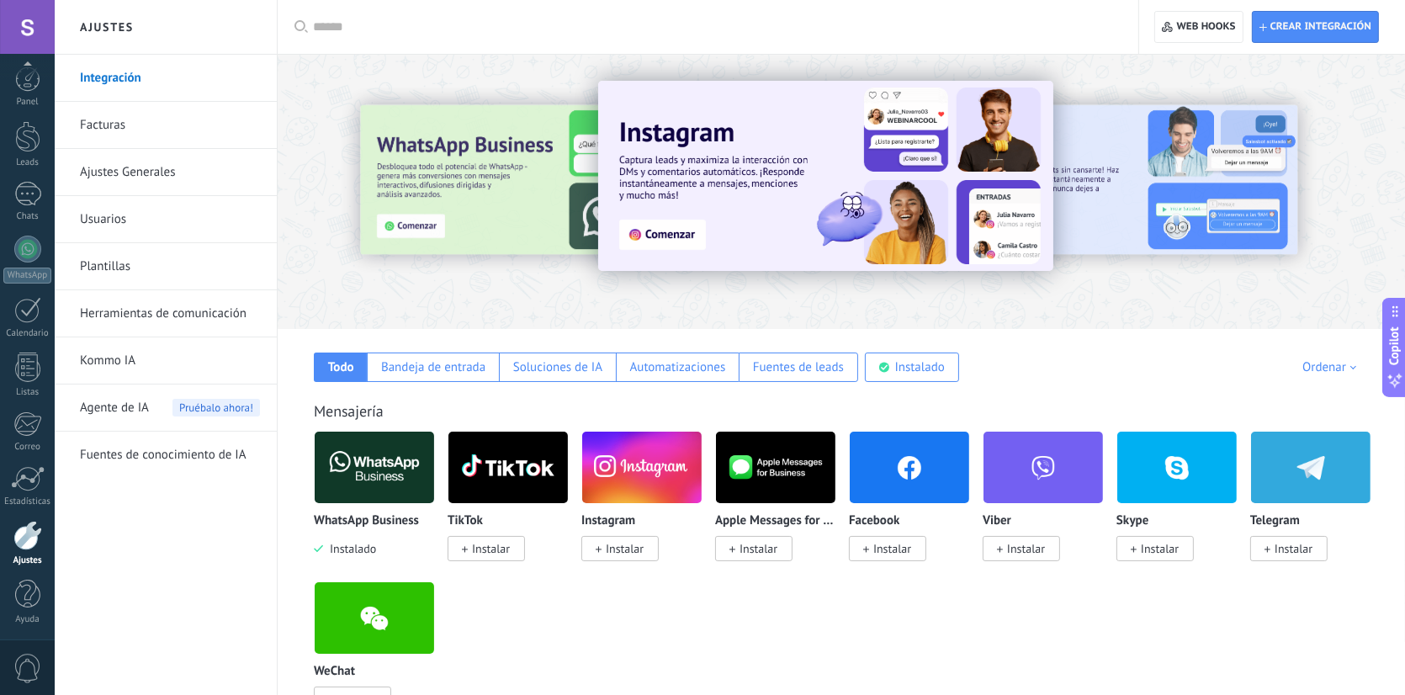
click at [105, 165] on link "Ajustes Generales" at bounding box center [170, 172] width 180 height 47
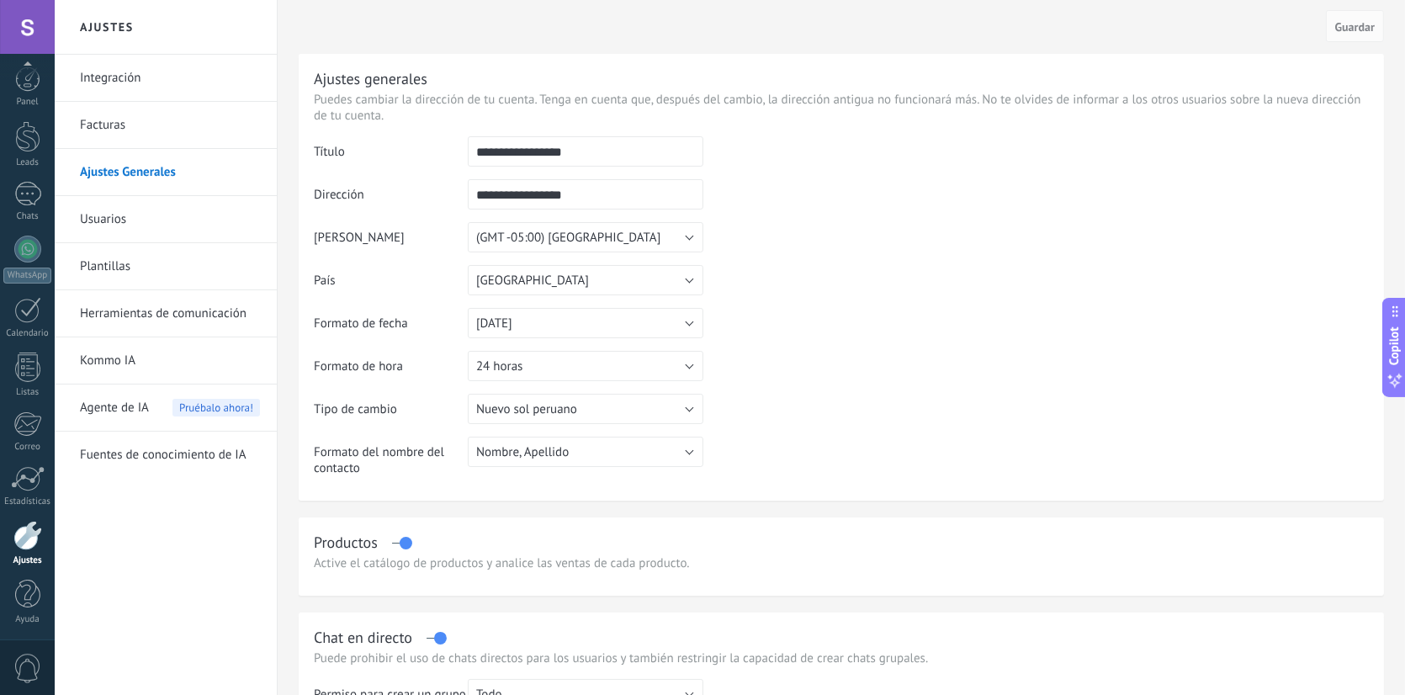
click at [121, 308] on link "Herramientas de comunicación" at bounding box center [170, 313] width 180 height 47
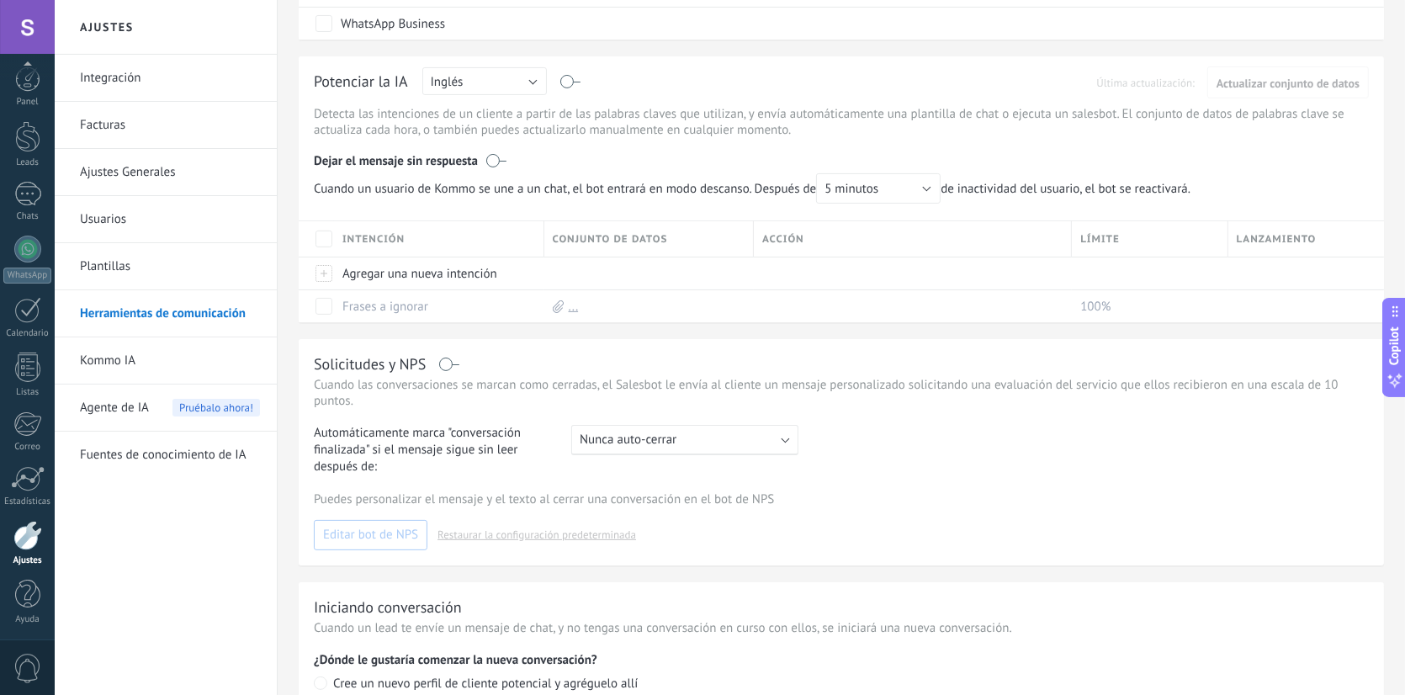
scroll to position [575, 0]
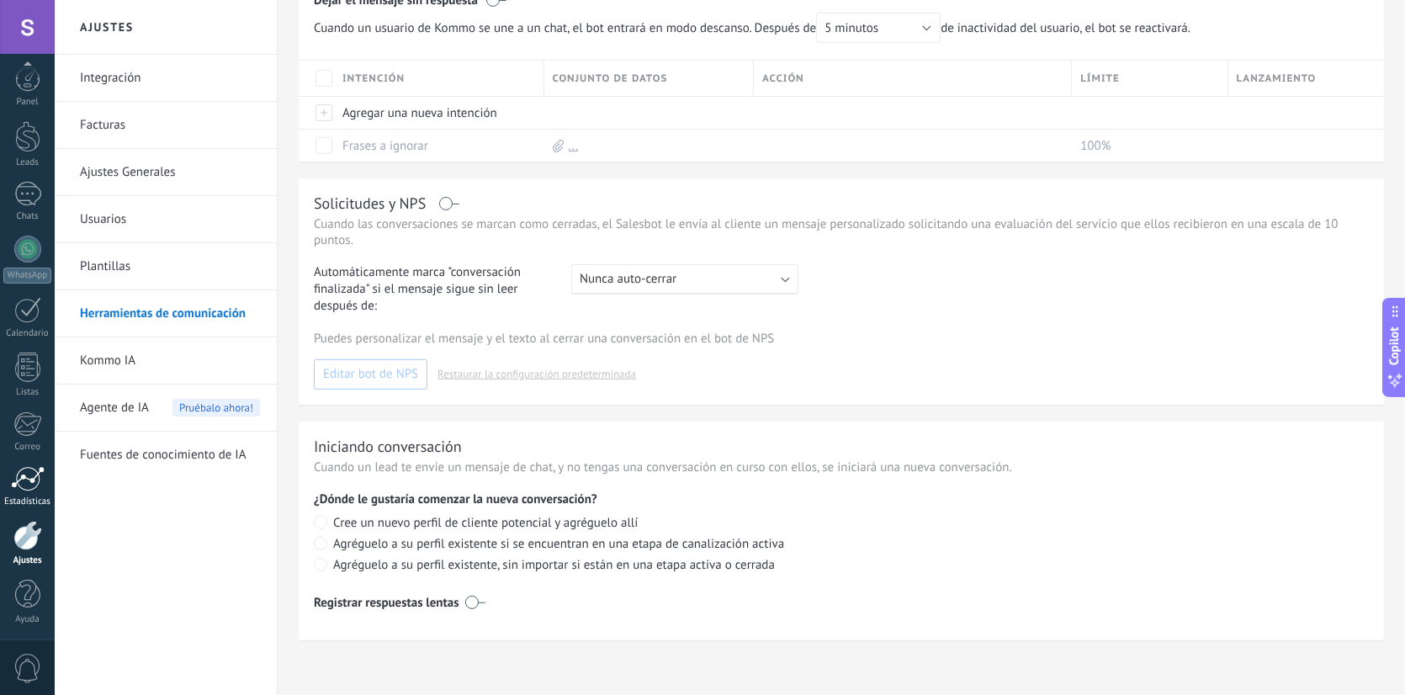
click at [24, 478] on div at bounding box center [28, 478] width 34 height 25
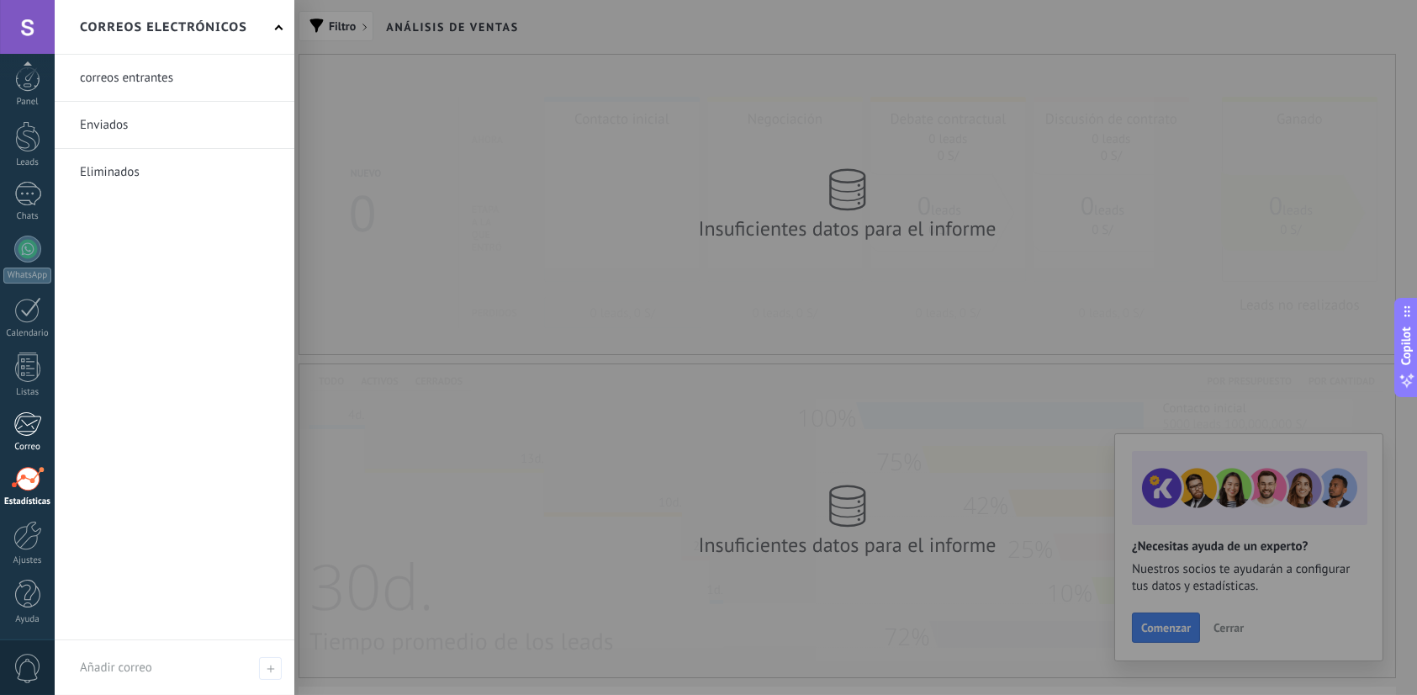
click at [16, 424] on div at bounding box center [27, 423] width 28 height 25
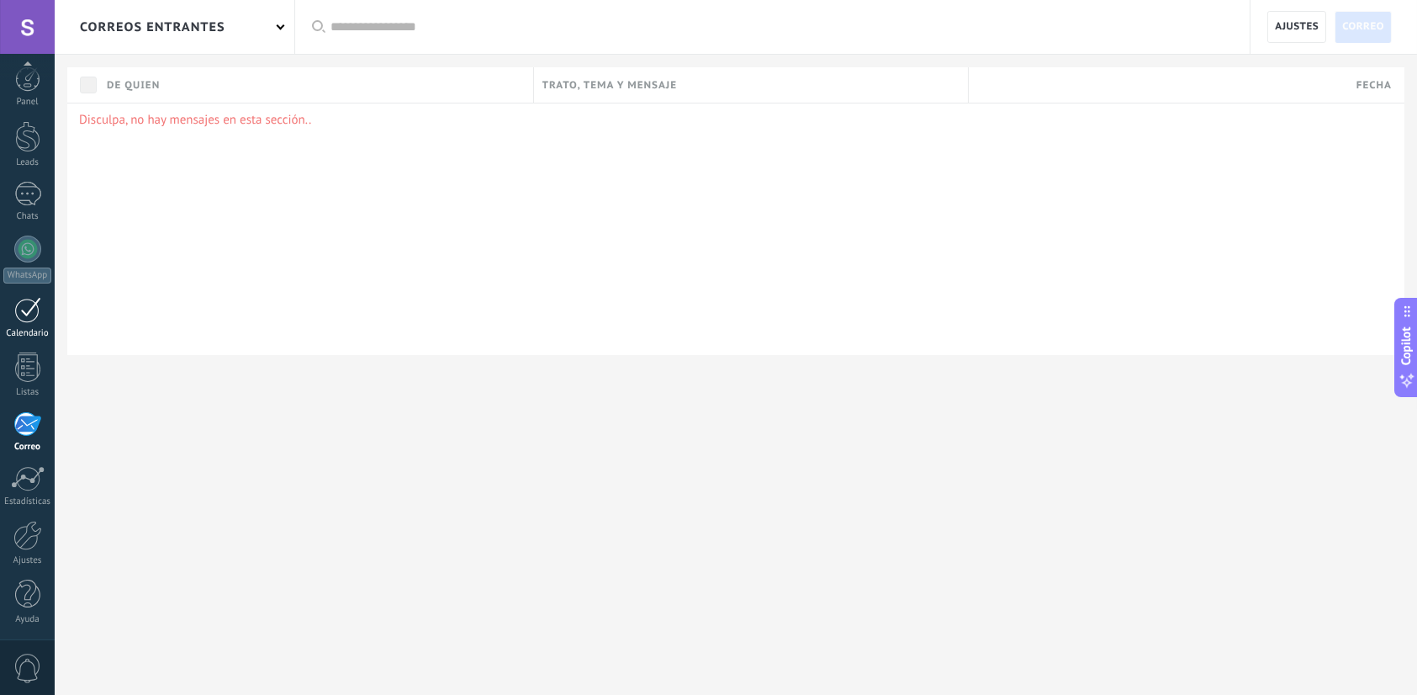
click at [29, 315] on div at bounding box center [27, 310] width 27 height 26
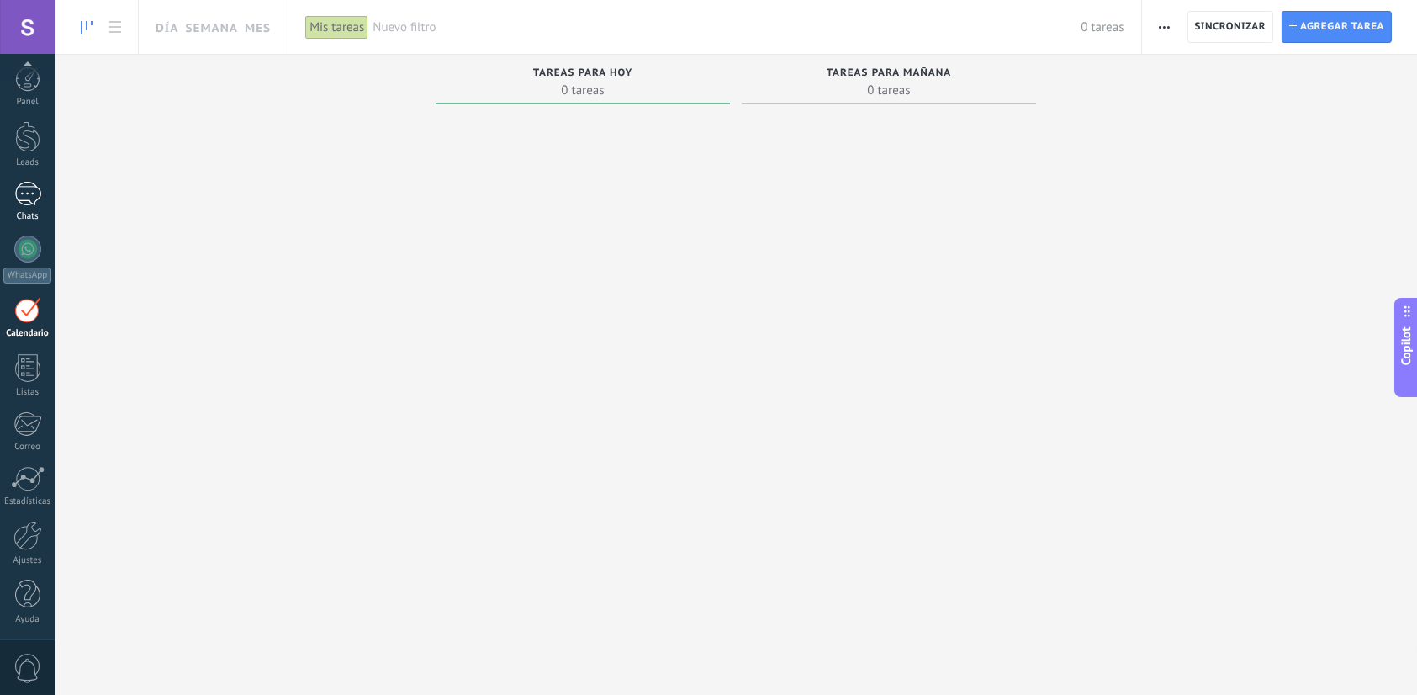
click at [29, 191] on div at bounding box center [27, 194] width 27 height 24
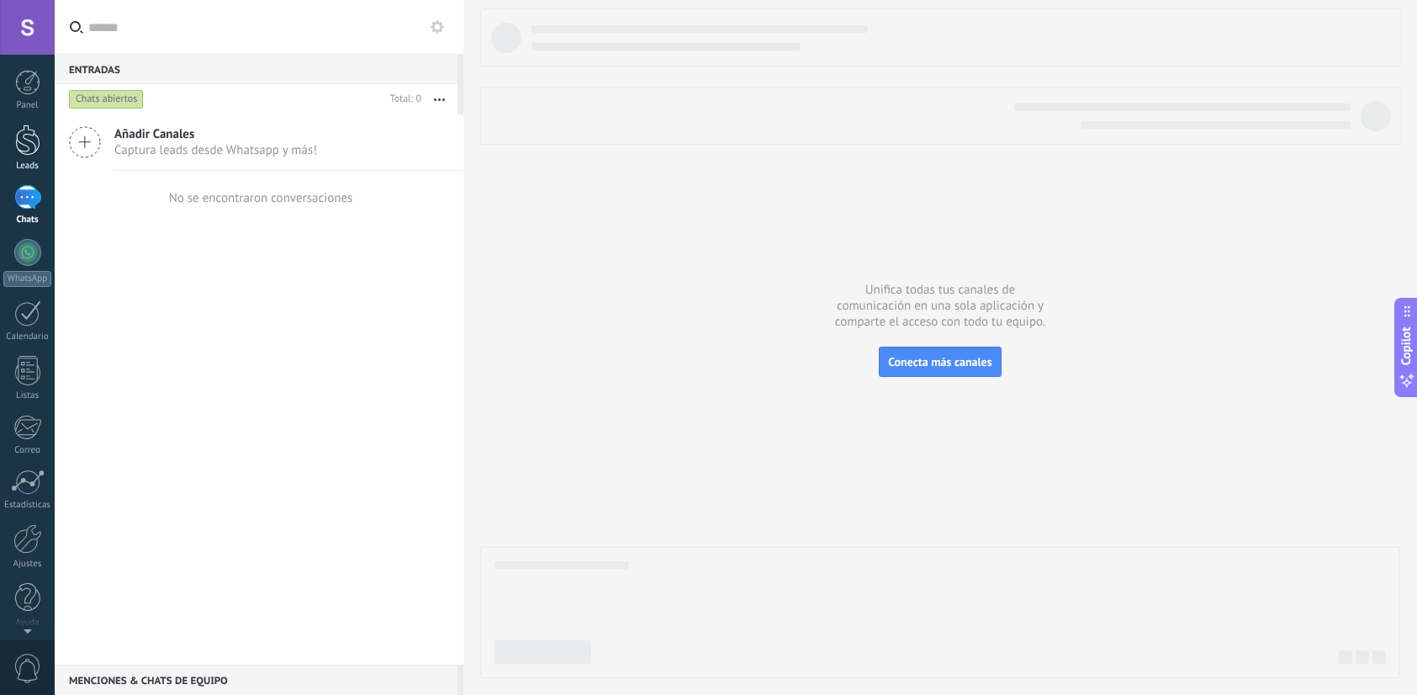
click at [15, 148] on div at bounding box center [27, 139] width 25 height 31
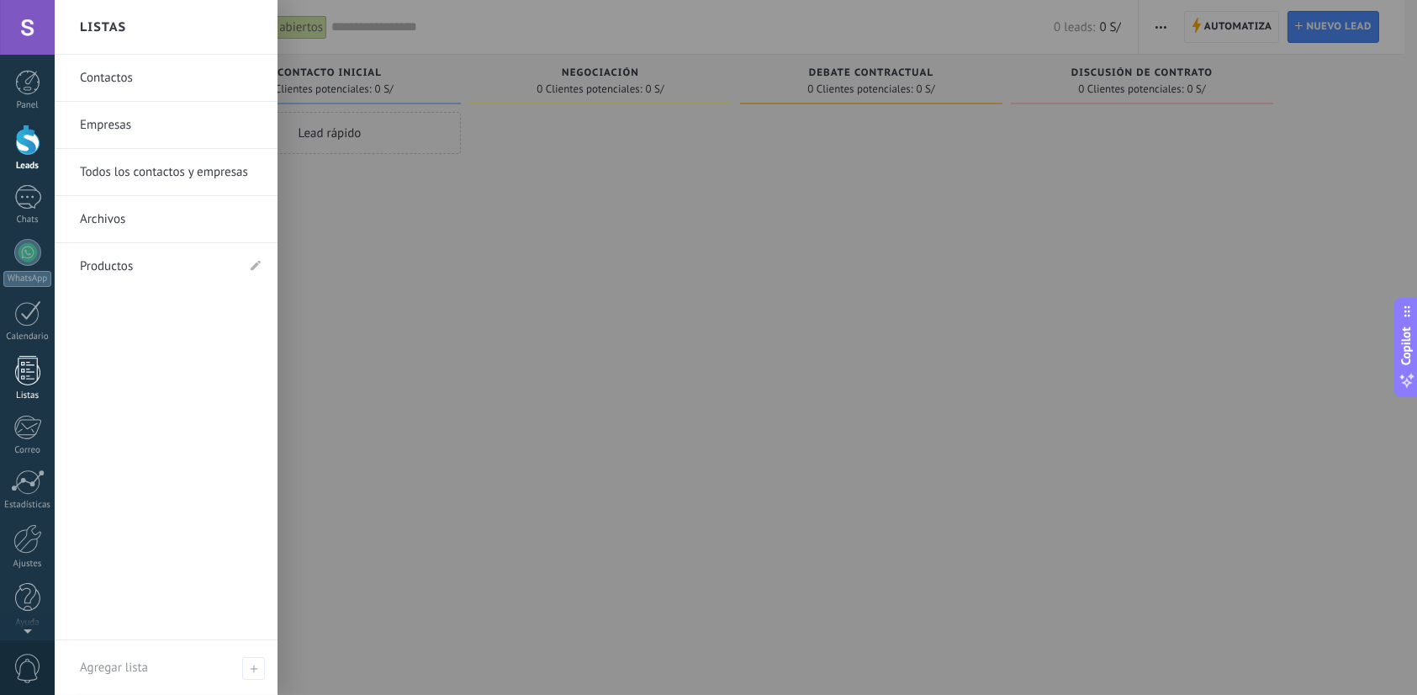
click at [21, 378] on div at bounding box center [27, 370] width 25 height 29
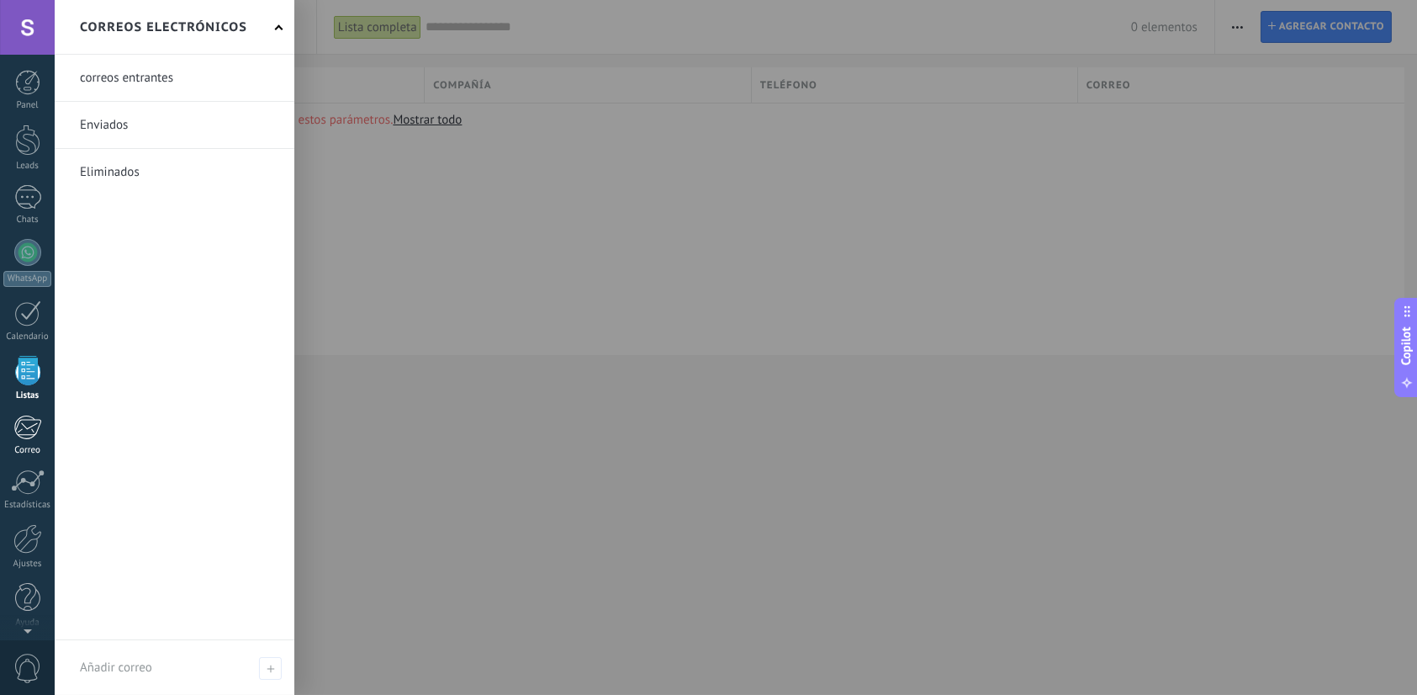
click at [20, 420] on div at bounding box center [27, 427] width 28 height 25
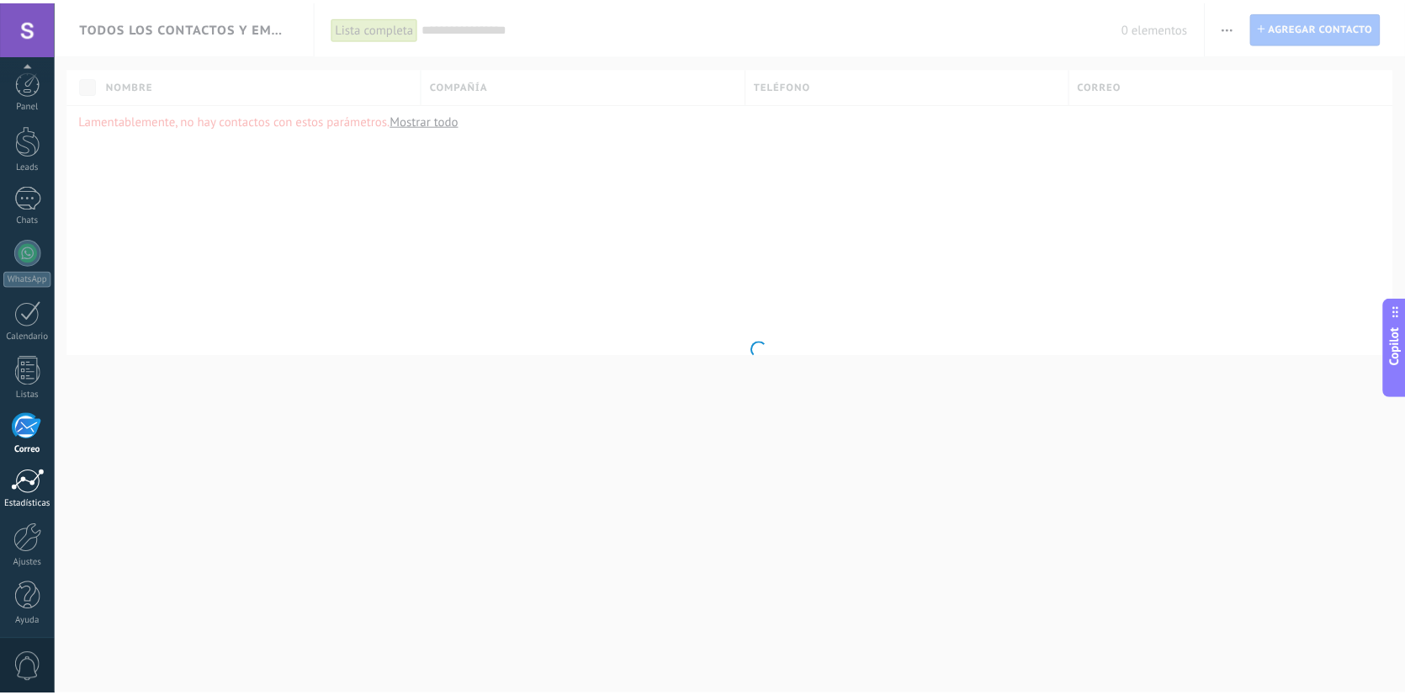
scroll to position [3, 0]
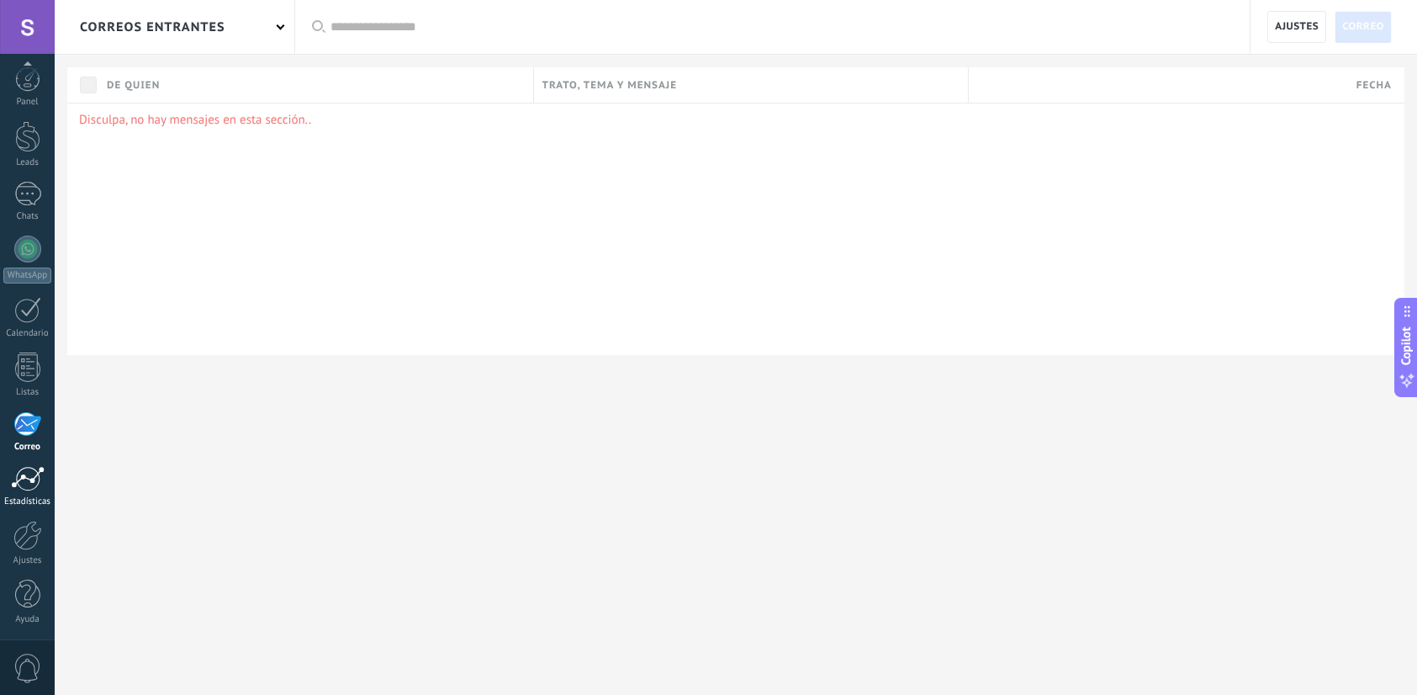
click at [31, 485] on div at bounding box center [28, 478] width 34 height 25
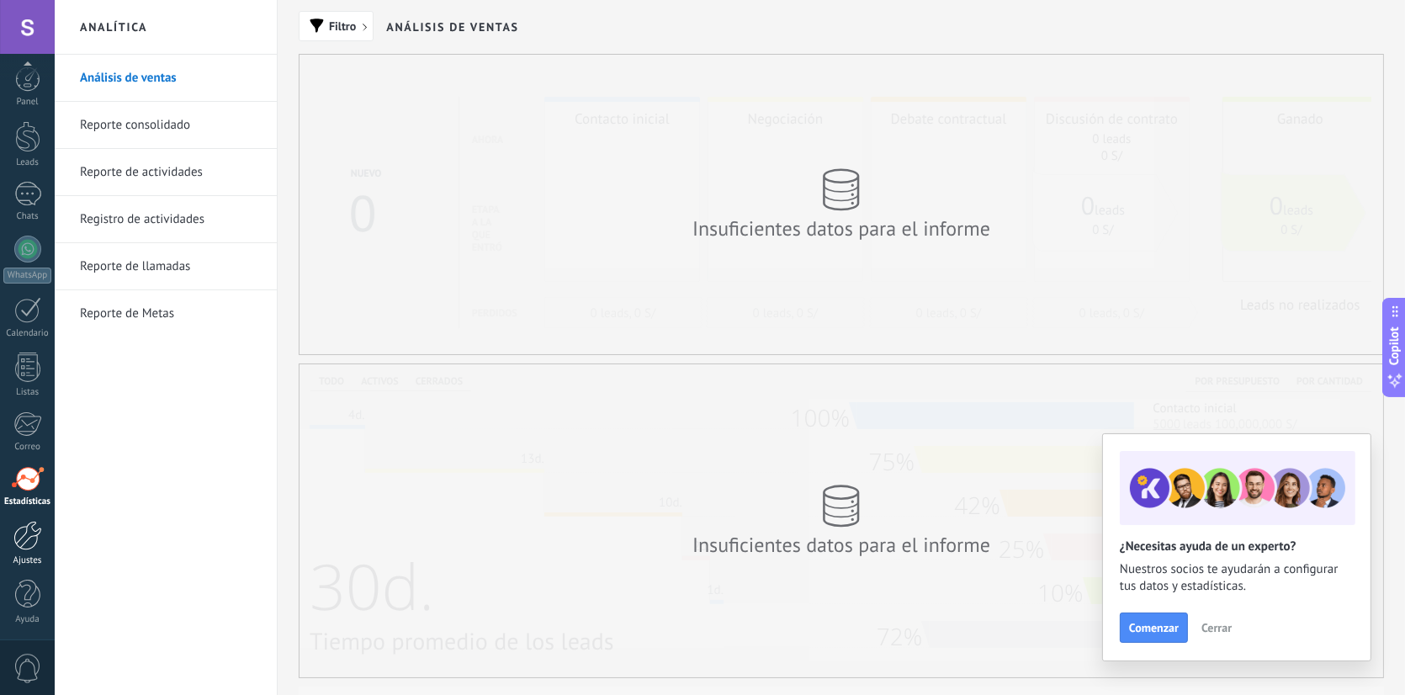
click at [35, 540] on div at bounding box center [27, 535] width 29 height 29
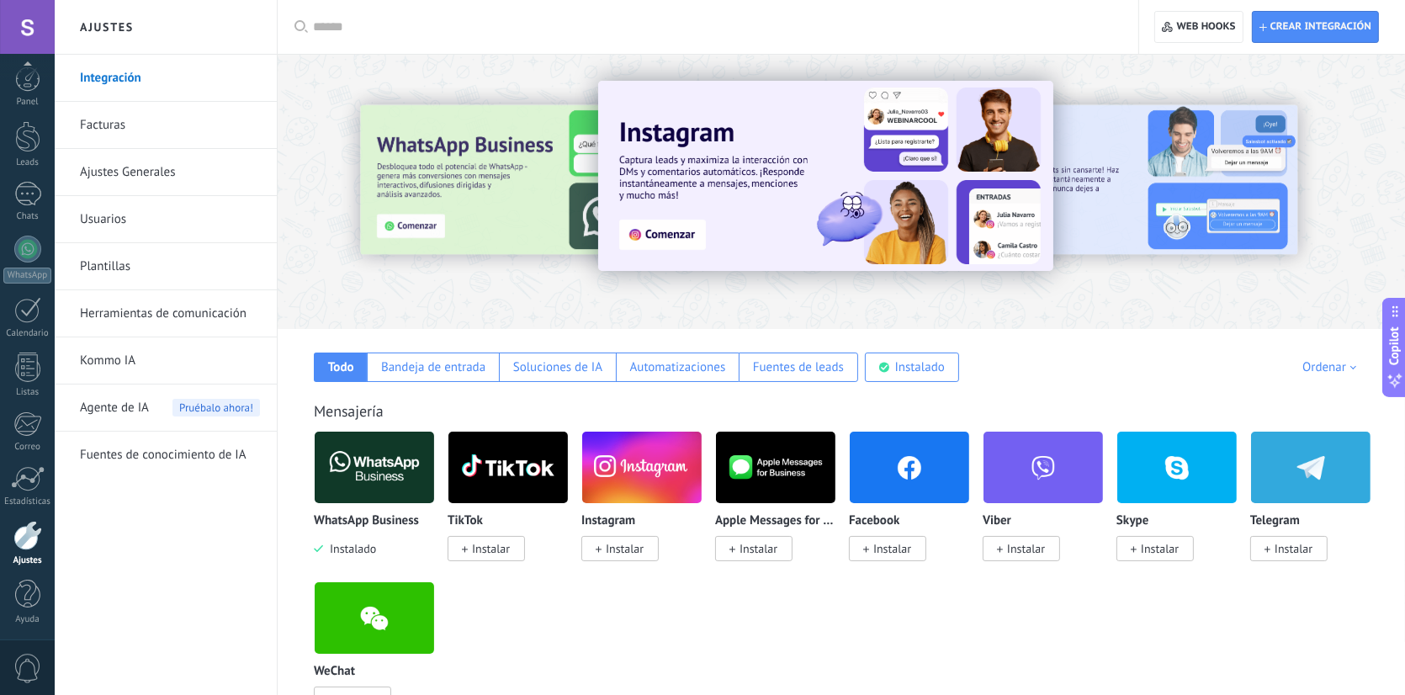
click at [108, 207] on link "Usuarios" at bounding box center [170, 219] width 180 height 47
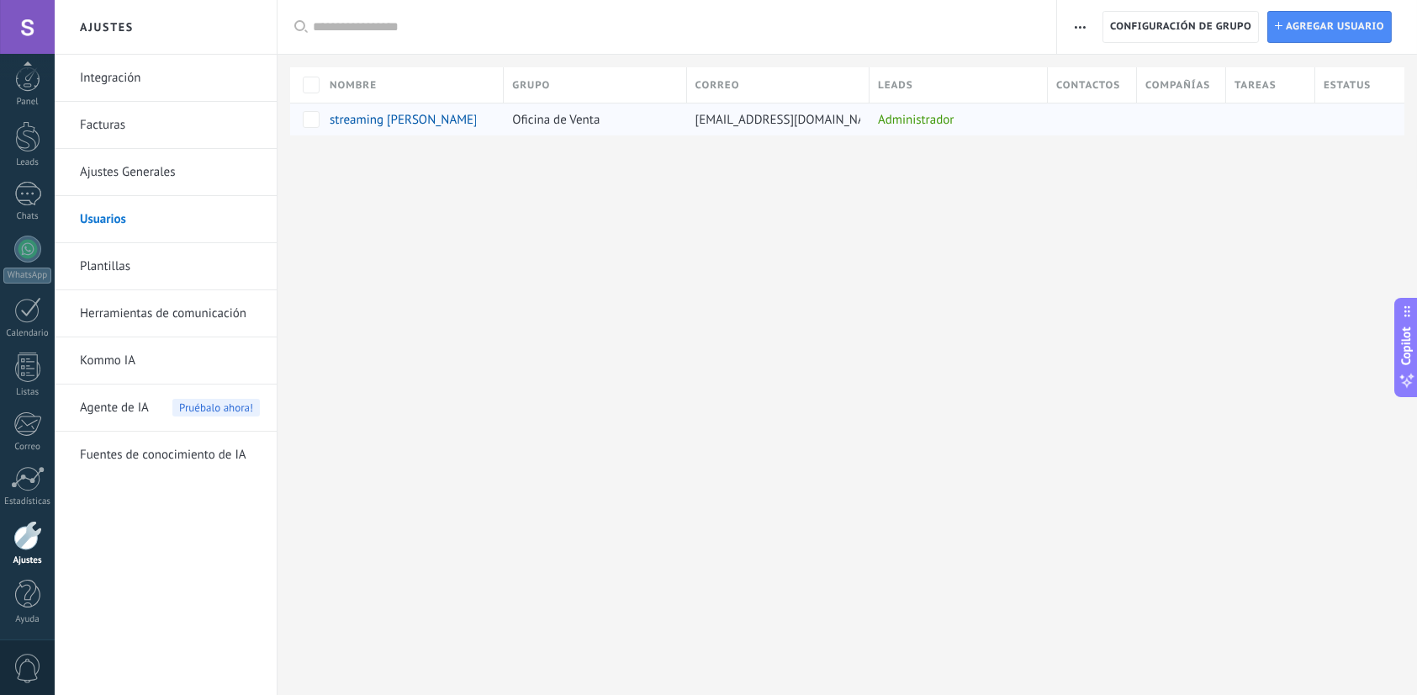
click at [384, 121] on span "streaming [PERSON_NAME]" at bounding box center [404, 120] width 148 height 16
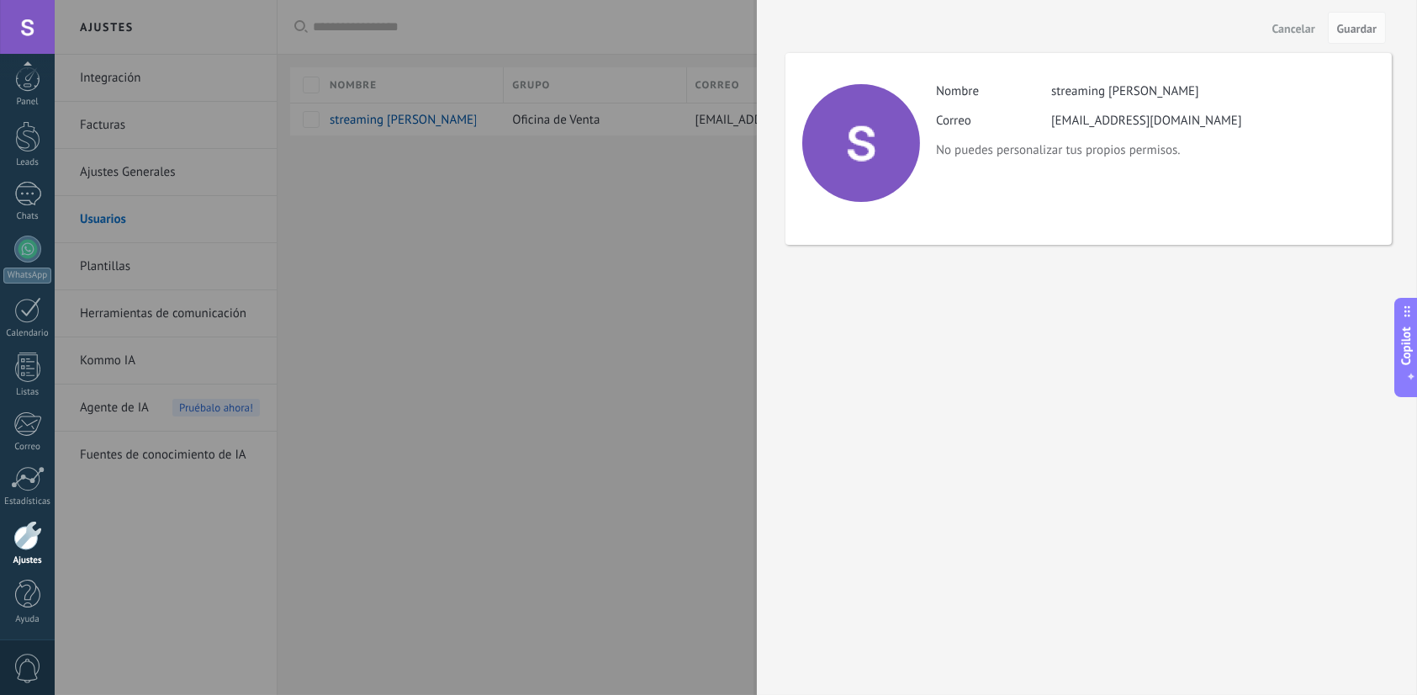
click at [612, 425] on div at bounding box center [708, 347] width 1417 height 695
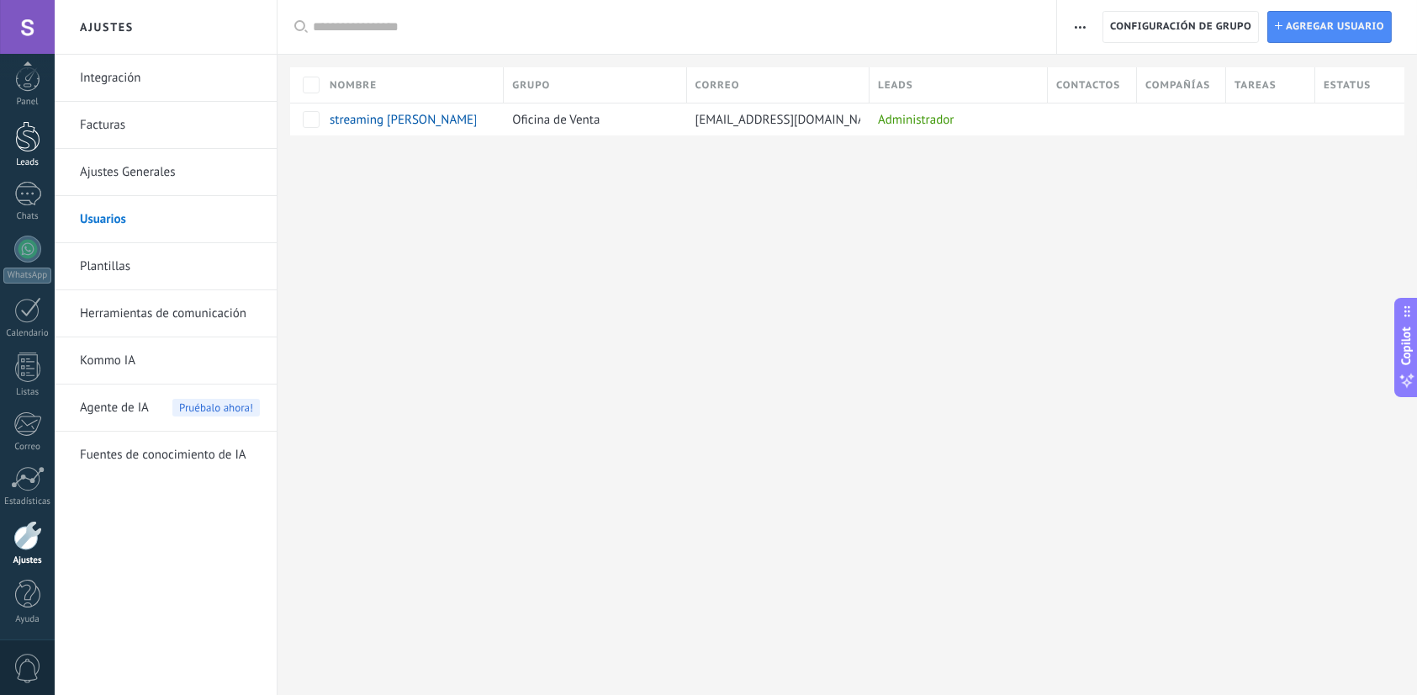
click at [18, 136] on div at bounding box center [27, 136] width 25 height 31
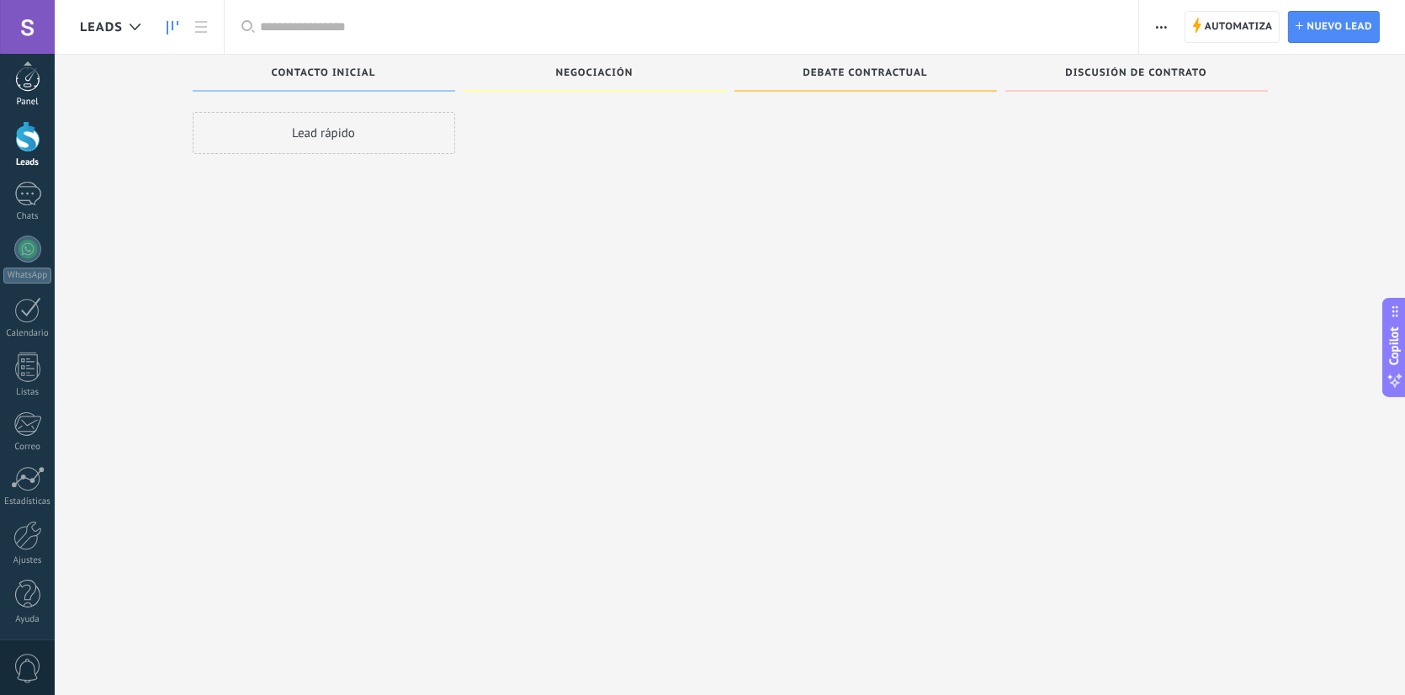
click at [15, 90] on div at bounding box center [27, 78] width 25 height 25
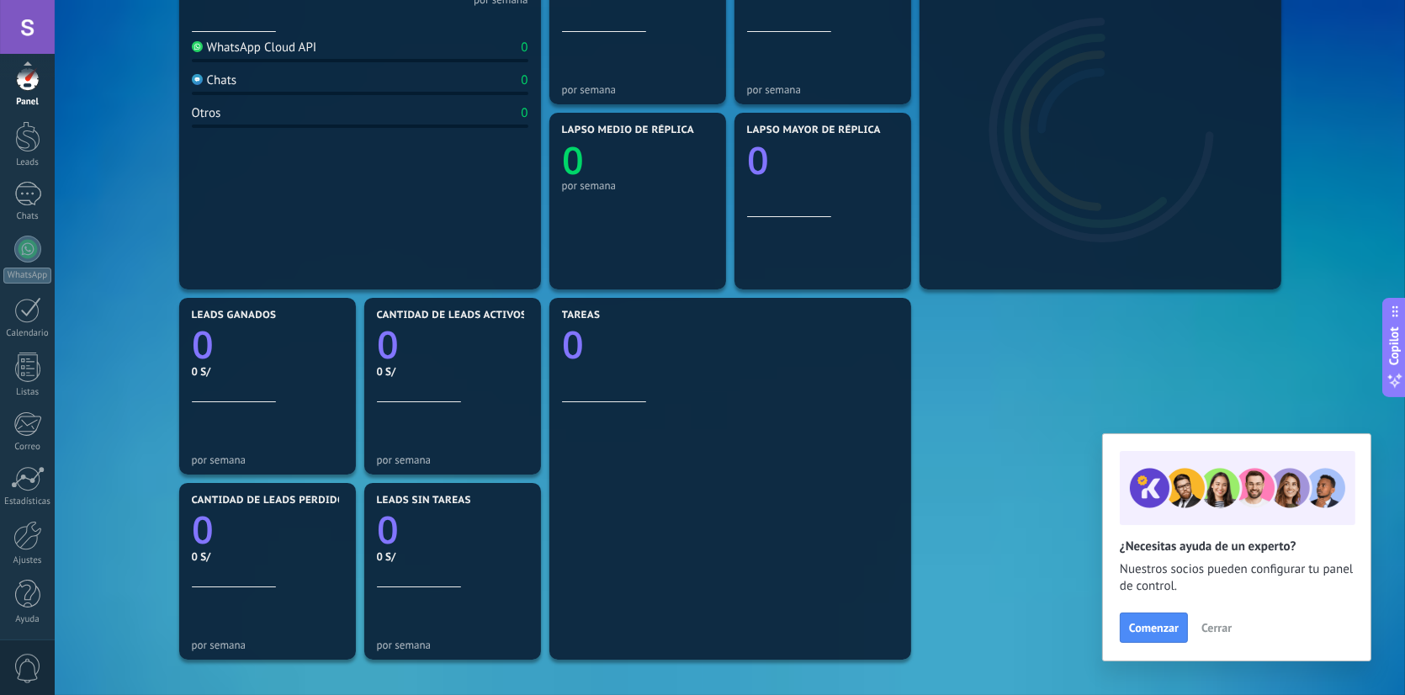
scroll to position [336, 0]
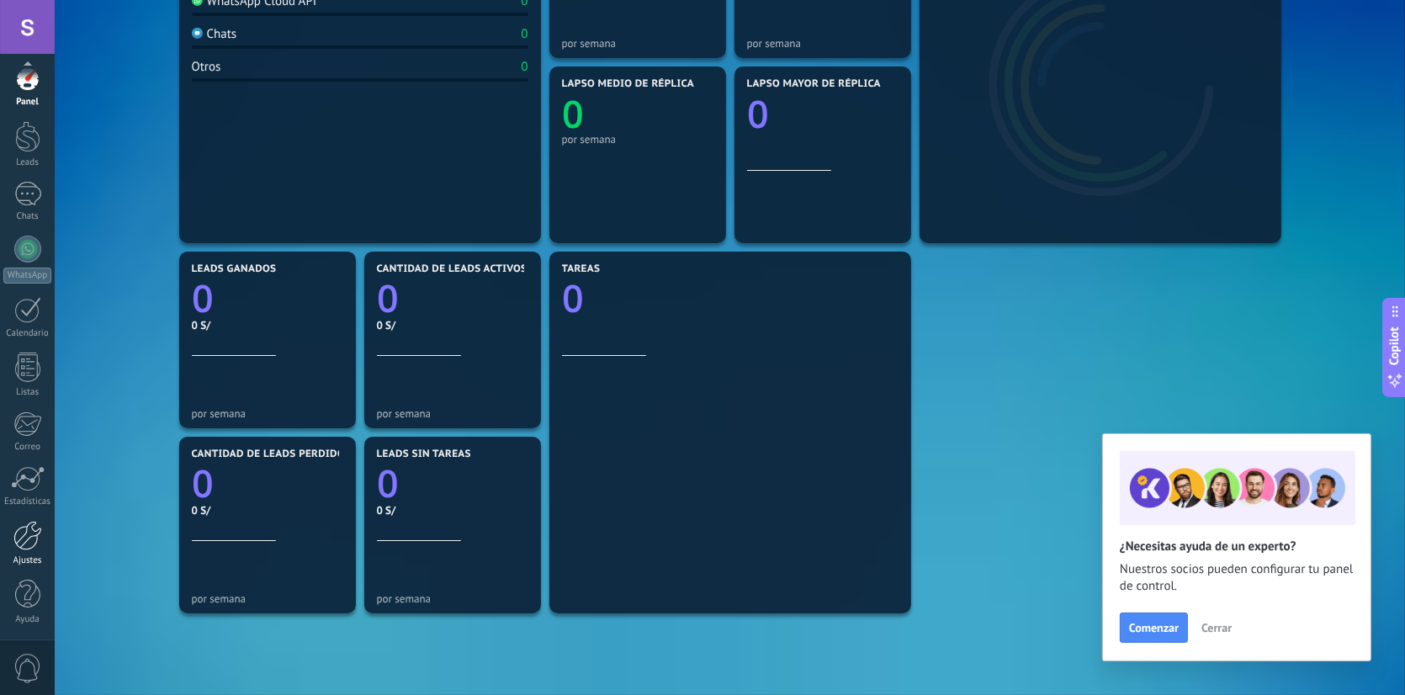
click at [19, 539] on div at bounding box center [27, 535] width 29 height 29
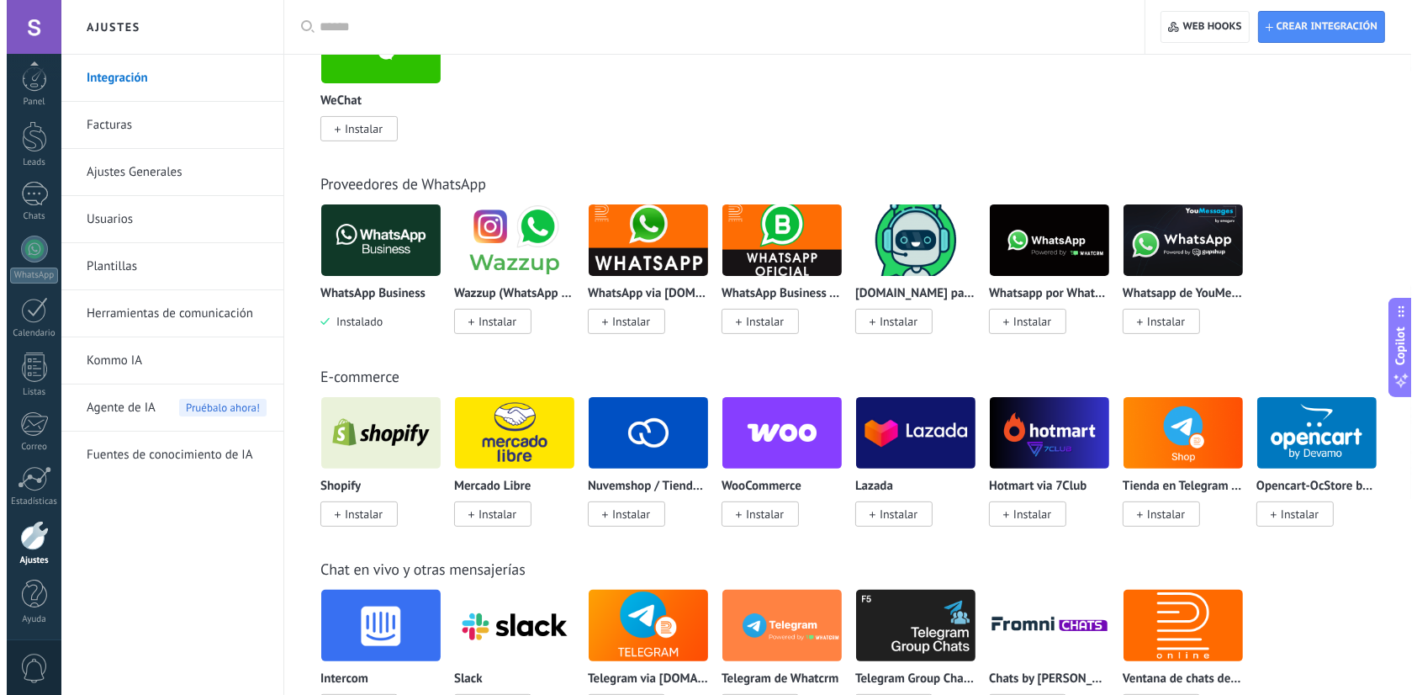
scroll to position [589, 0]
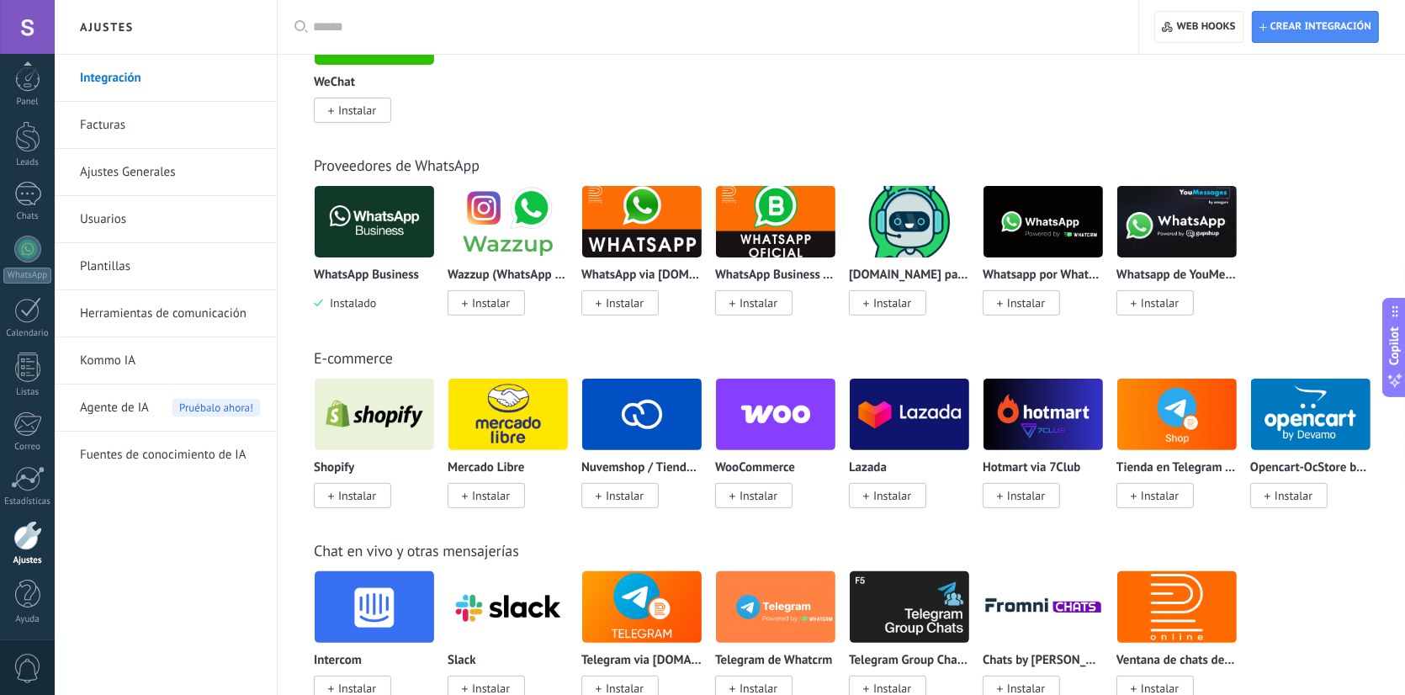
click at [397, 281] on p "WhatsApp Business" at bounding box center [366, 275] width 105 height 14
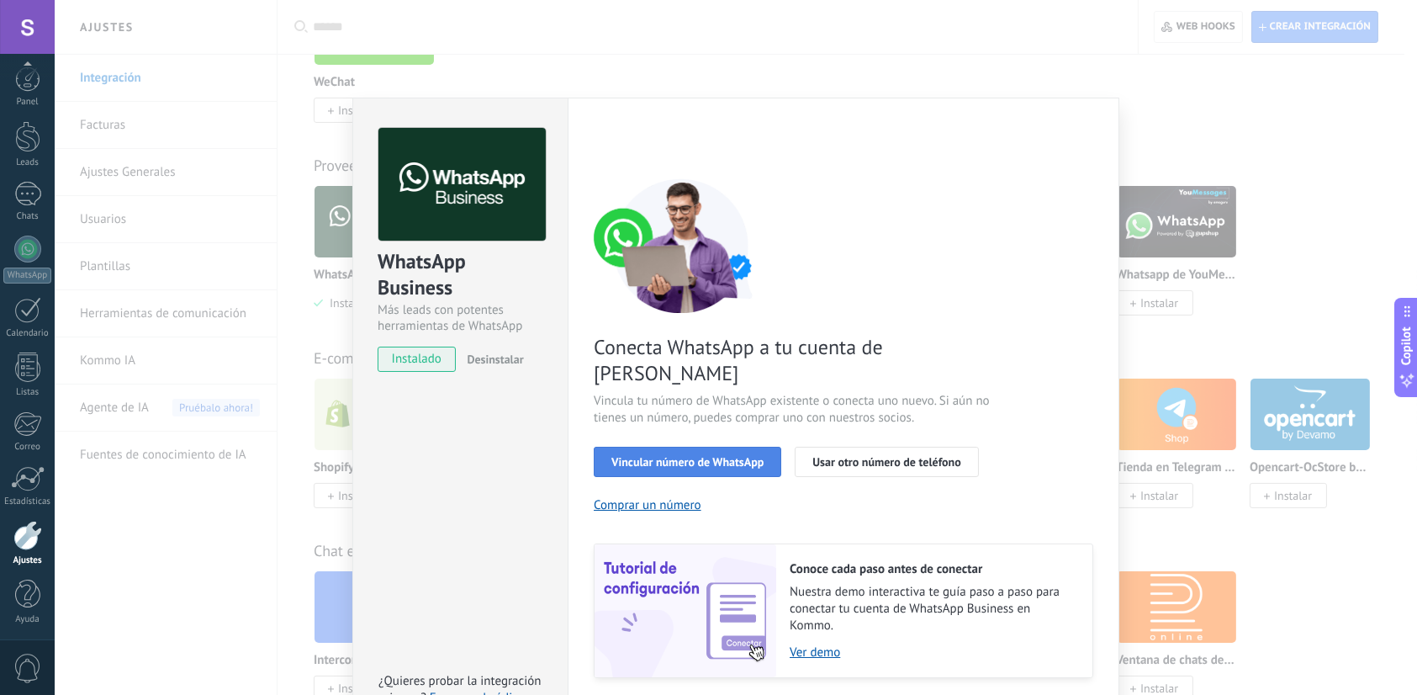
scroll to position [32, 0]
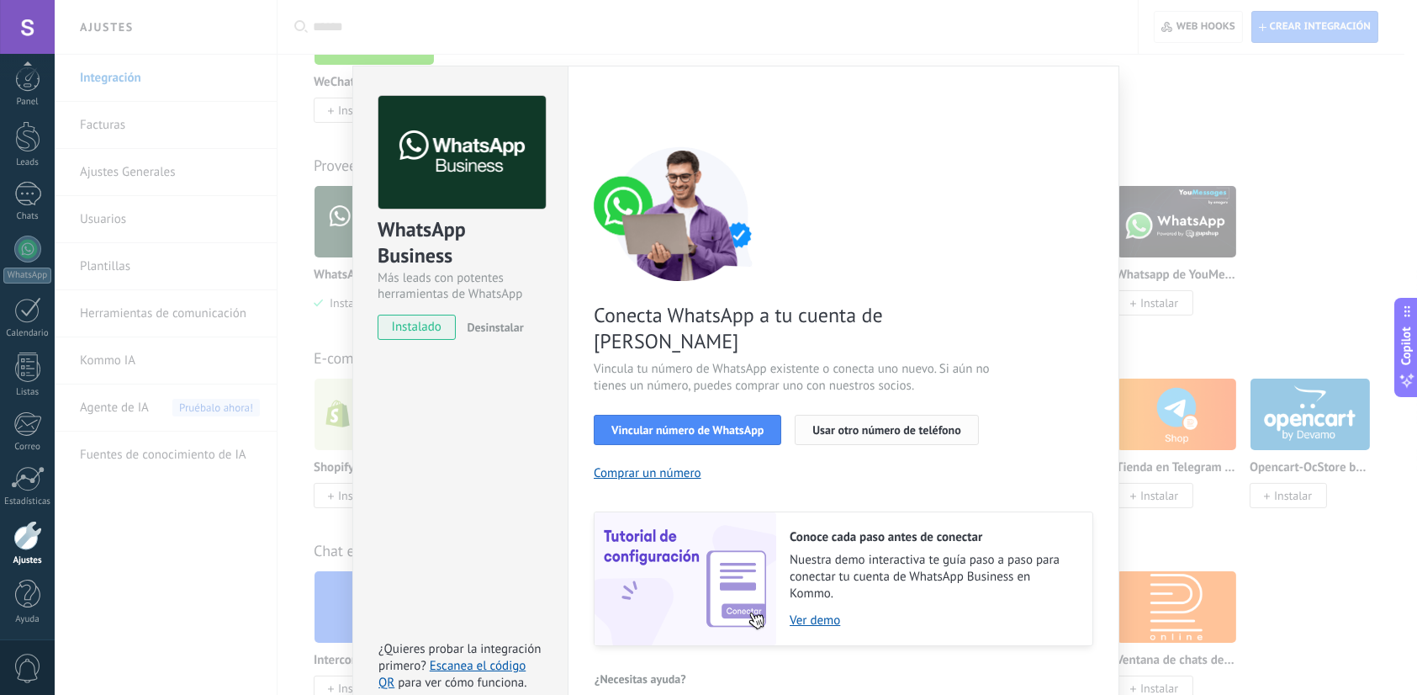
click at [864, 424] on span "Usar otro número de teléfono" at bounding box center [886, 430] width 148 height 12
click at [490, 658] on link "Escanea el código QR" at bounding box center [451, 674] width 147 height 33
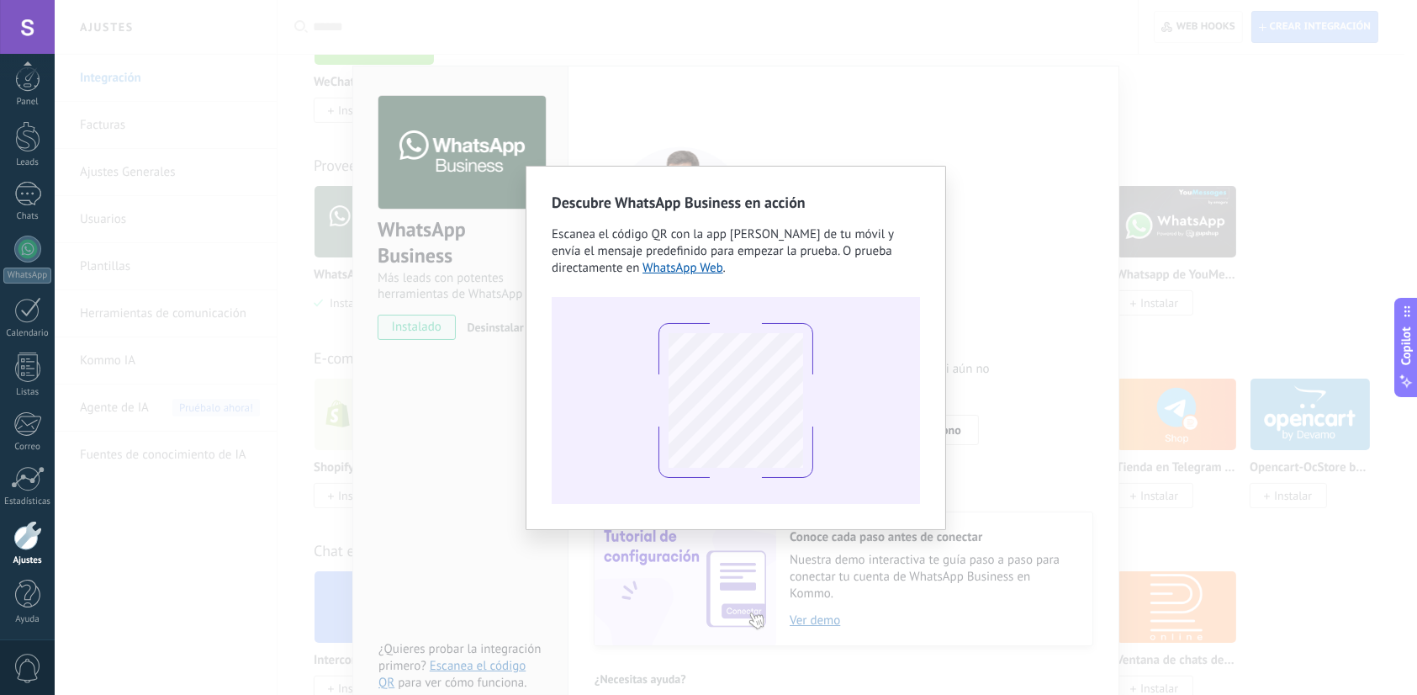
click at [1023, 193] on div "Descubre WhatsApp Business en acción Escanea el código QR con la app [PERSON_NA…" at bounding box center [736, 347] width 1363 height 695
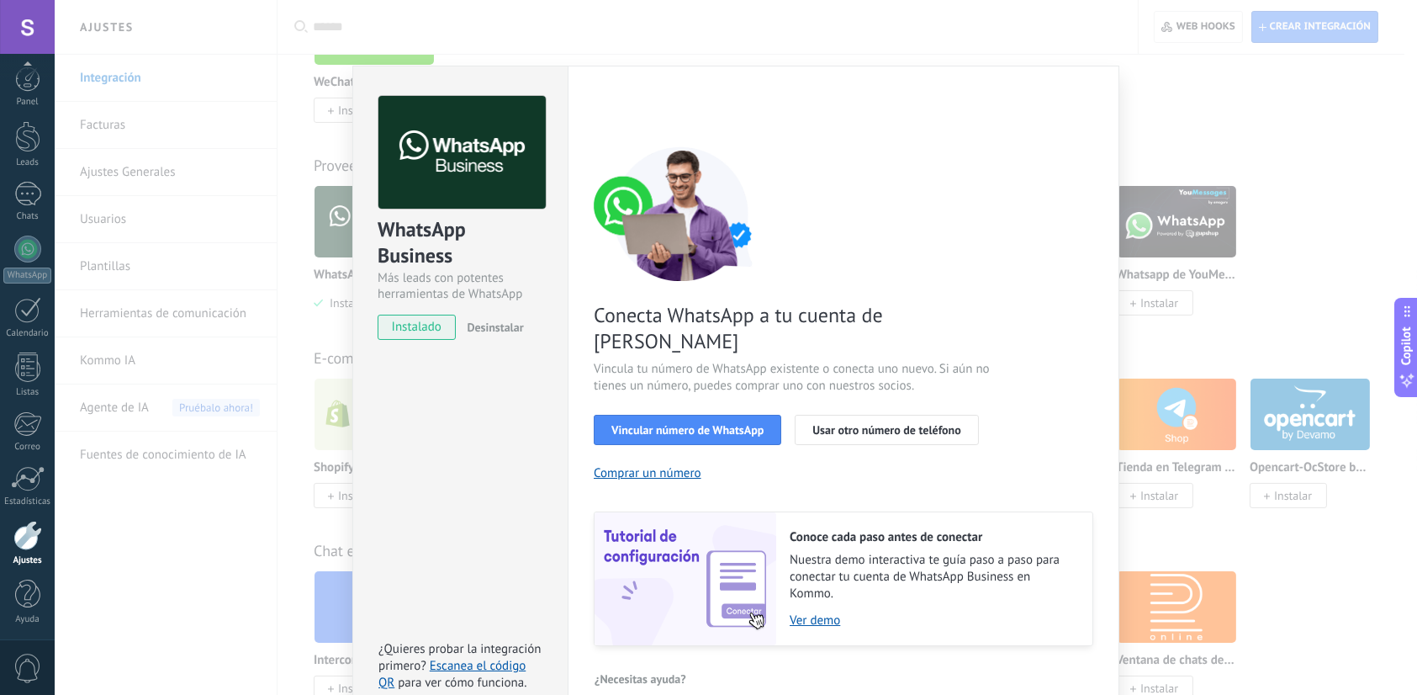
click at [1190, 76] on div "WhatsApp Business Más leads con potentes herramientas de WhatsApp instalado Des…" at bounding box center [736, 347] width 1363 height 695
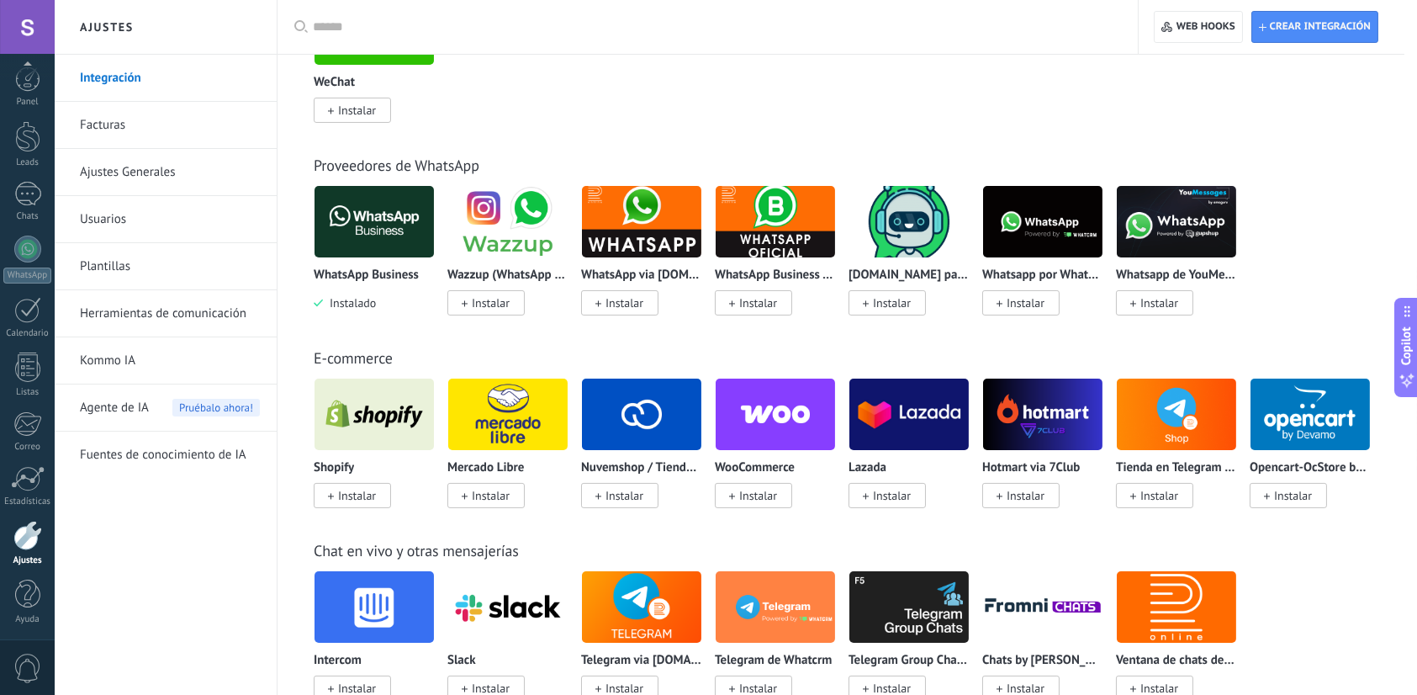
scroll to position [0, 0]
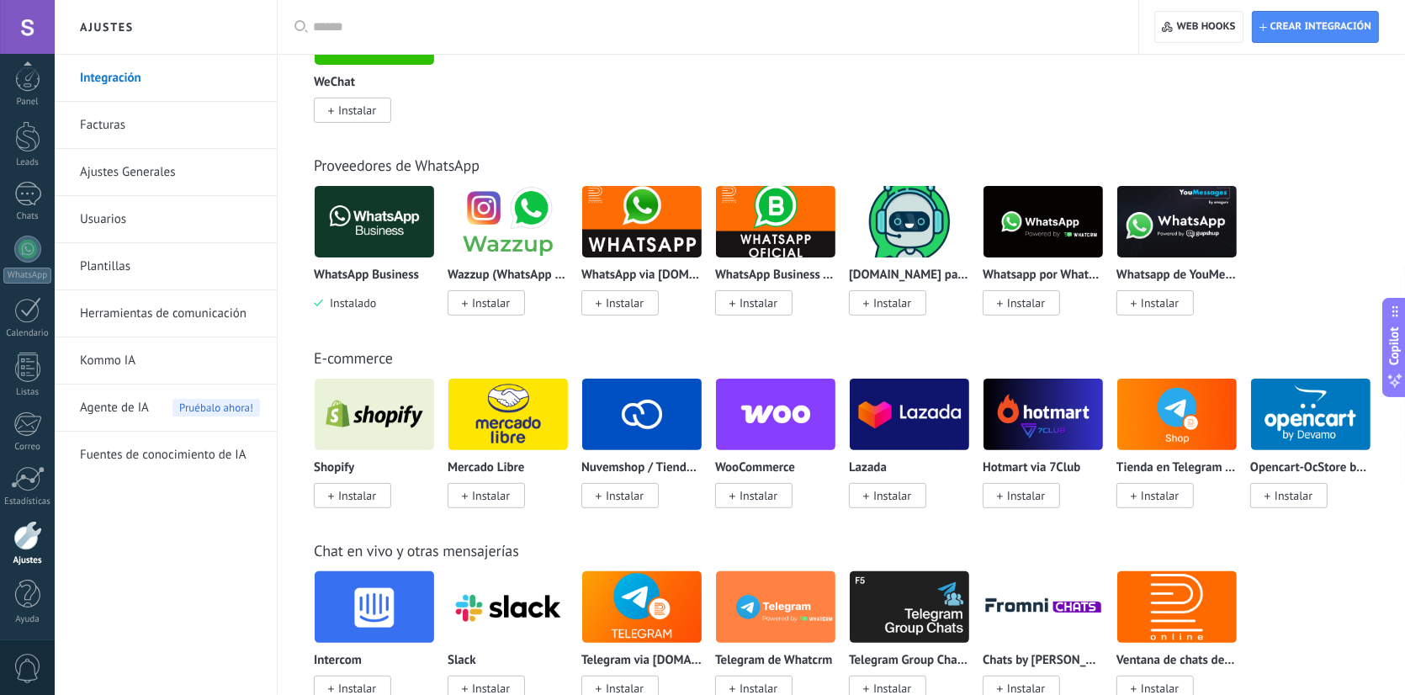
drag, startPoint x: 369, startPoint y: 263, endPoint x: 341, endPoint y: 249, distance: 31.2
click at [341, 249] on img at bounding box center [374, 222] width 119 height 82
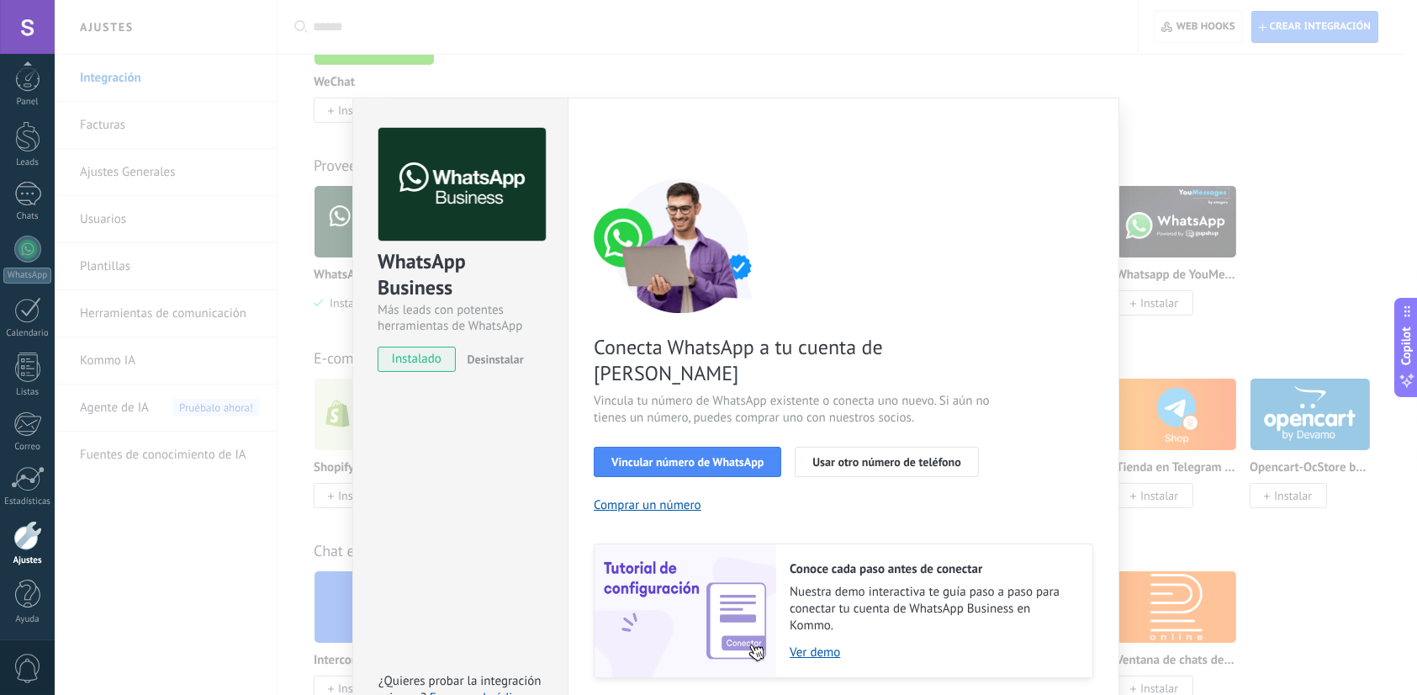
click at [478, 357] on span "Desinstalar" at bounding box center [495, 359] width 56 height 15
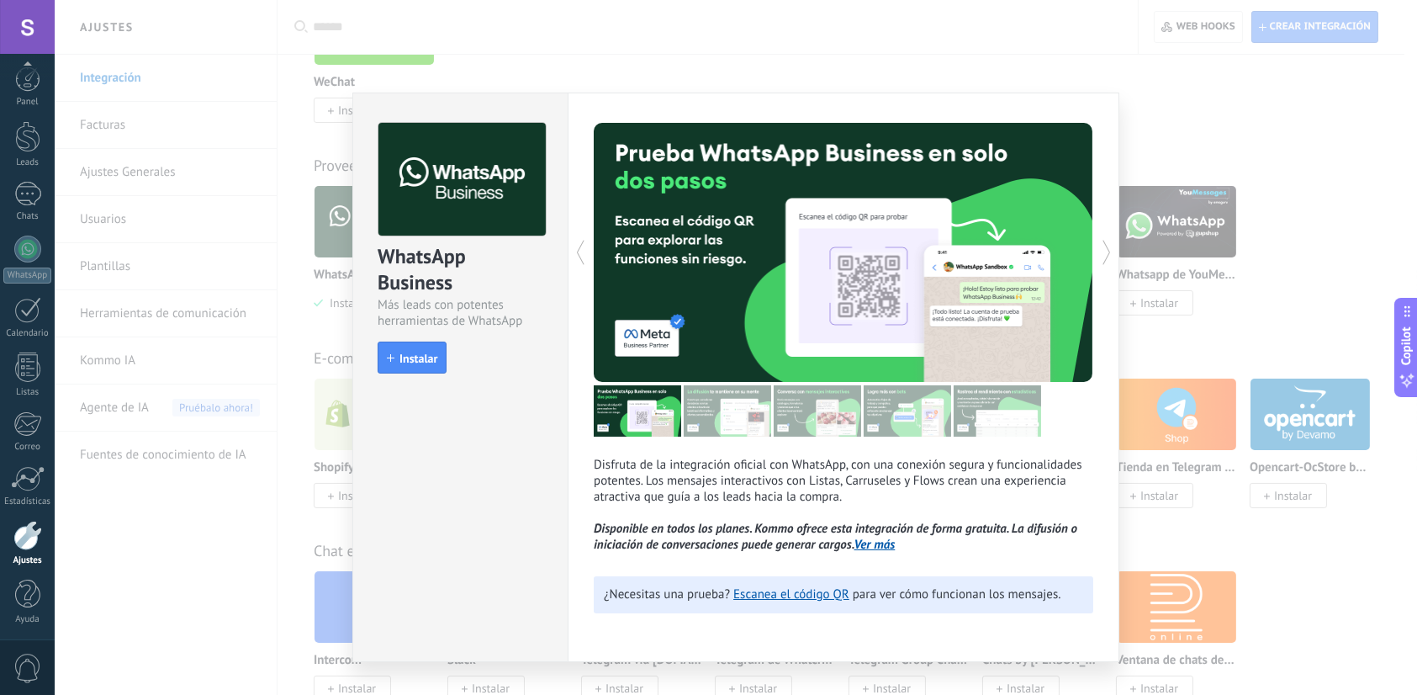
click at [428, 345] on button "Instalar" at bounding box center [412, 357] width 69 height 32
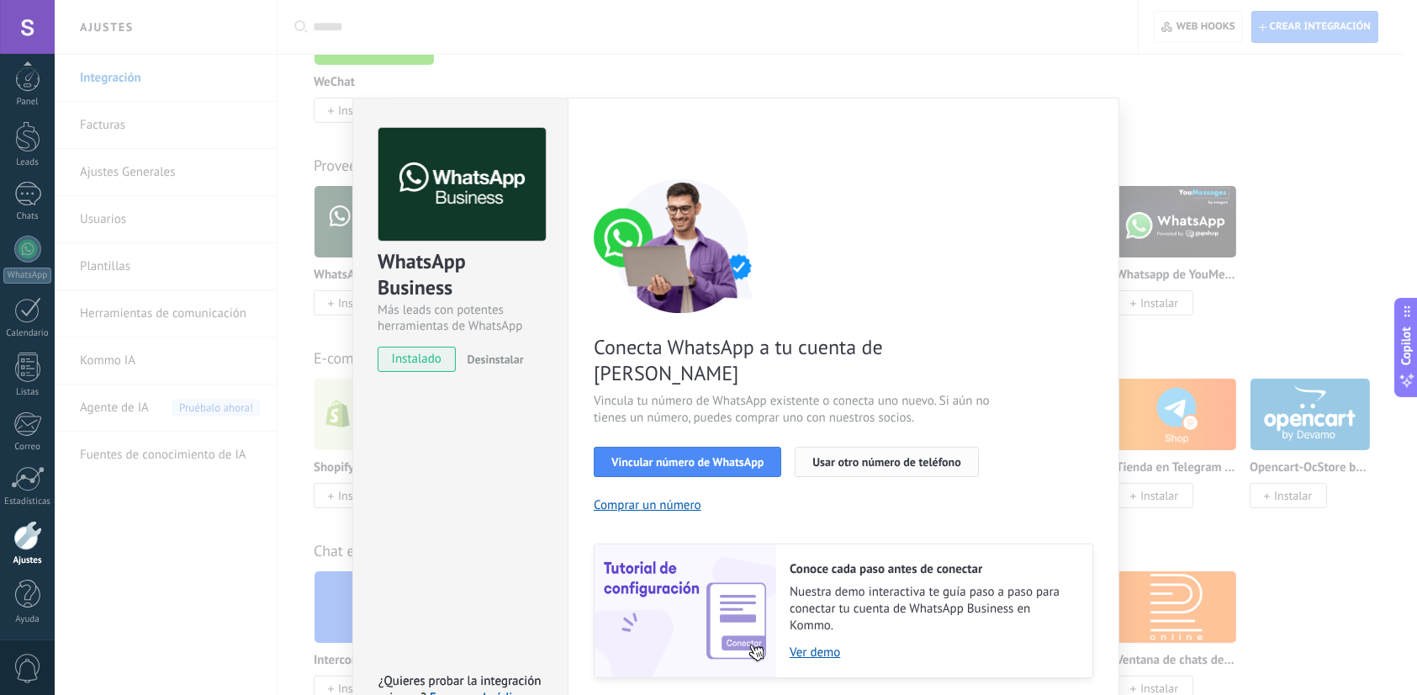
scroll to position [32, 0]
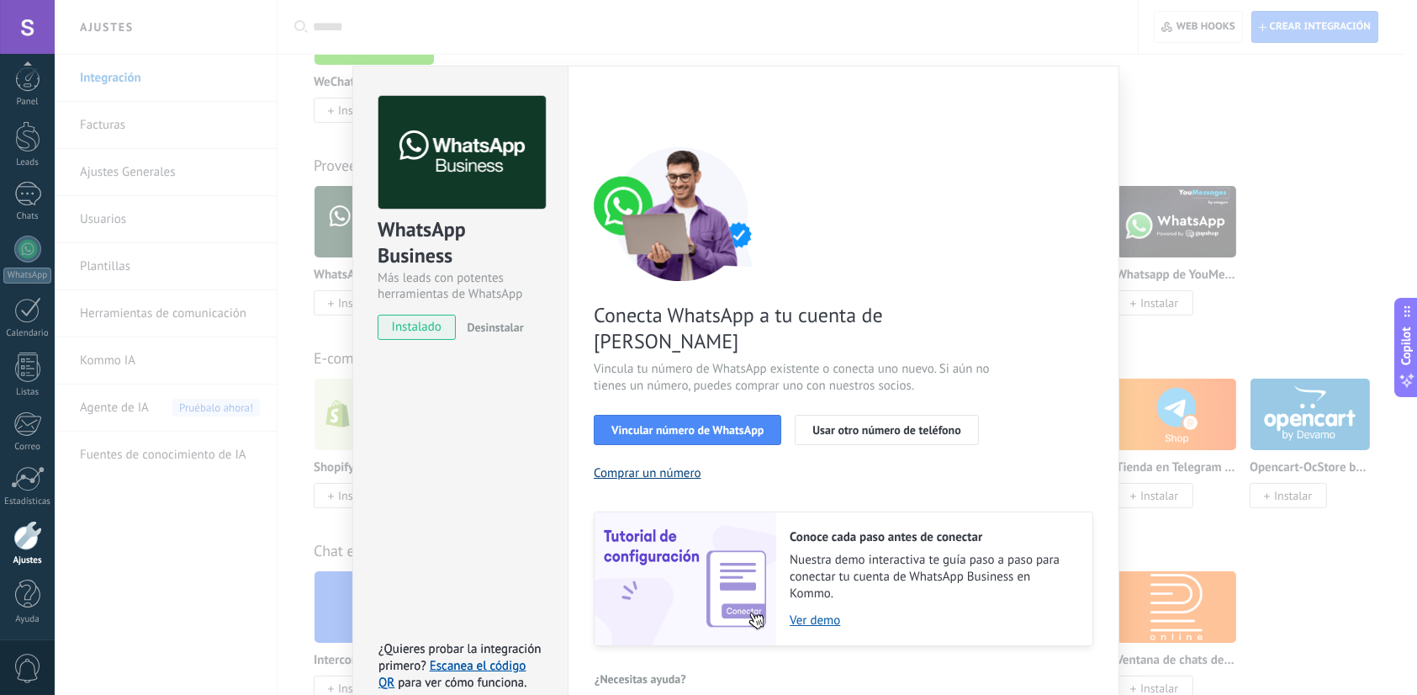
click at [657, 465] on button "Comprar un número" at bounding box center [648, 473] width 108 height 16
click at [841, 424] on span "Usar otro número de teléfono" at bounding box center [886, 430] width 148 height 12
click at [672, 424] on span "Vincular número de WhatsApp" at bounding box center [687, 430] width 152 height 12
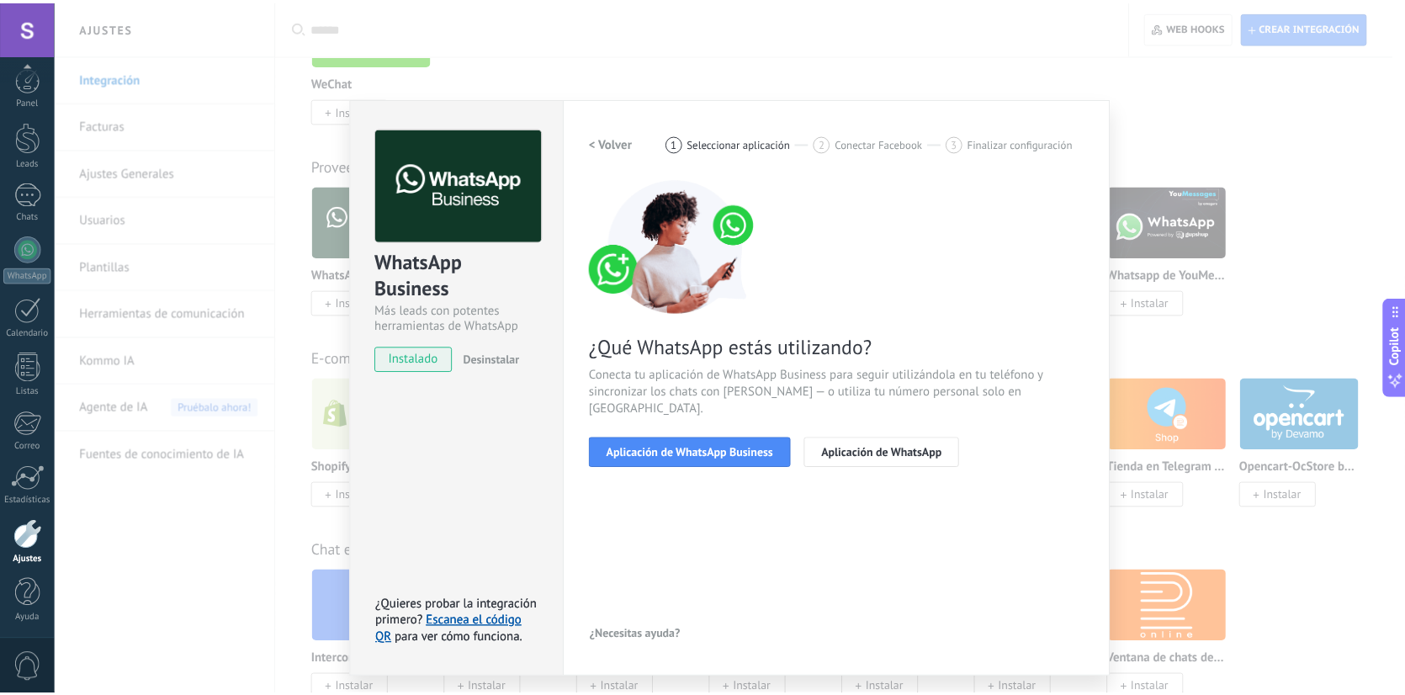
scroll to position [0, 0]
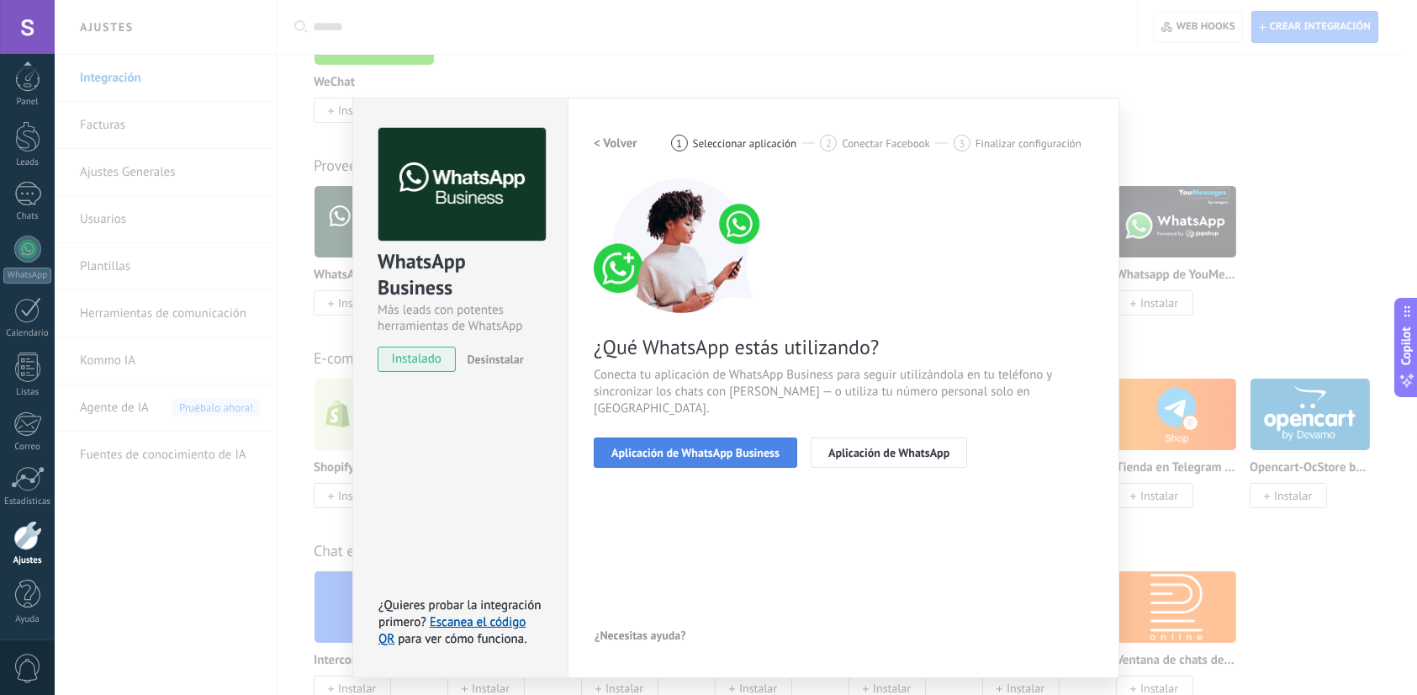
click at [701, 447] on span "Aplicación de WhatsApp Business" at bounding box center [695, 453] width 168 height 12
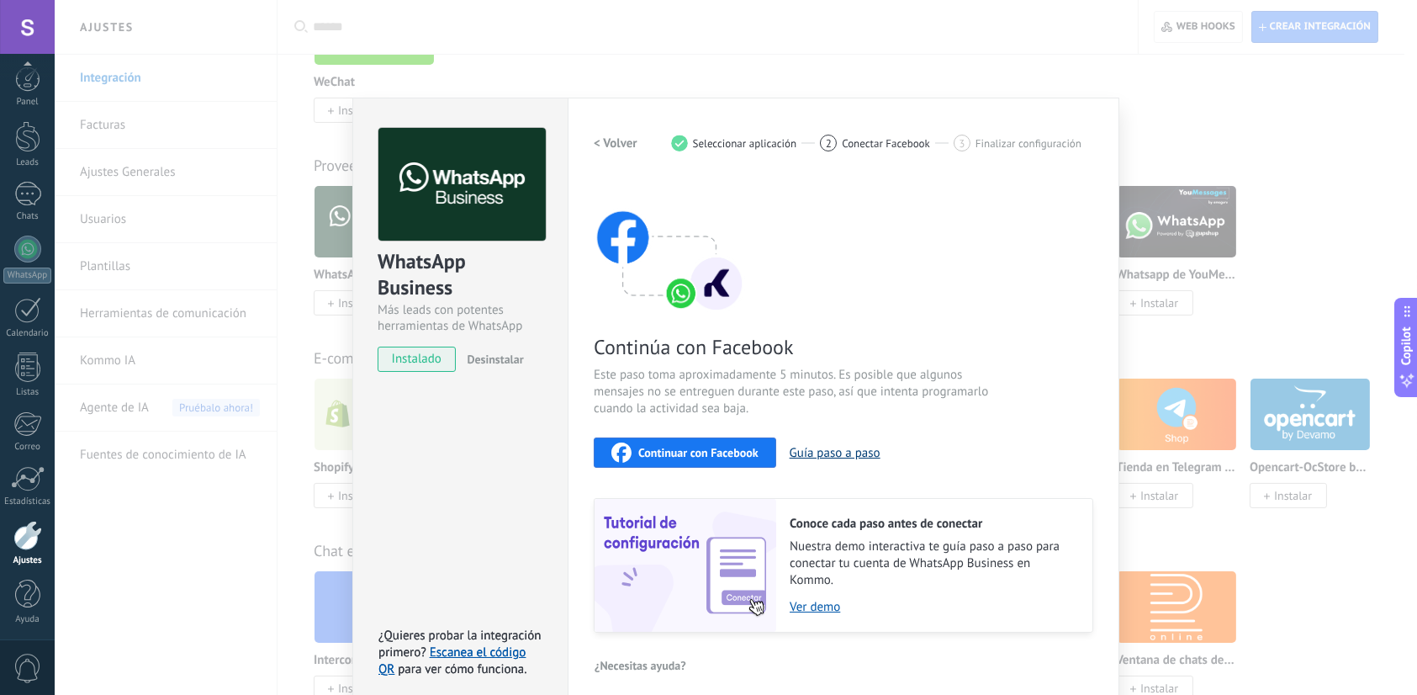
click at [811, 455] on button "Guía paso a paso" at bounding box center [835, 453] width 91 height 16
click at [511, 65] on div "WhatsApp Business Más leads con potentes herramientas de WhatsApp instalado Des…" at bounding box center [736, 347] width 1363 height 695
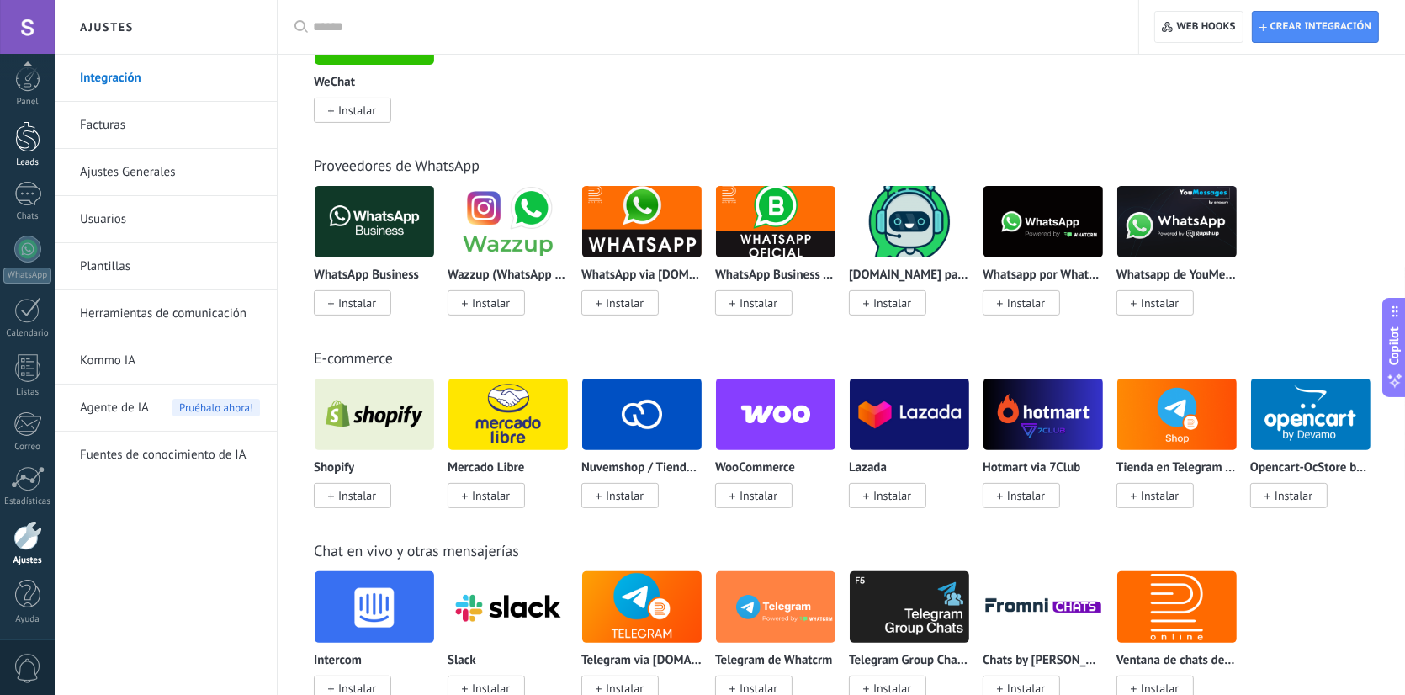
click at [21, 138] on div at bounding box center [27, 136] width 25 height 31
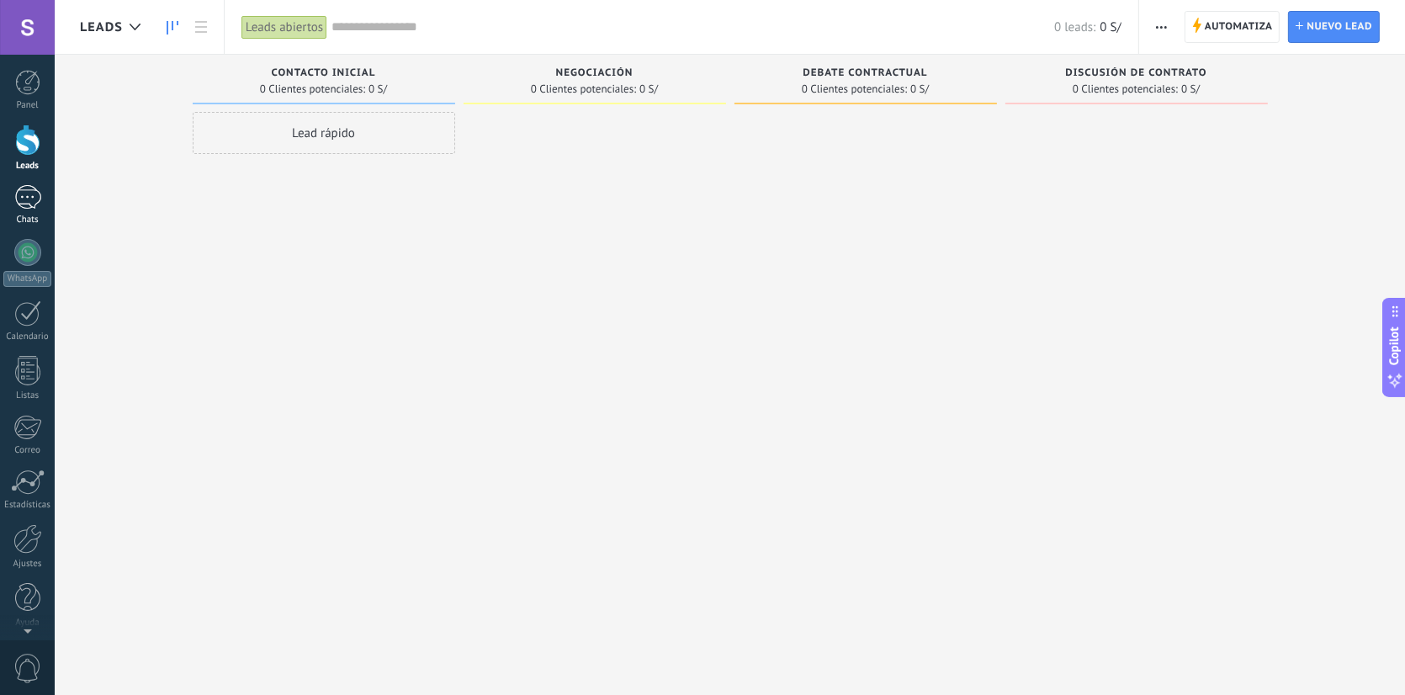
click at [26, 213] on link "Chats" at bounding box center [27, 205] width 55 height 40
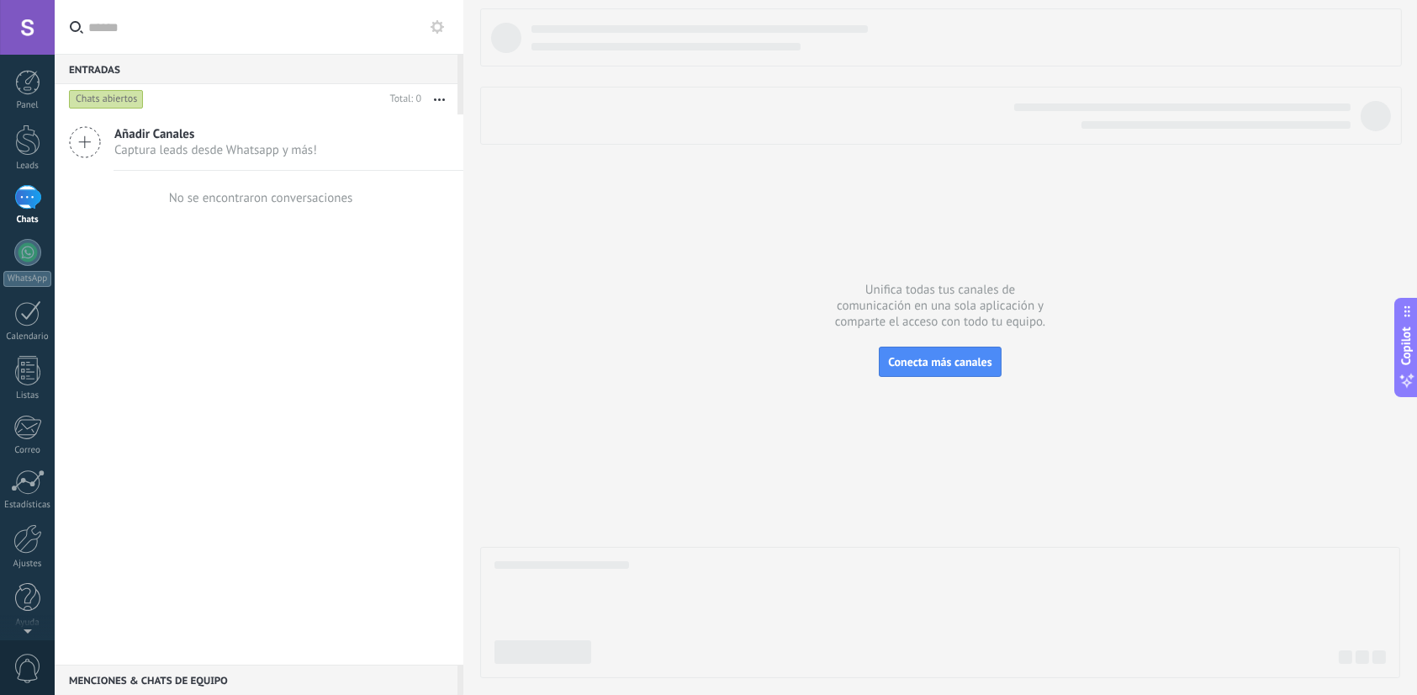
click at [32, 681] on span "0" at bounding box center [27, 667] width 29 height 29
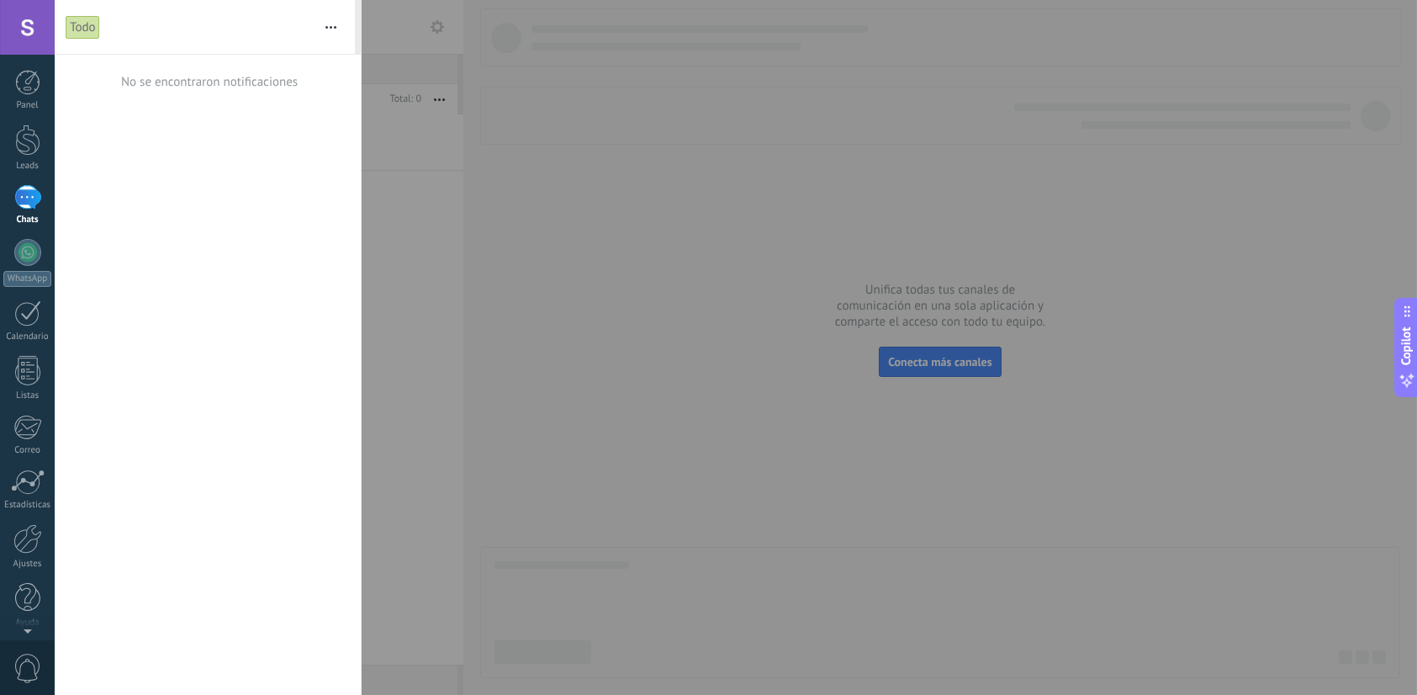
click at [350, 17] on form "Todo Silenciar Acciones múltiples Ordenar Más recientes" at bounding box center [205, 27] width 300 height 54
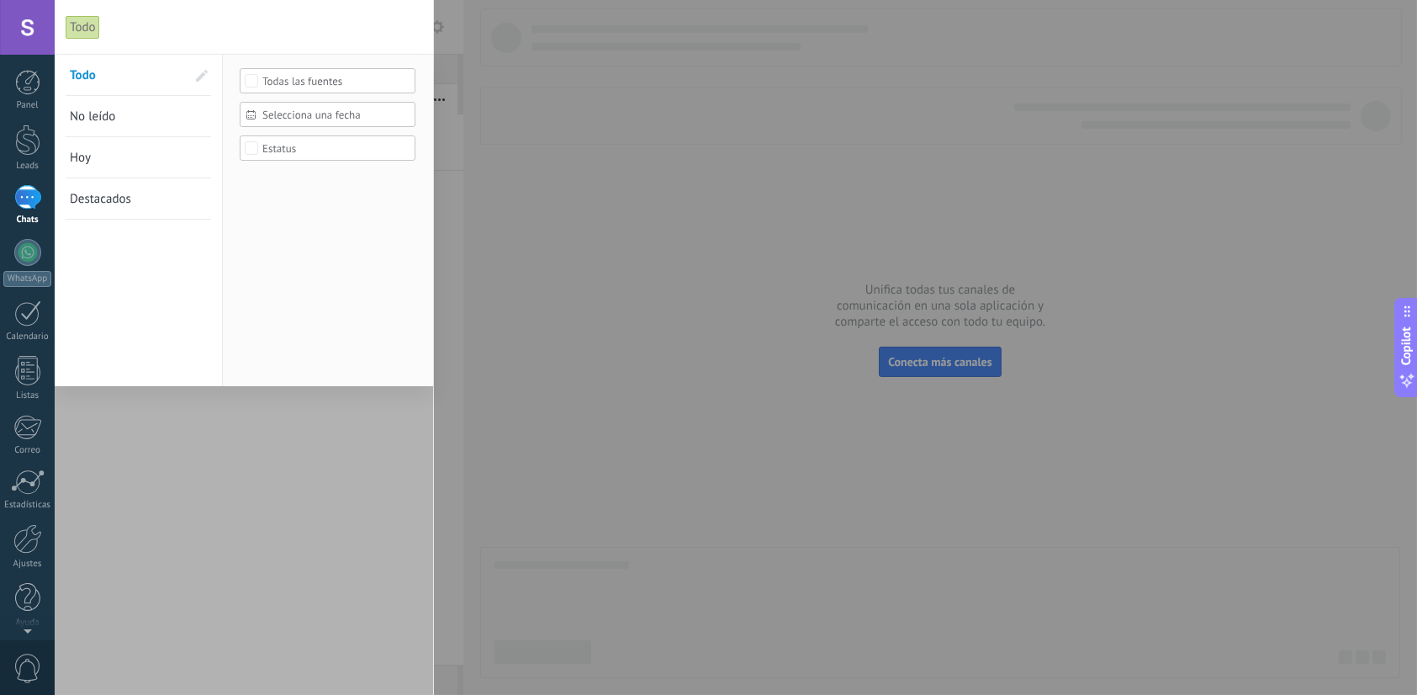
click at [340, 20] on div "Todo" at bounding box center [228, 27] width 325 height 54
click at [612, 436] on div at bounding box center [708, 347] width 1417 height 695
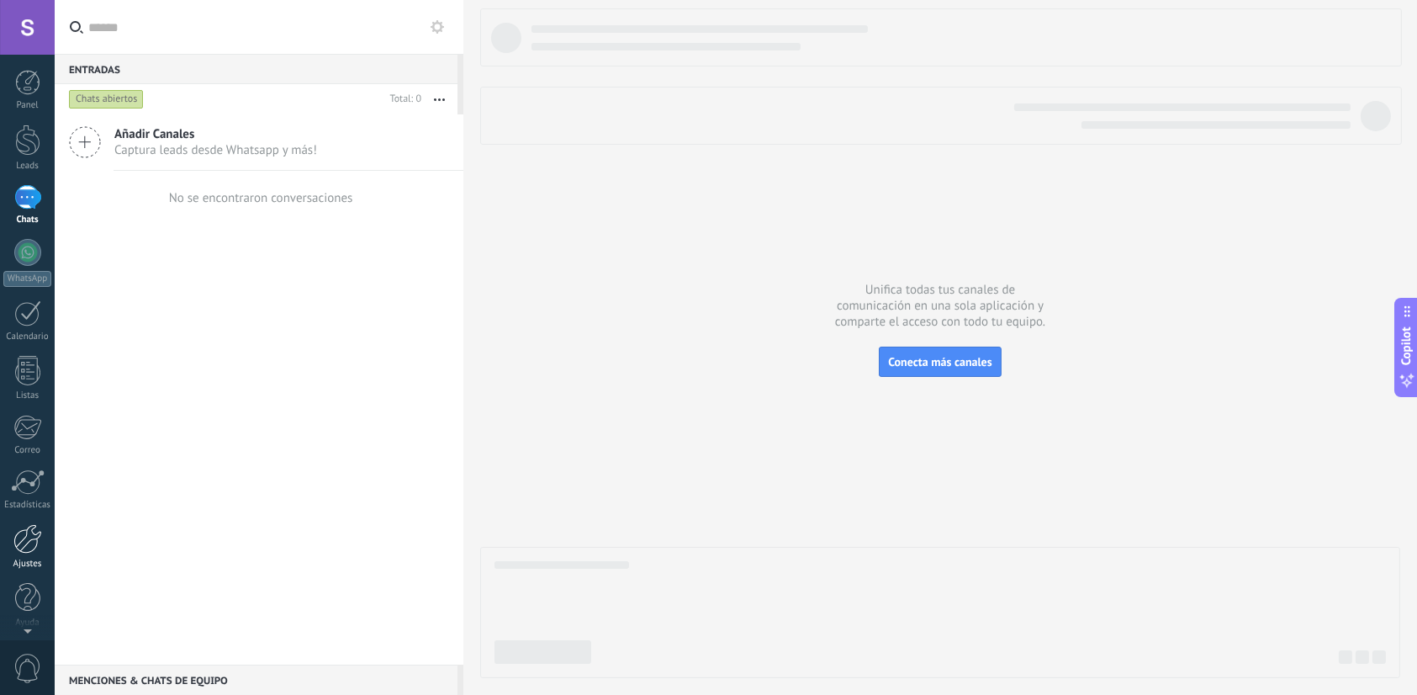
click at [18, 550] on div at bounding box center [27, 538] width 29 height 29
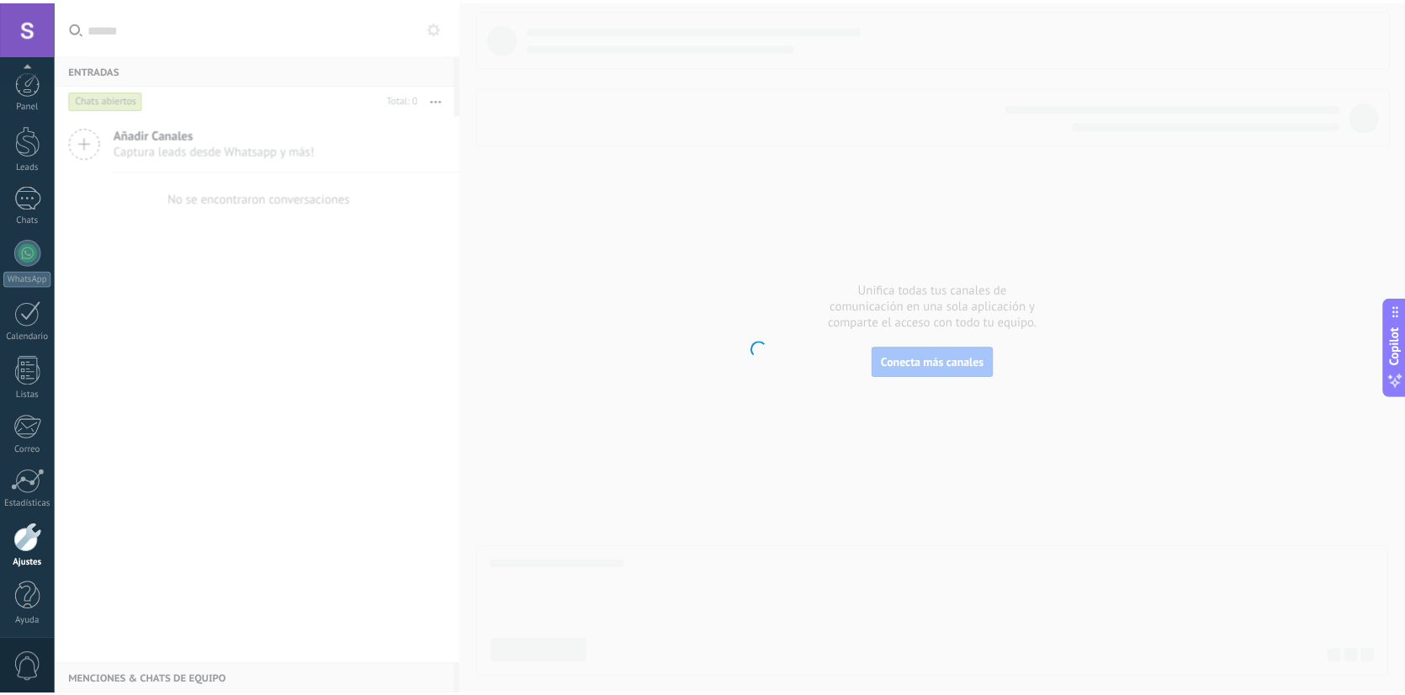
scroll to position [3, 0]
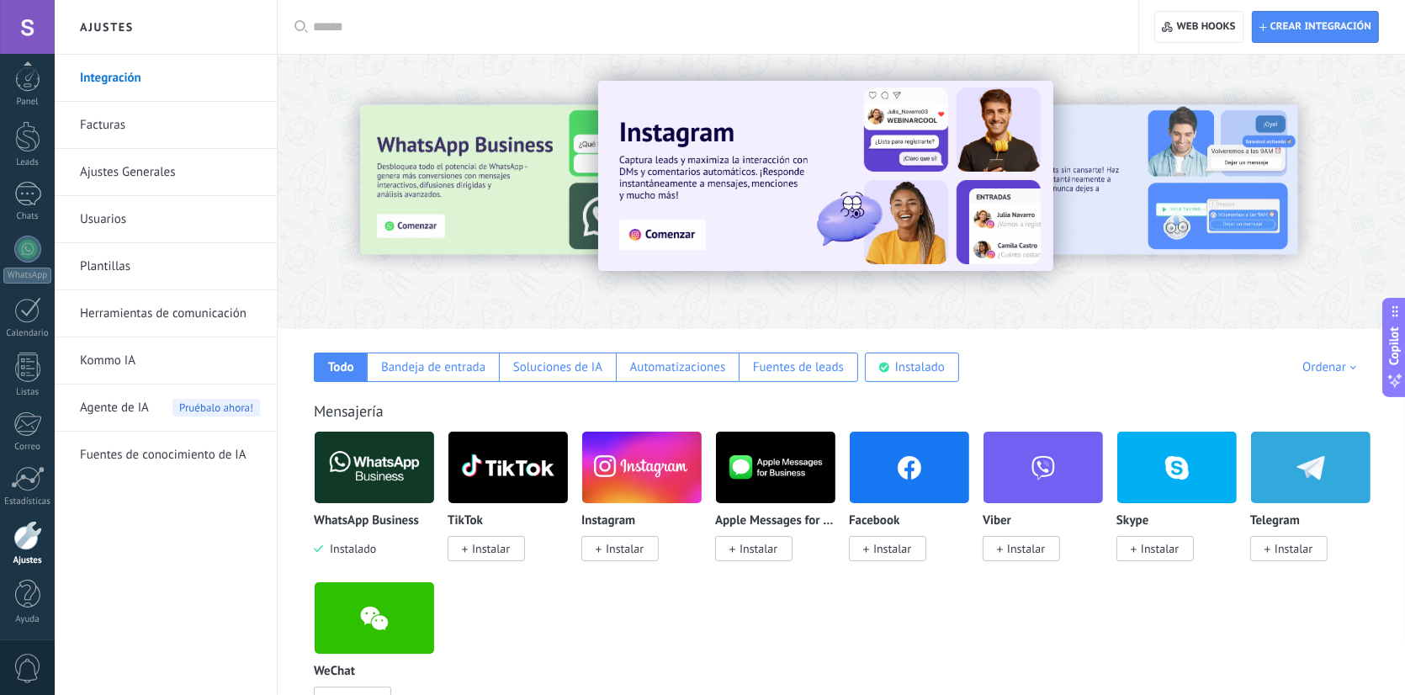
click at [130, 173] on link "Ajustes Generales" at bounding box center [170, 172] width 180 height 47
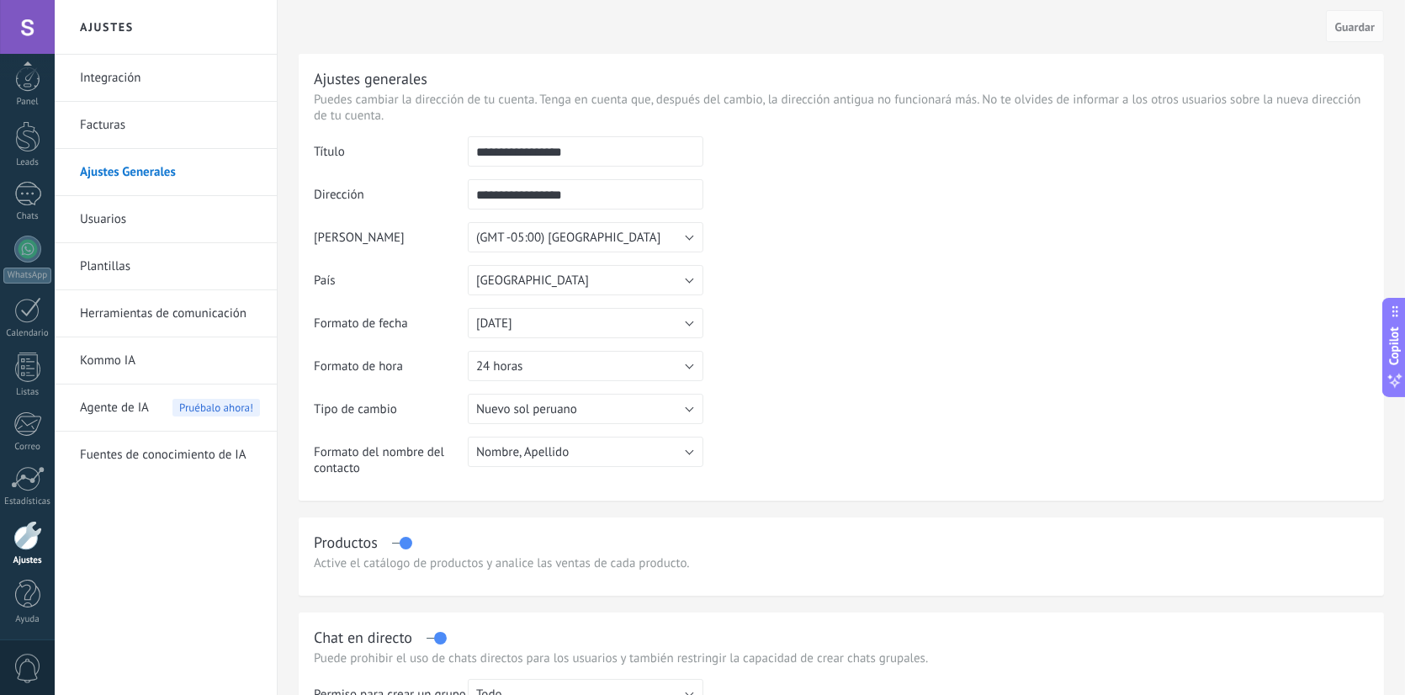
click at [140, 220] on link "Usuarios" at bounding box center [170, 219] width 180 height 47
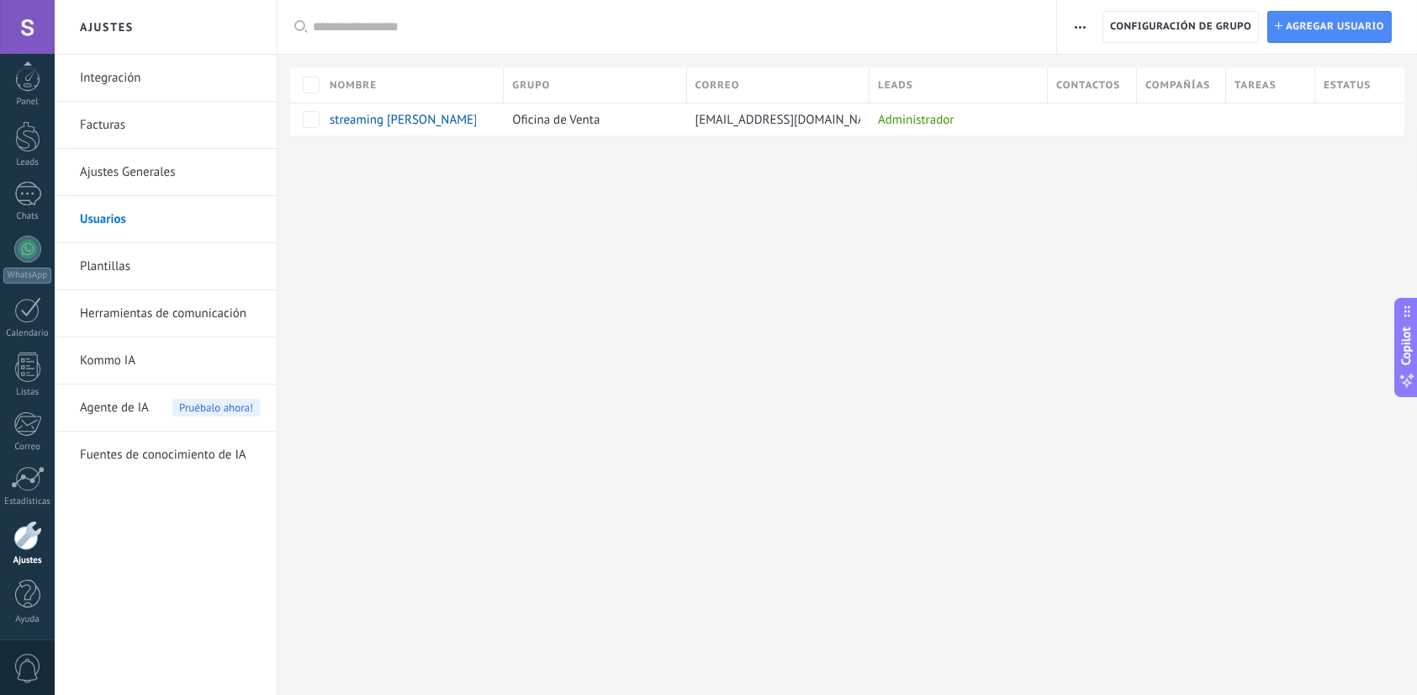
click at [132, 139] on link "Facturas" at bounding box center [170, 125] width 180 height 47
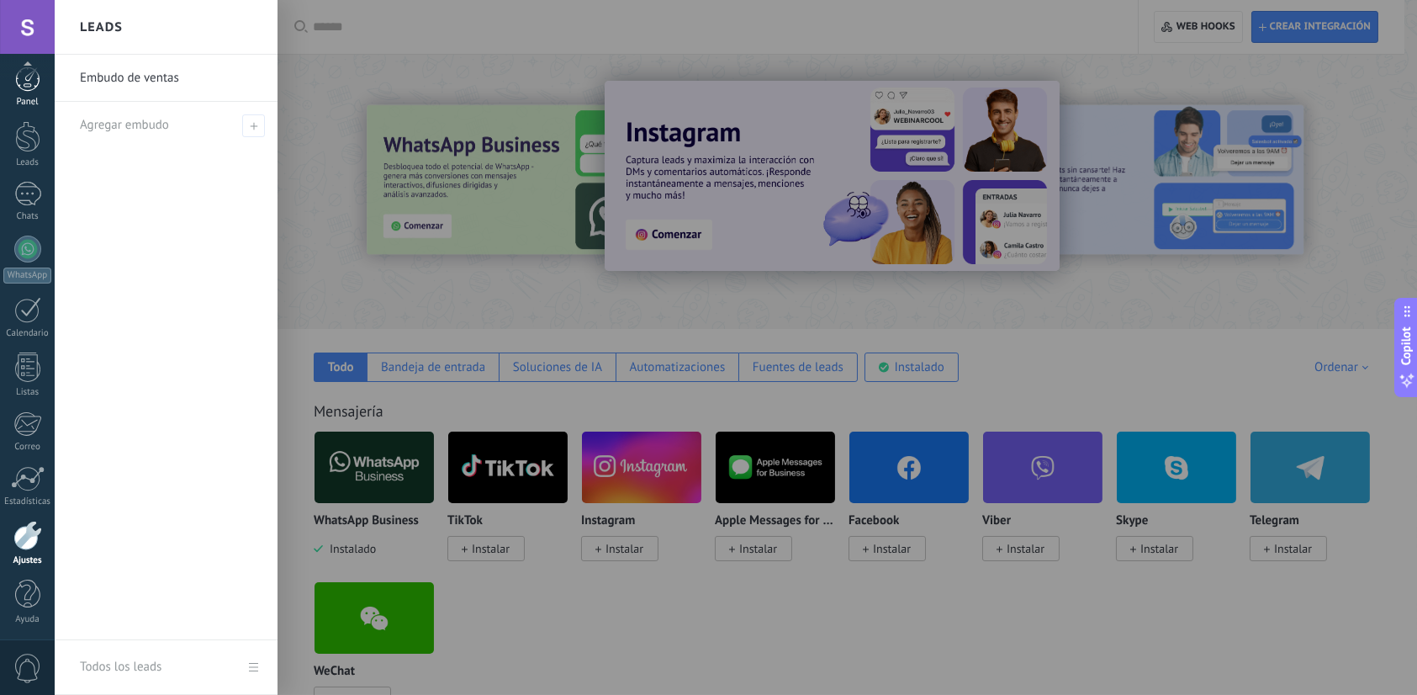
click at [18, 80] on div at bounding box center [27, 78] width 25 height 25
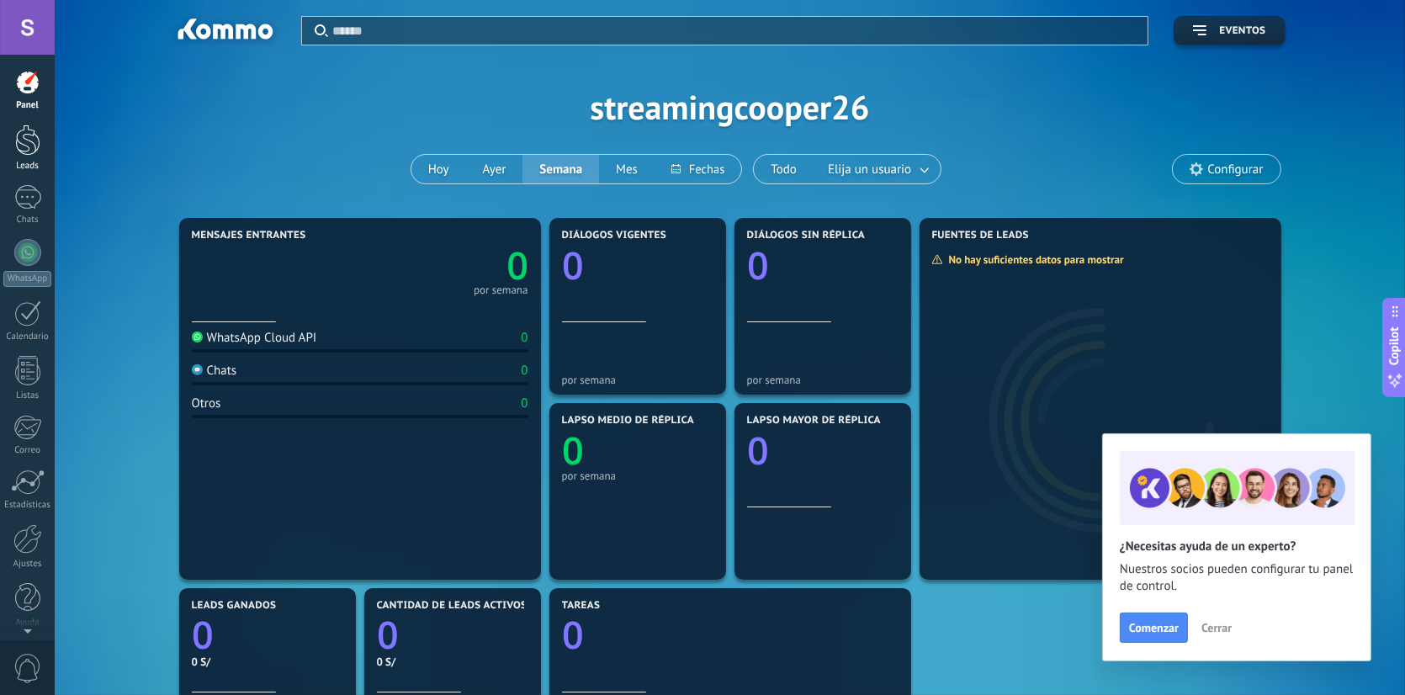
click at [0, 144] on link "Leads" at bounding box center [27, 147] width 55 height 47
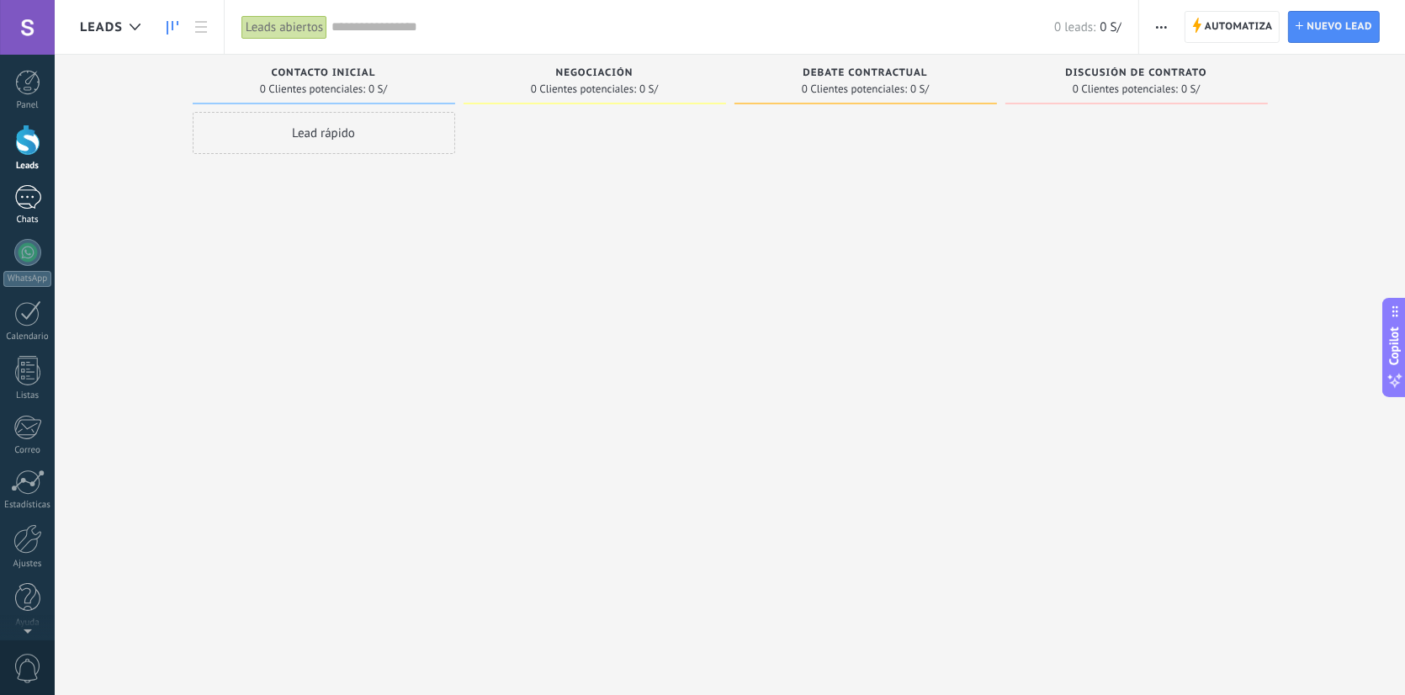
click at [24, 197] on div at bounding box center [27, 197] width 27 height 24
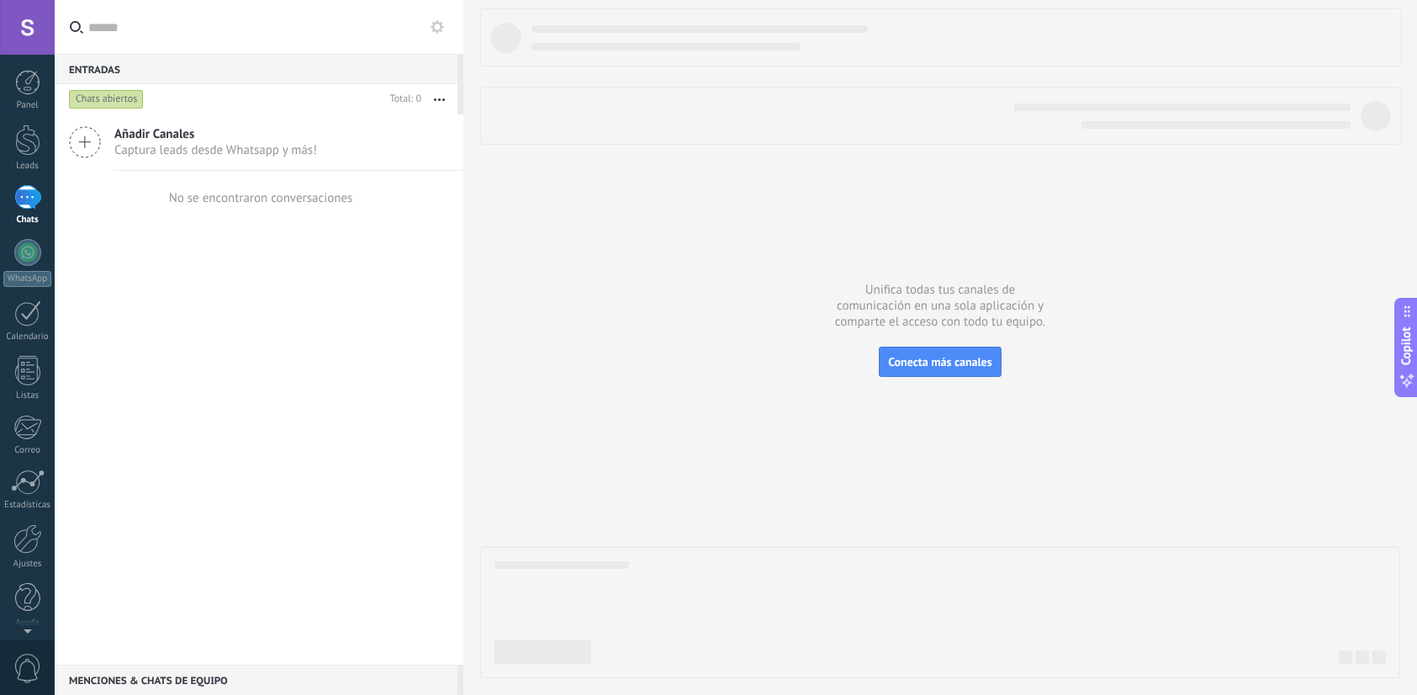
click at [273, 153] on span "Captura leads desde Whatsapp y más!" at bounding box center [215, 150] width 203 height 16
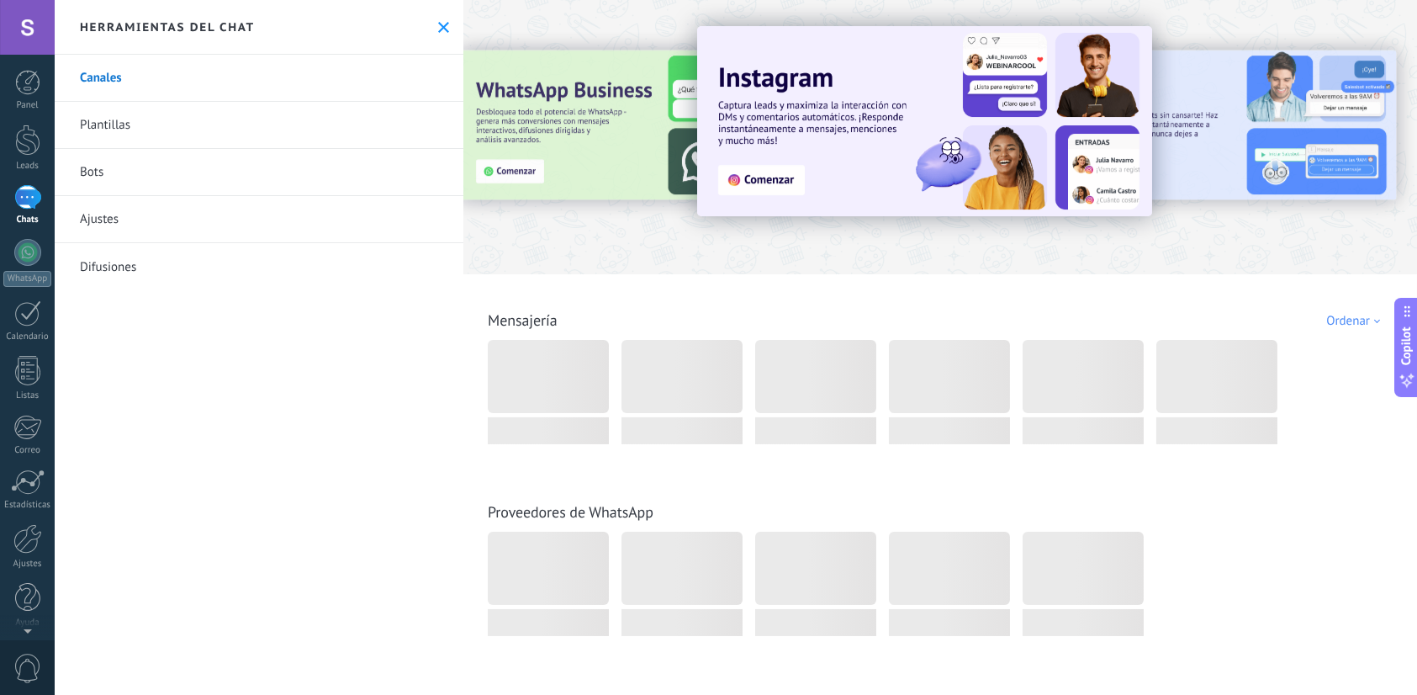
click at [109, 169] on link "Bots" at bounding box center [259, 172] width 409 height 47
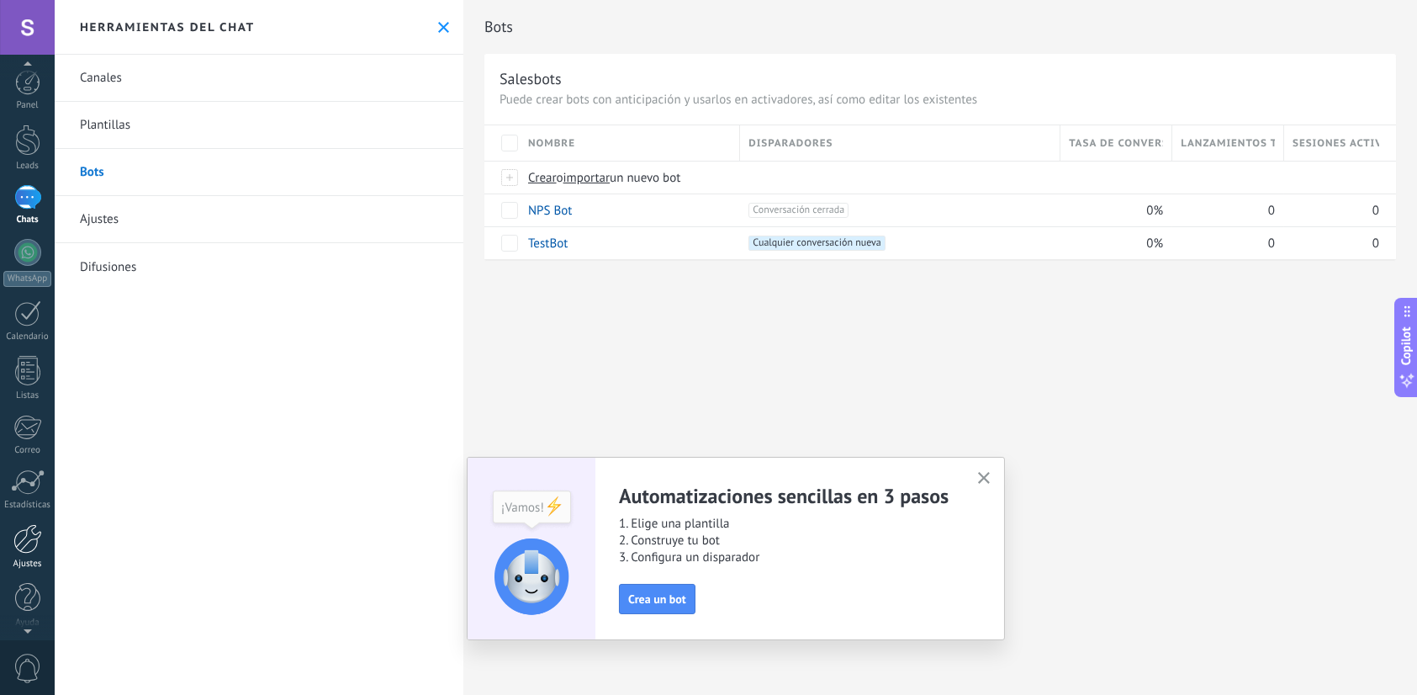
click at [38, 562] on div "Ajustes" at bounding box center [27, 563] width 49 height 11
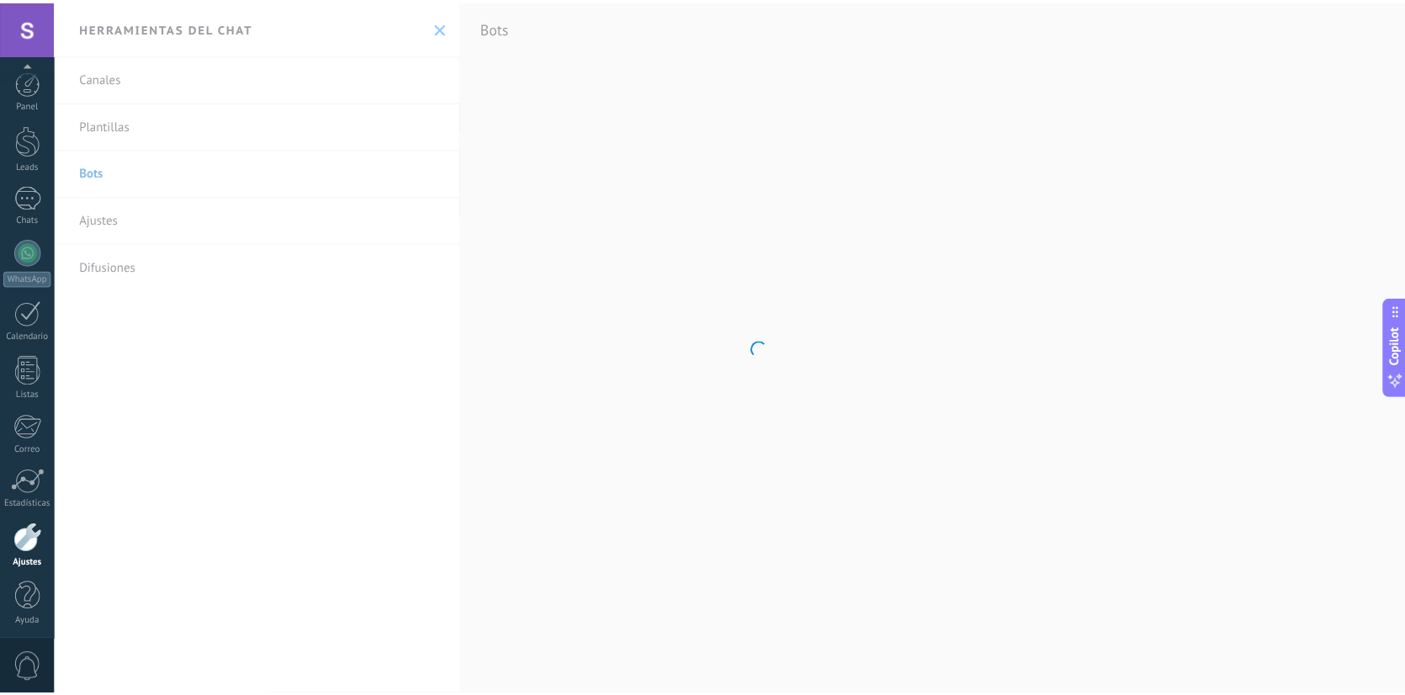
scroll to position [3, 0]
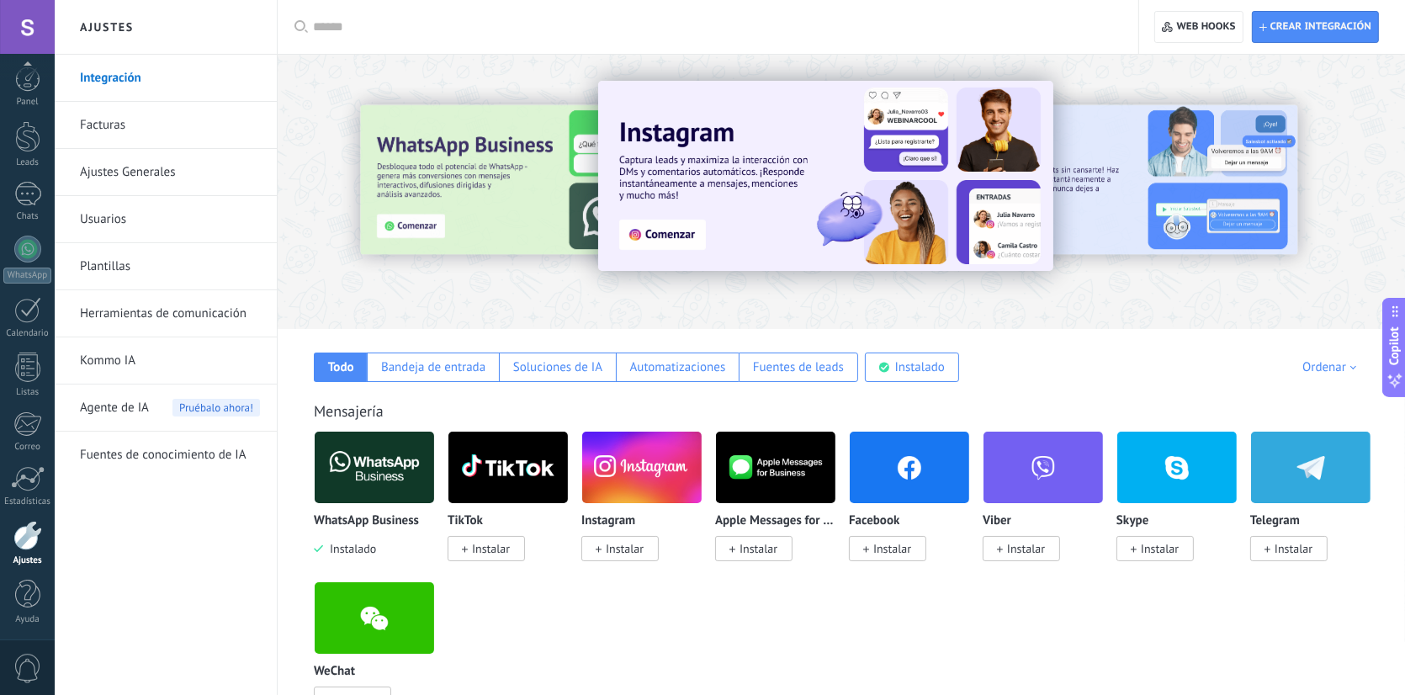
click at [119, 132] on link "Facturas" at bounding box center [170, 125] width 180 height 47
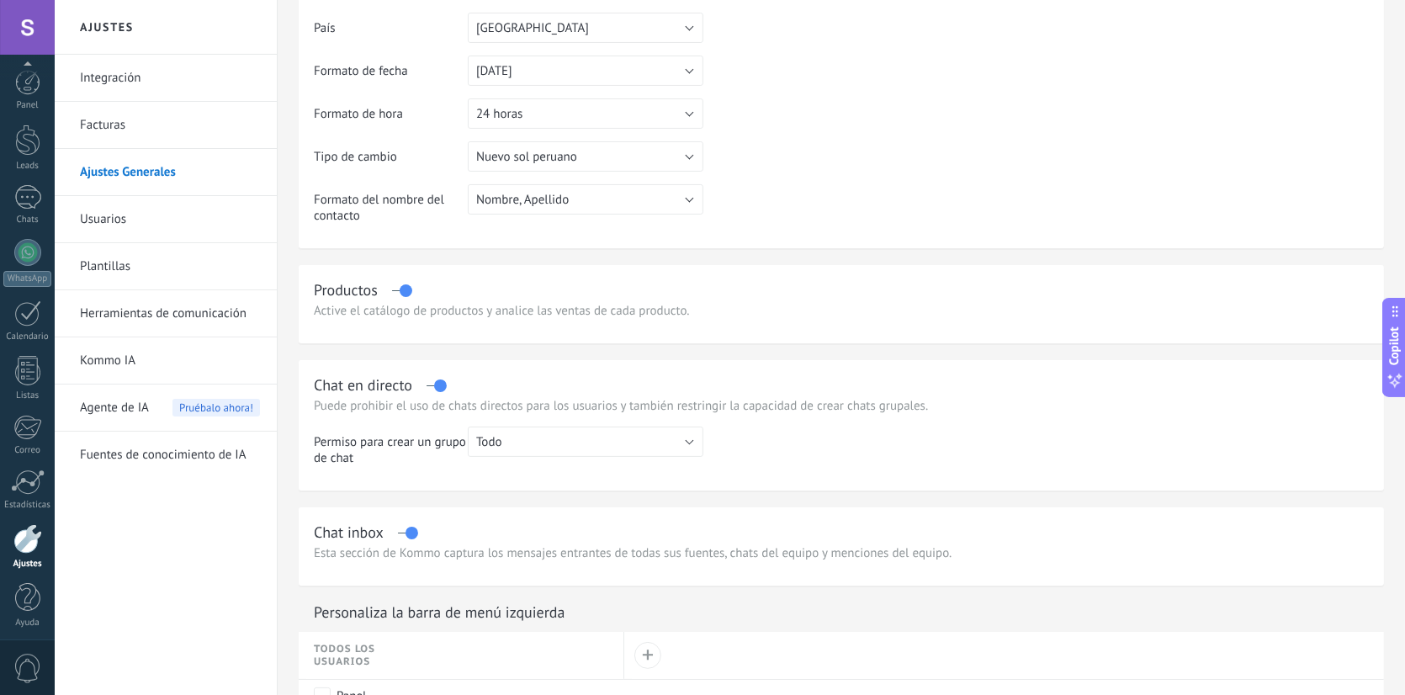
scroll to position [3, 0]
click at [139, 218] on link "Usuarios" at bounding box center [170, 219] width 180 height 47
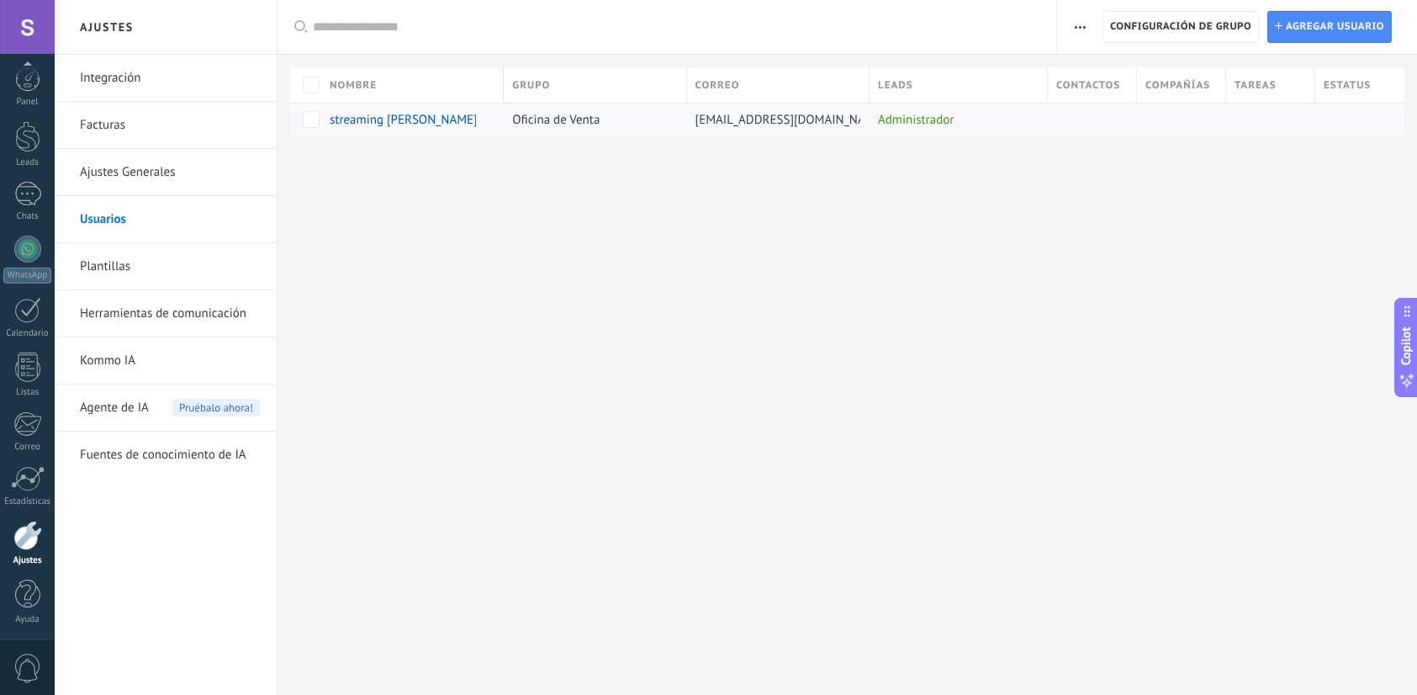
click at [733, 122] on span "streamingcooper26@gmail.com" at bounding box center [791, 120] width 191 height 16
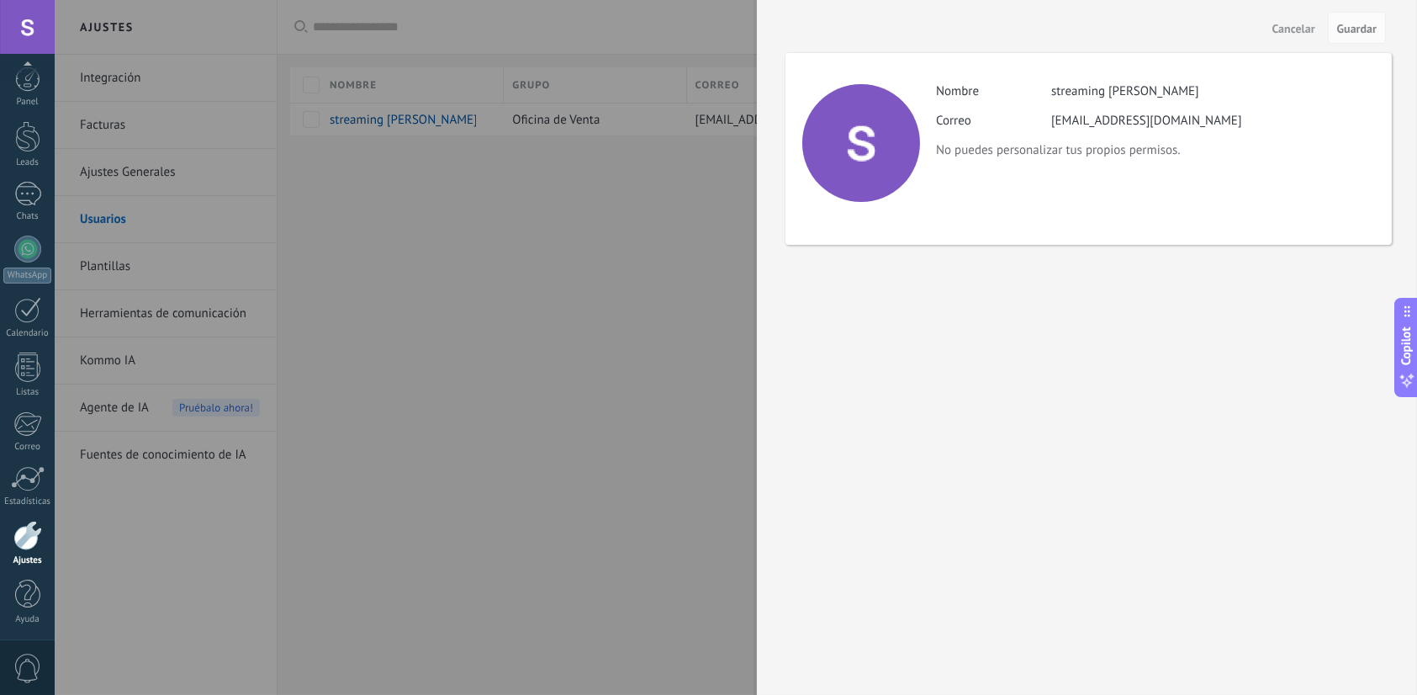
click at [576, 328] on div at bounding box center [708, 347] width 1417 height 695
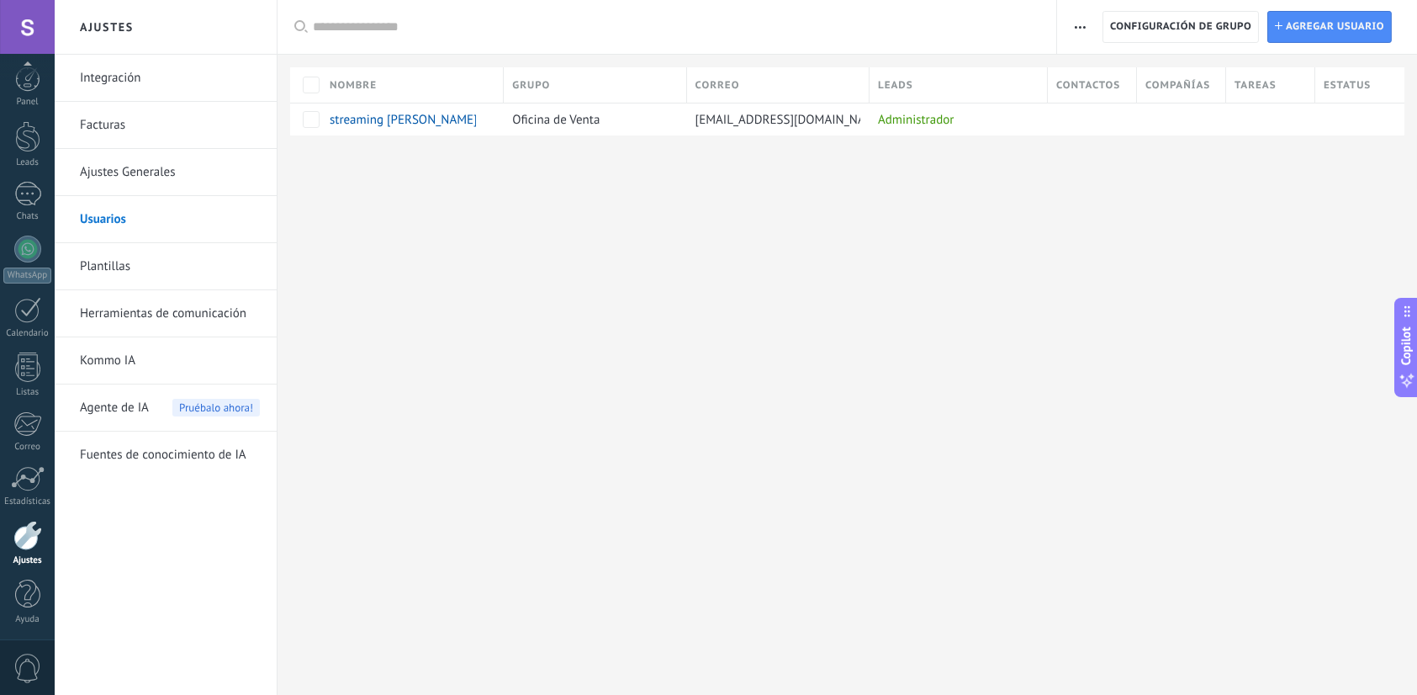
click at [108, 281] on link "Plantillas" at bounding box center [170, 266] width 180 height 47
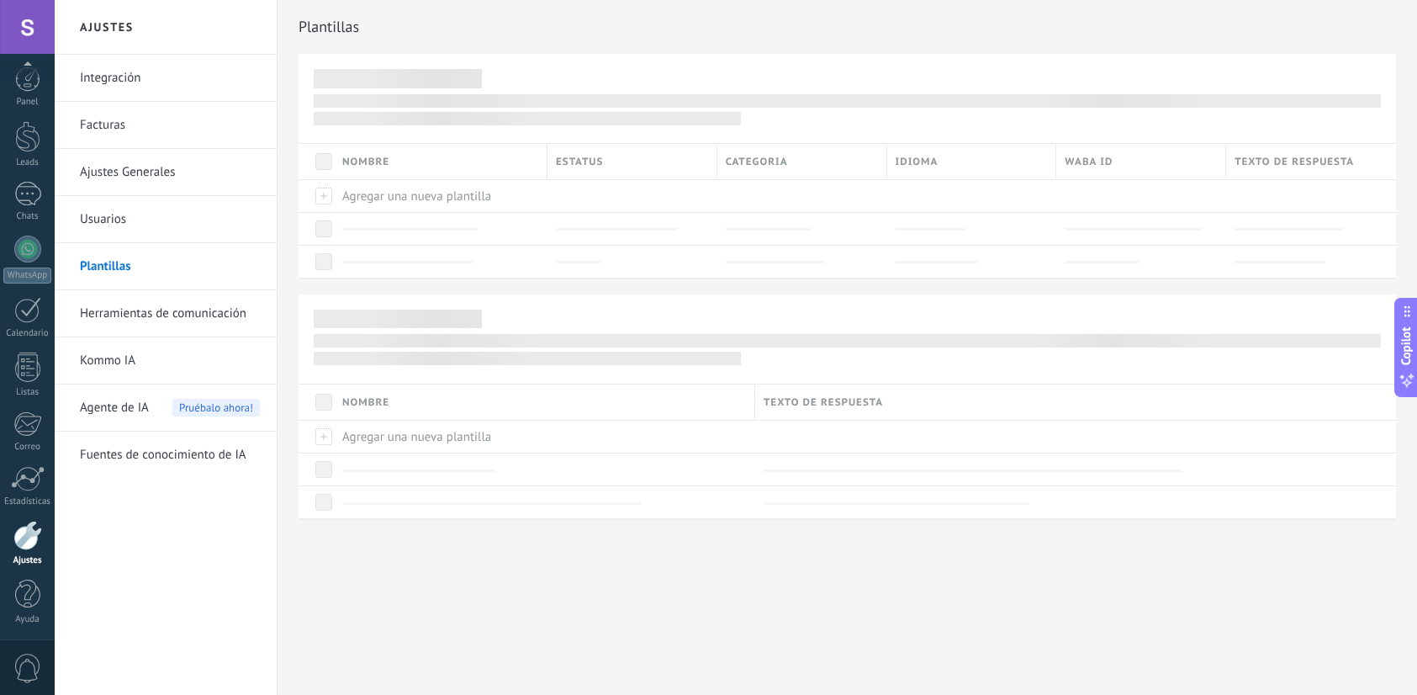
click at [116, 311] on link "Herramientas de comunicación" at bounding box center [170, 313] width 180 height 47
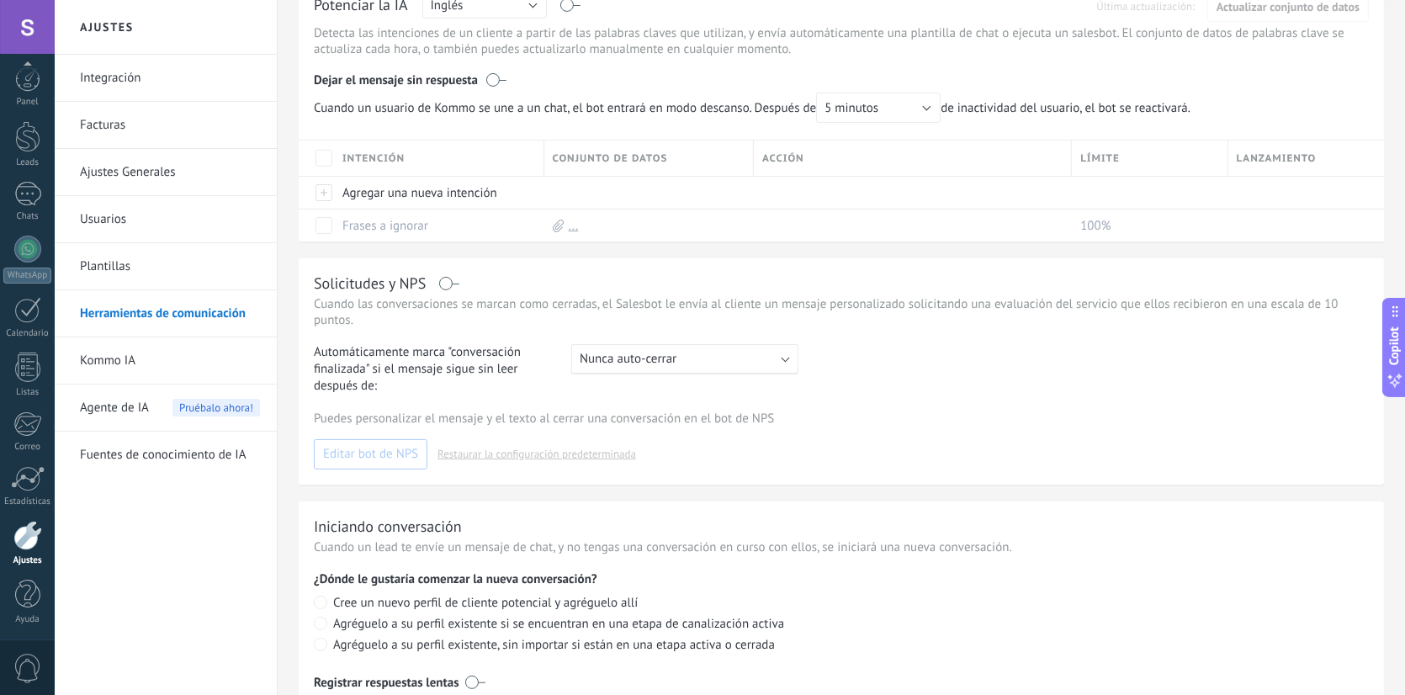
click at [90, 362] on link "Kommo IA" at bounding box center [170, 360] width 180 height 47
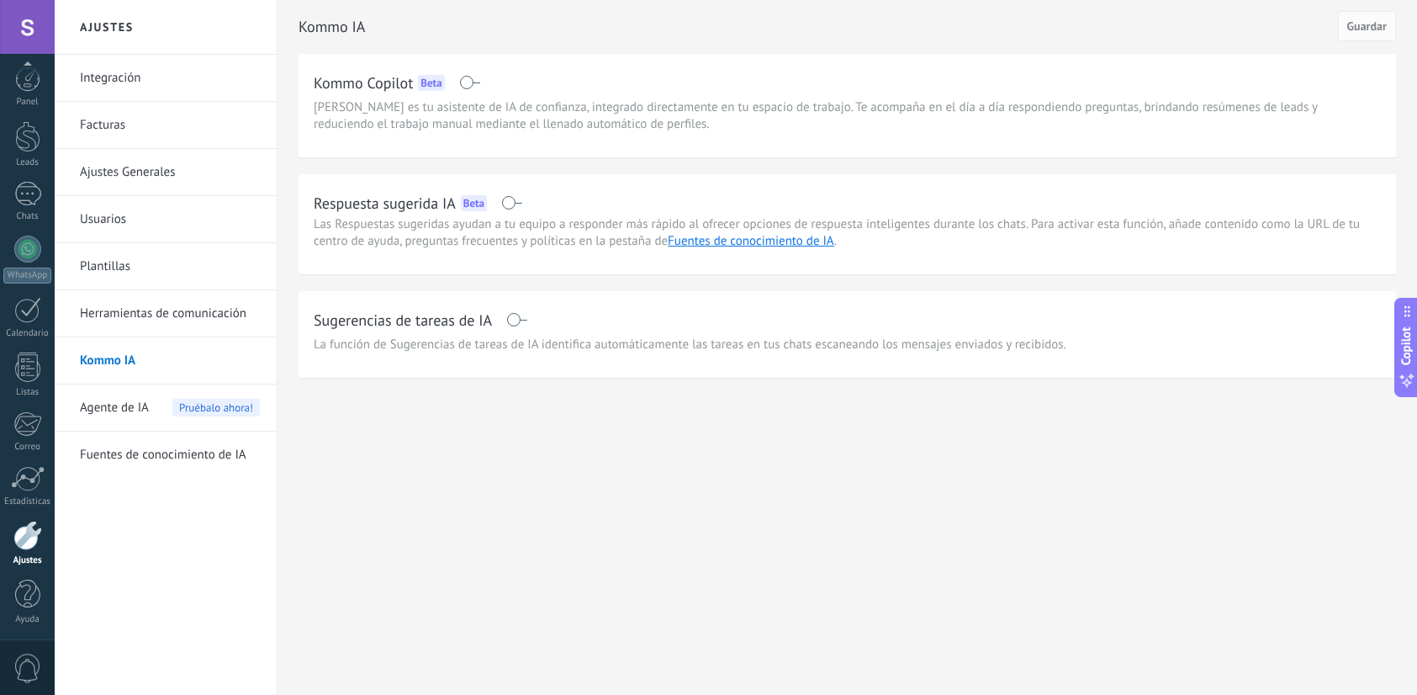
click at [138, 403] on span "Agente de IA" at bounding box center [114, 407] width 69 height 47
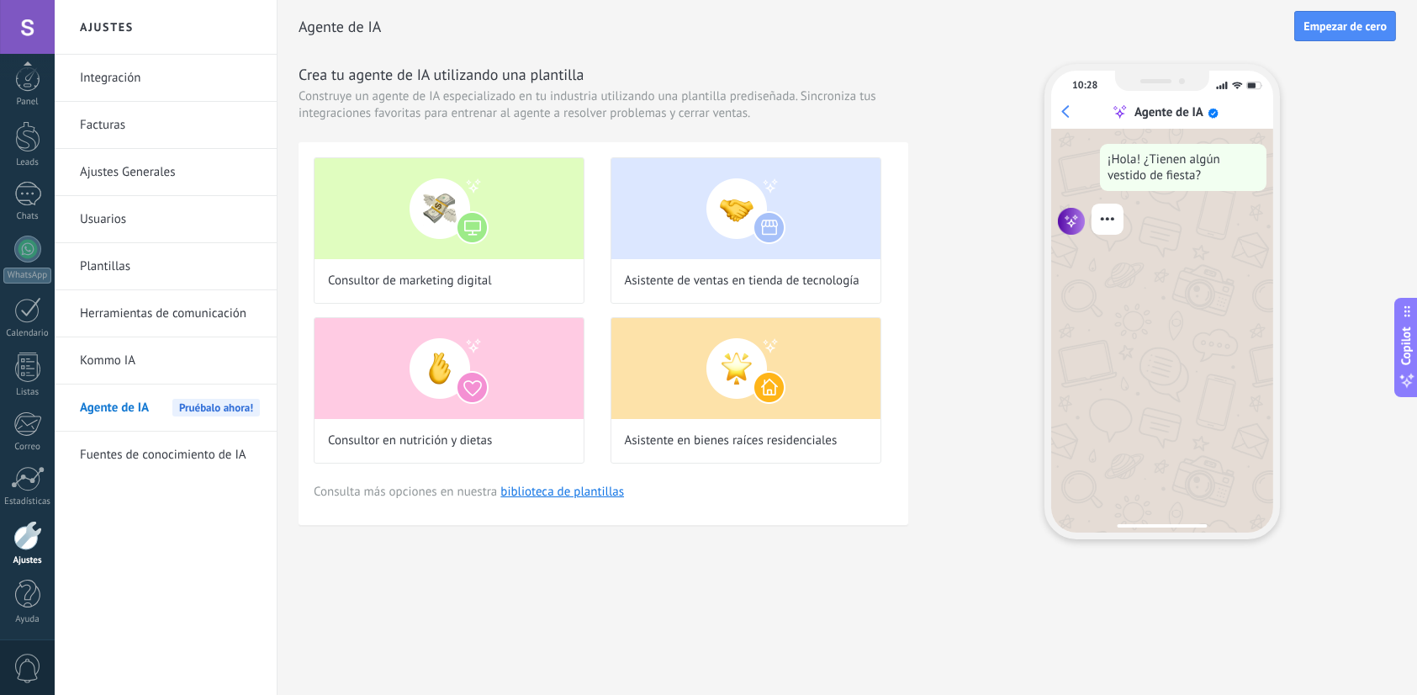
click at [168, 452] on link "Fuentes de conocimiento de IA" at bounding box center [170, 454] width 180 height 47
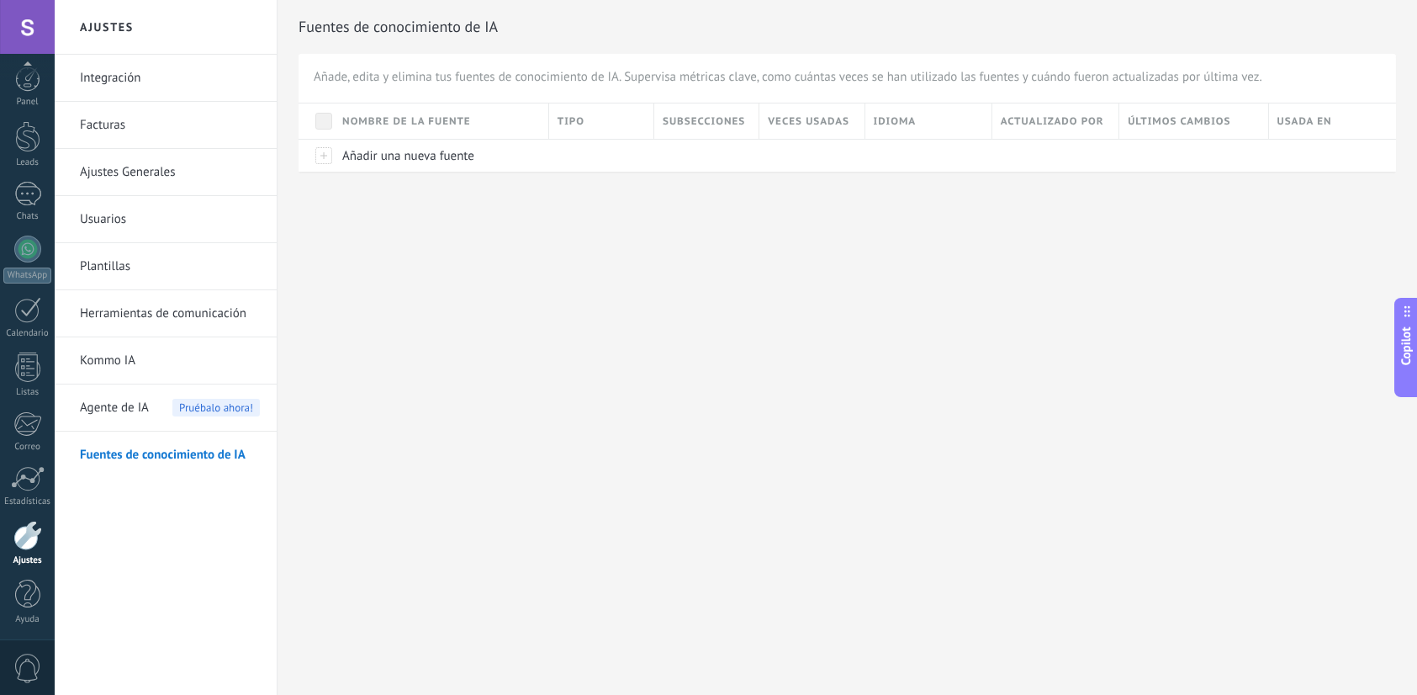
click at [27, 658] on span "0" at bounding box center [27, 667] width 29 height 29
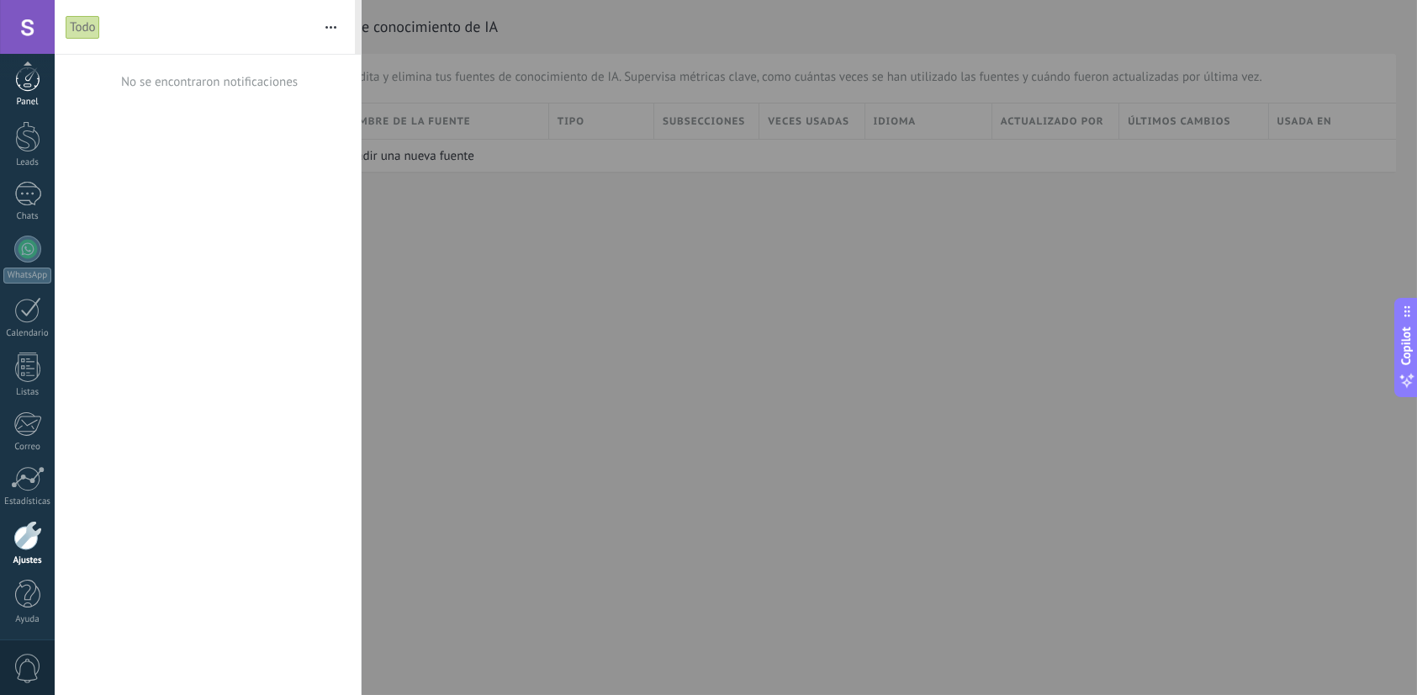
click at [23, 84] on div at bounding box center [27, 78] width 25 height 25
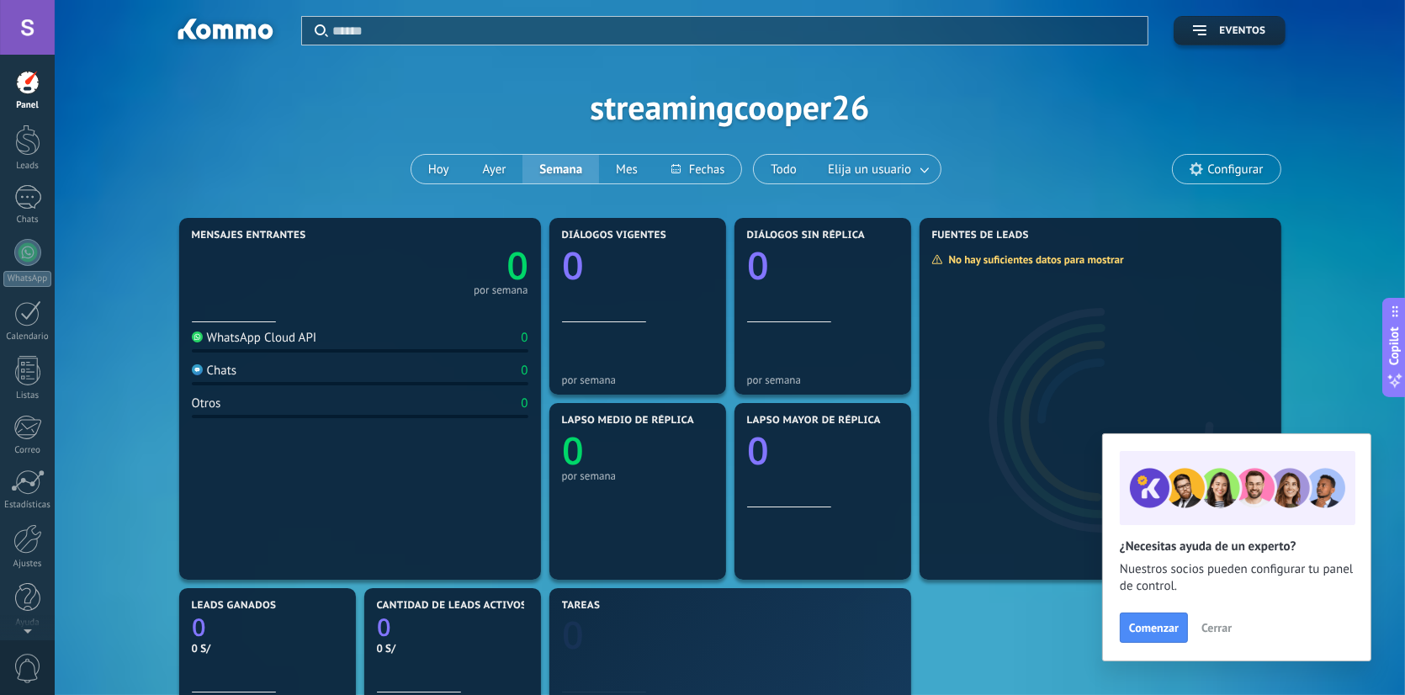
click at [20, 31] on div at bounding box center [27, 27] width 55 height 55
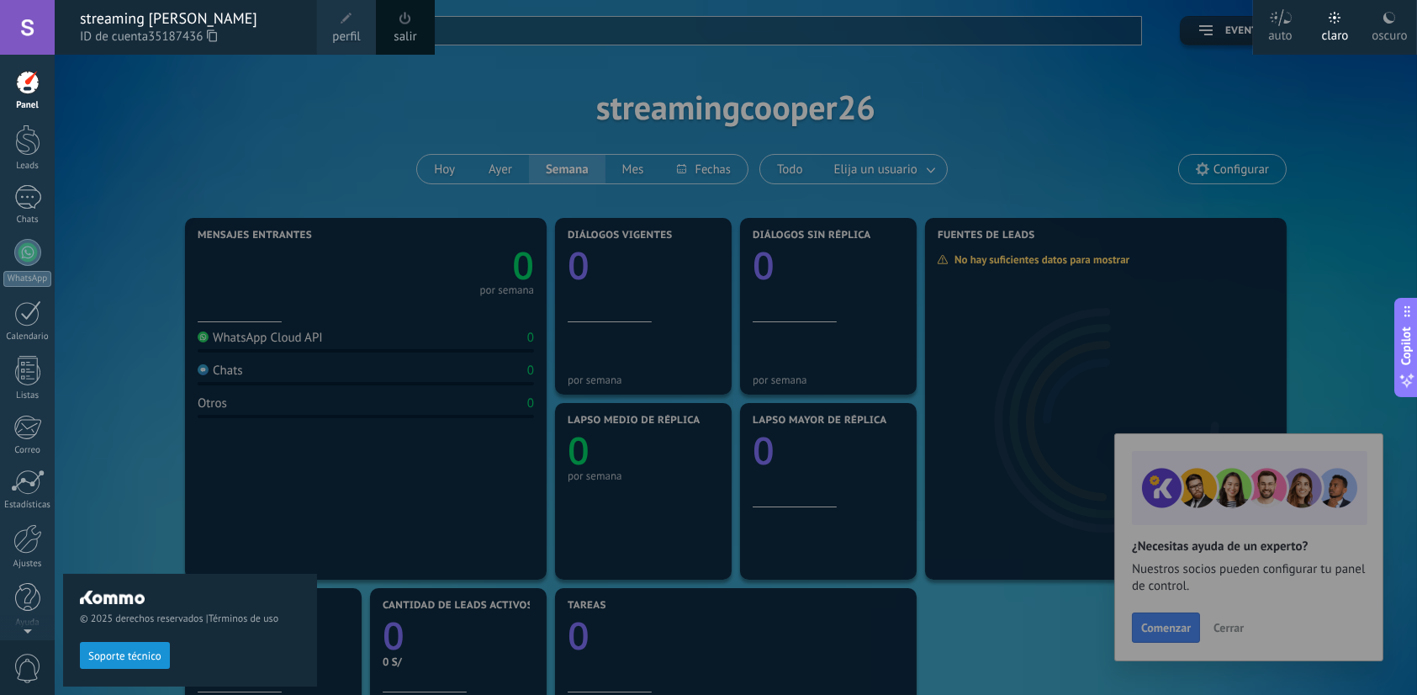
click at [408, 28] on link "salir" at bounding box center [405, 37] width 23 height 19
